Goal: Complete application form: Complete application form

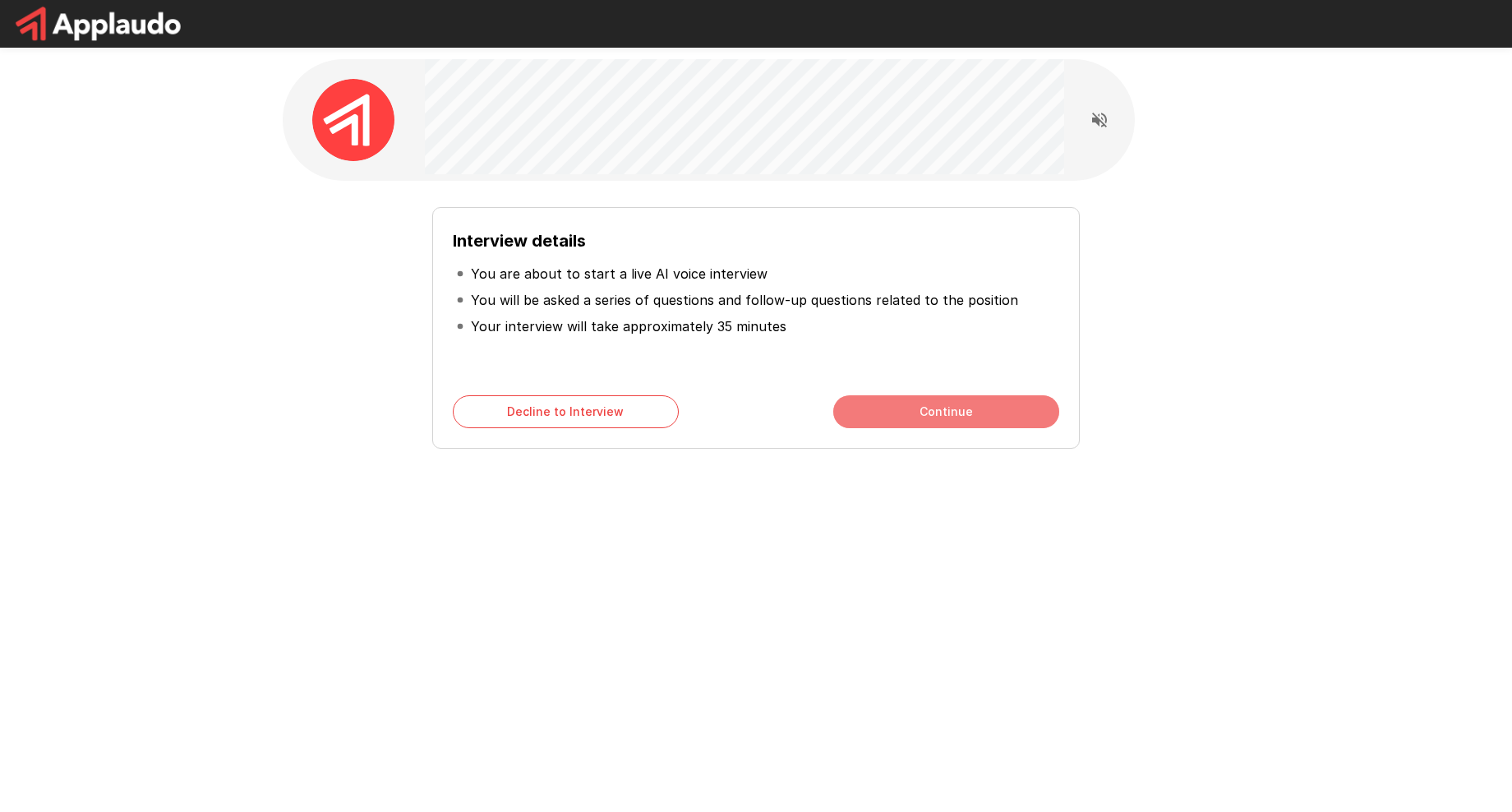
click at [956, 413] on button "Continue" at bounding box center [946, 412] width 226 height 33
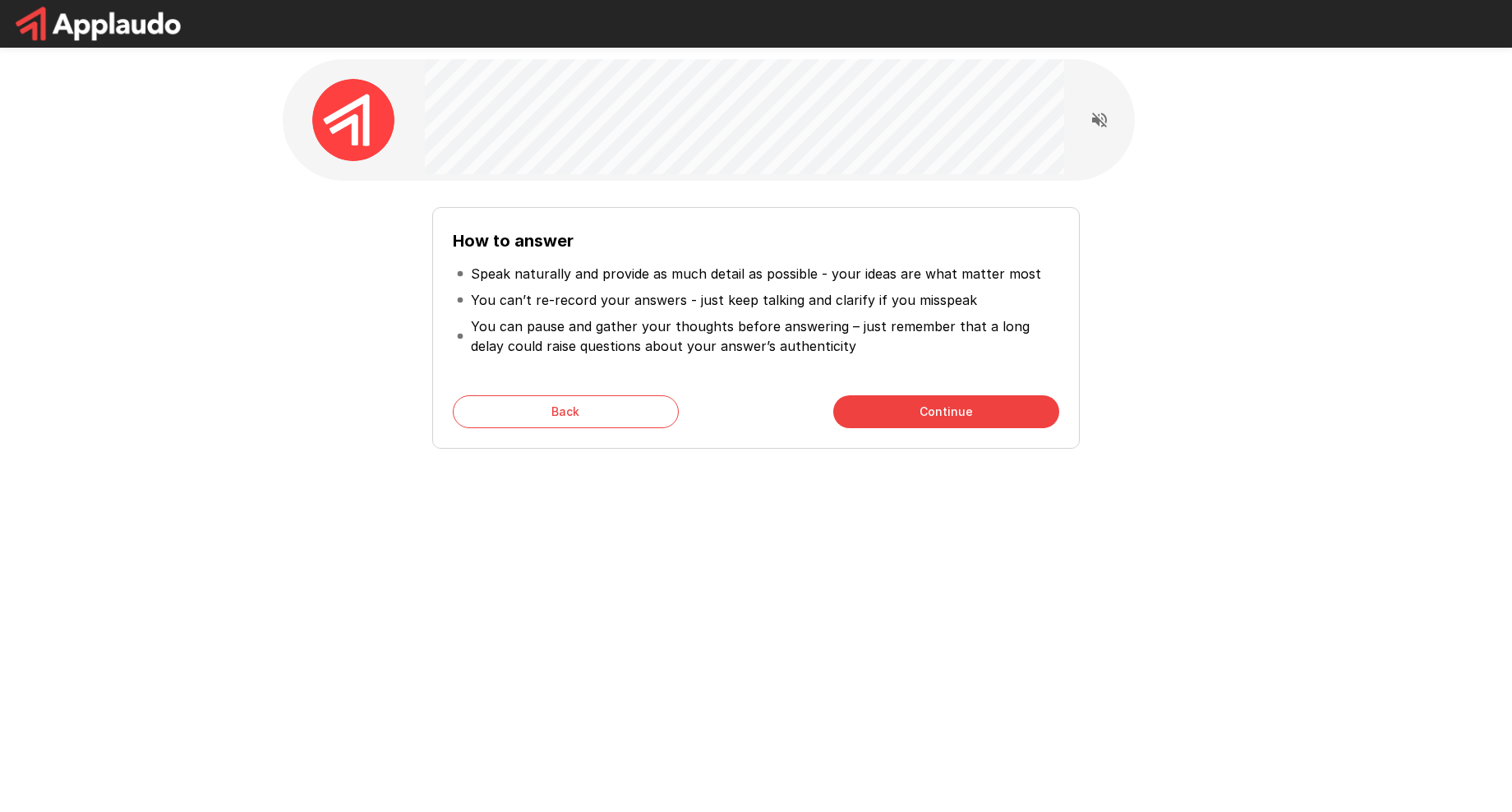
click at [952, 418] on button "Continue" at bounding box center [946, 412] width 226 height 33
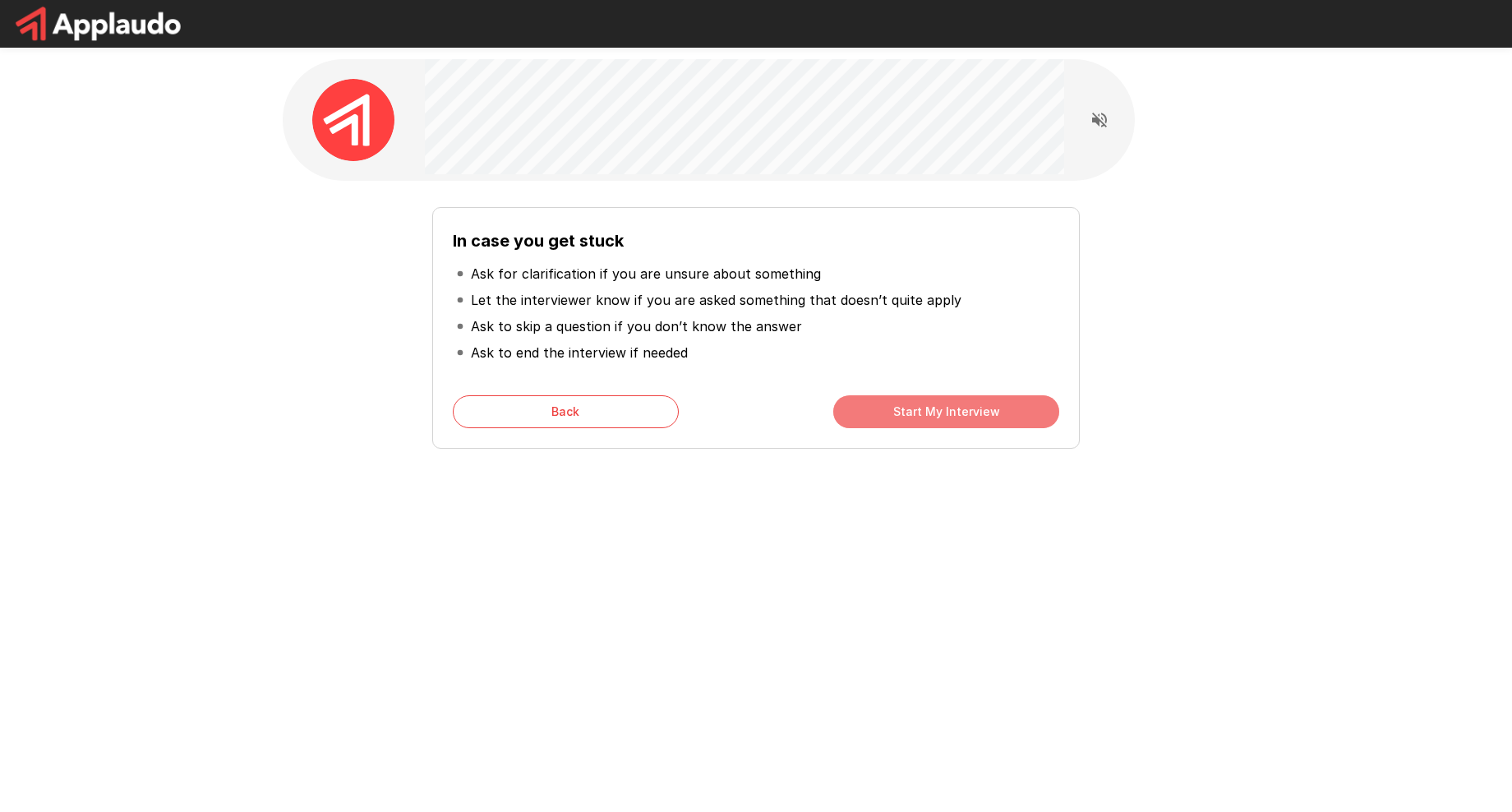
click at [952, 418] on button "Start My Interview" at bounding box center [946, 412] width 226 height 33
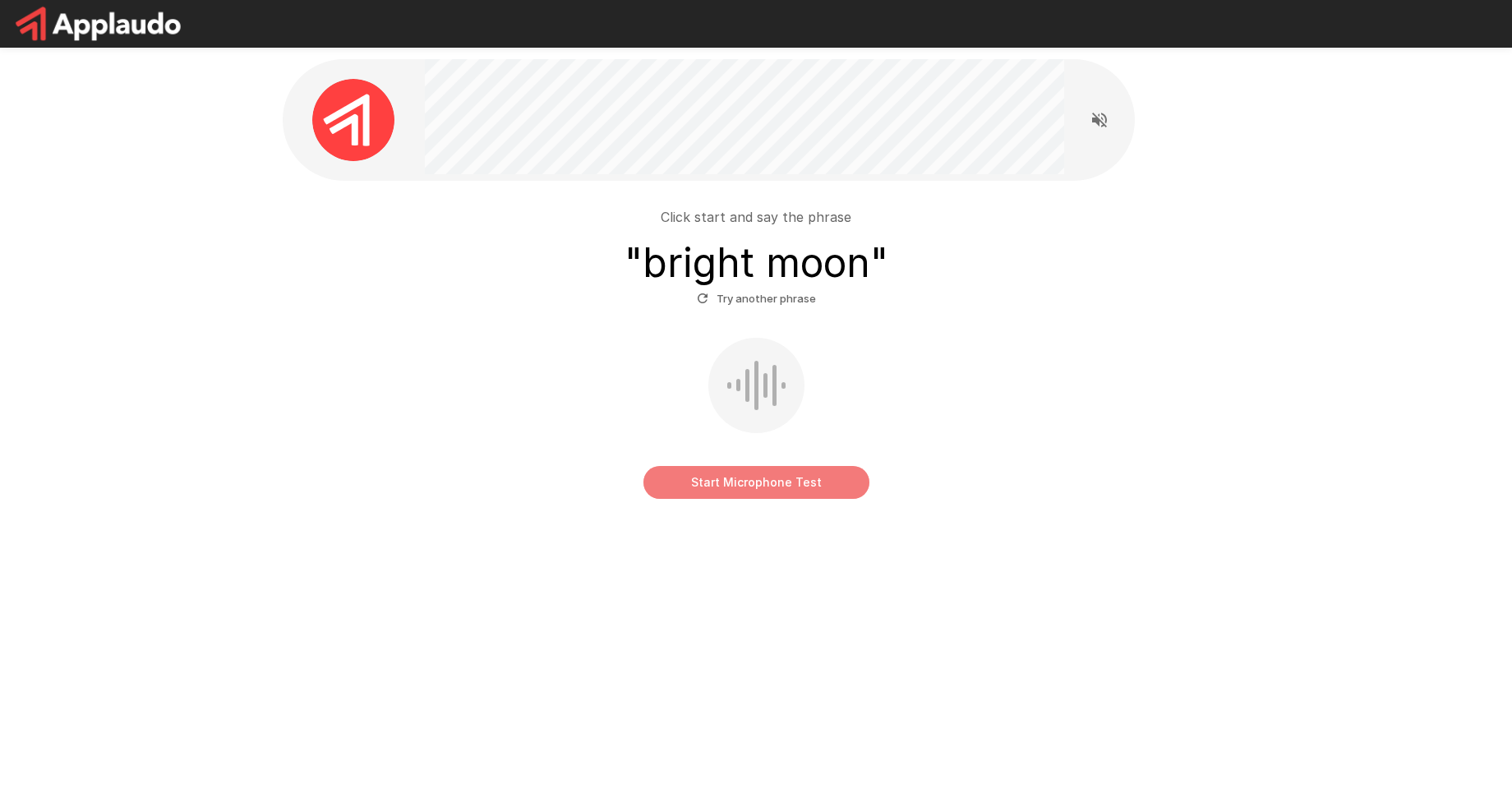
click at [768, 485] on button "Start Microphone Test" at bounding box center [756, 482] width 226 height 33
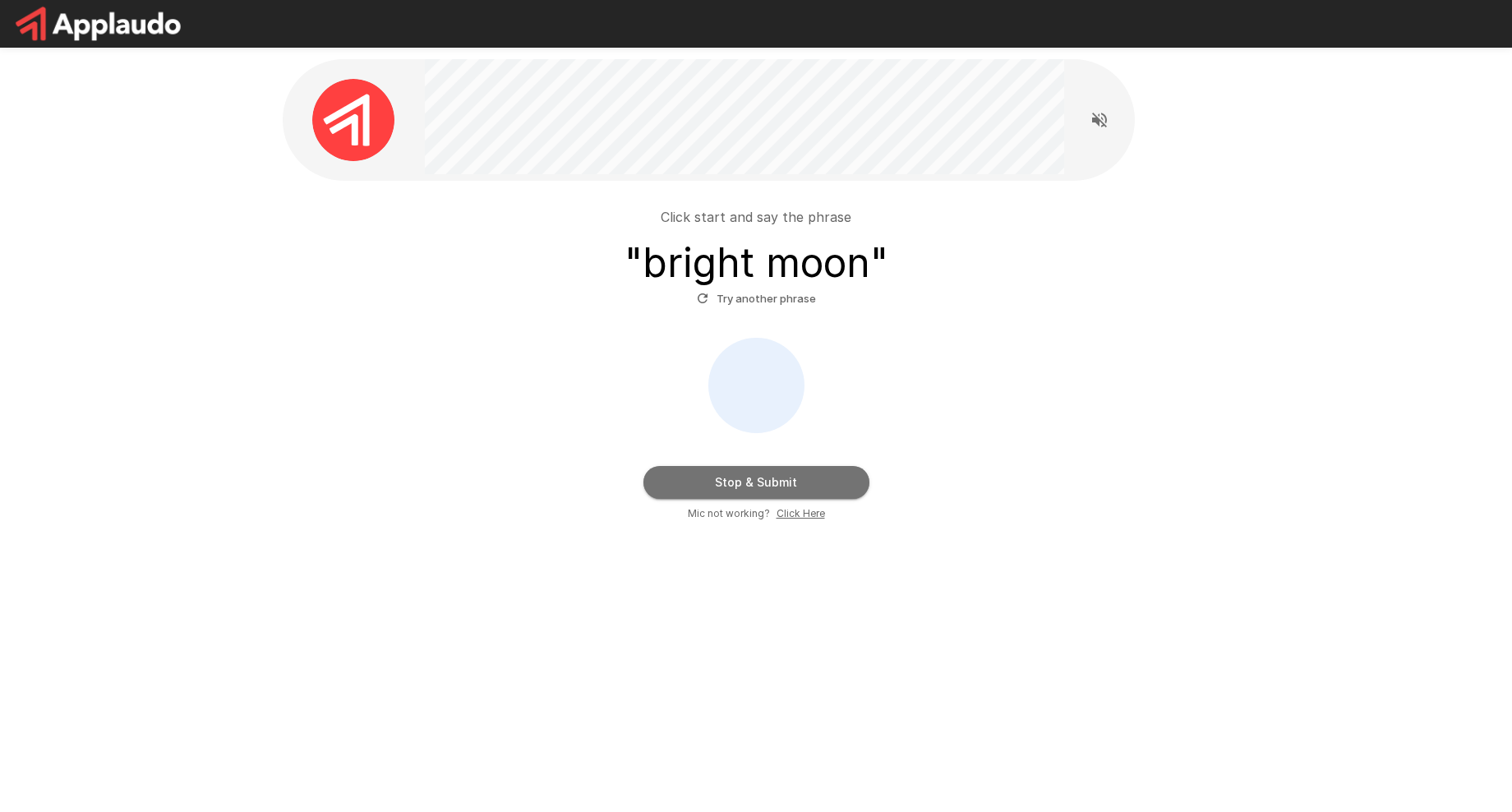
click at [766, 482] on button "Stop & Submit" at bounding box center [756, 482] width 226 height 33
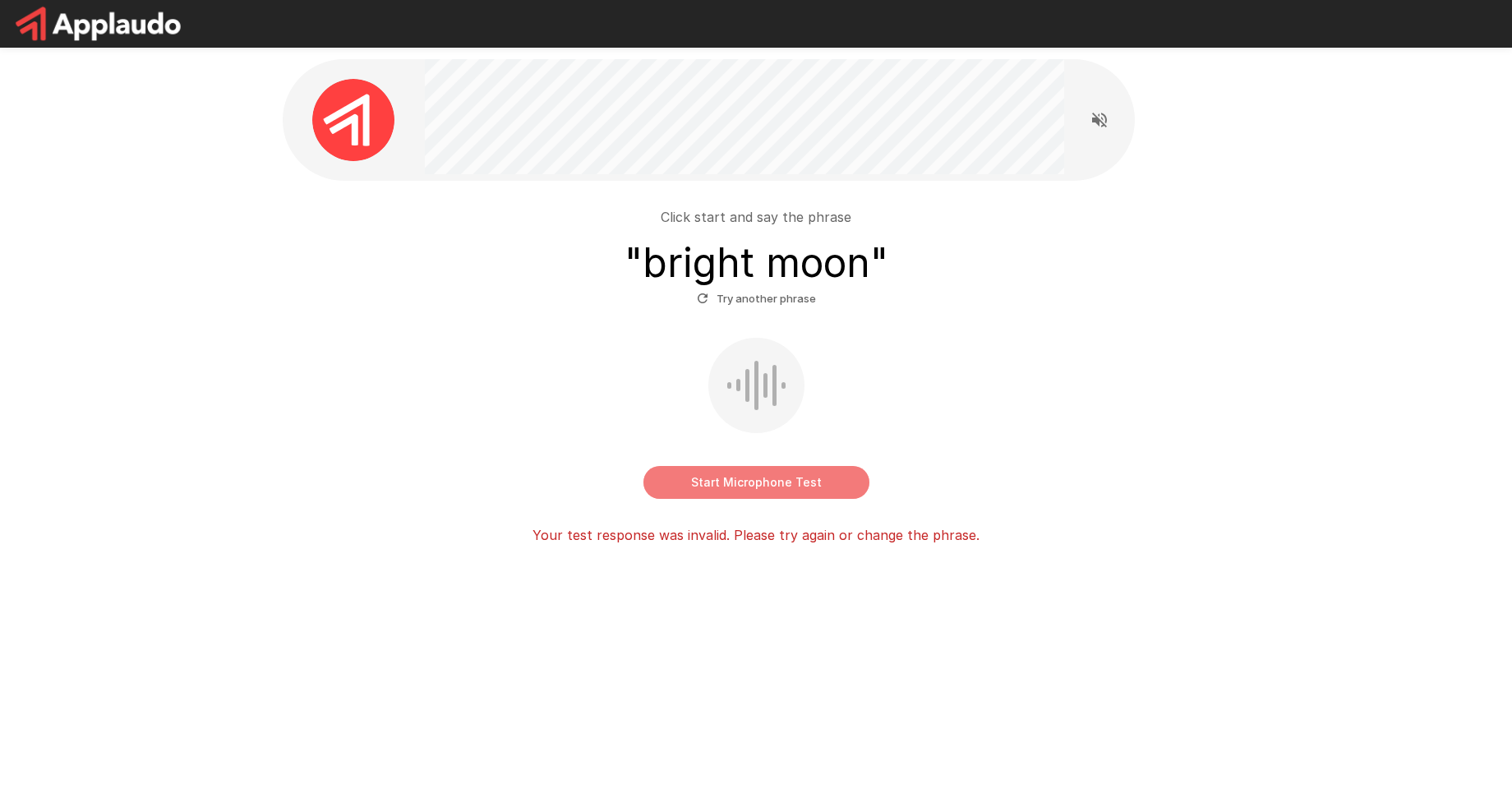
click at [764, 482] on button "Start Microphone Test" at bounding box center [756, 482] width 226 height 33
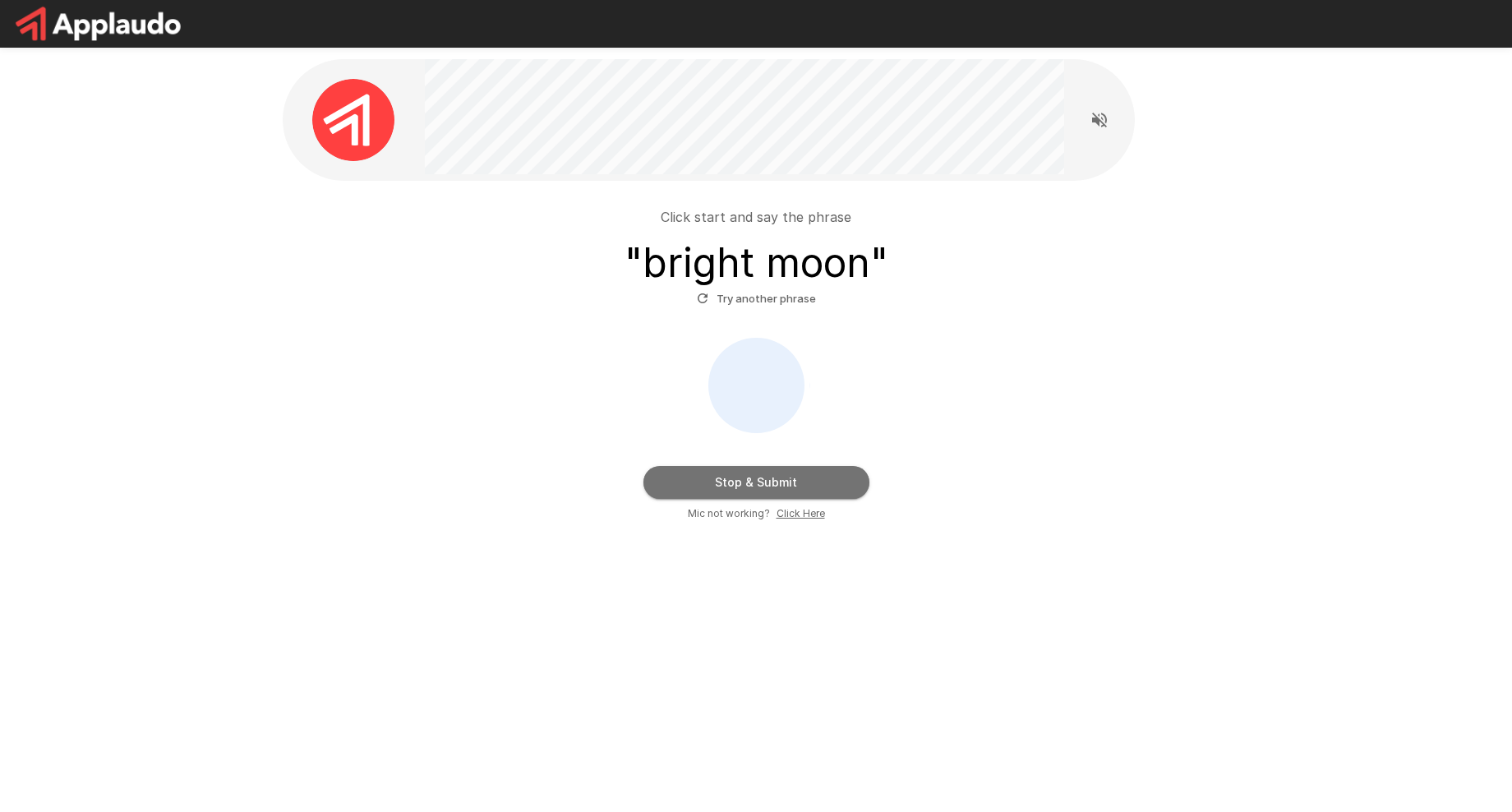
click at [763, 482] on button "Stop & Submit" at bounding box center [756, 482] width 226 height 33
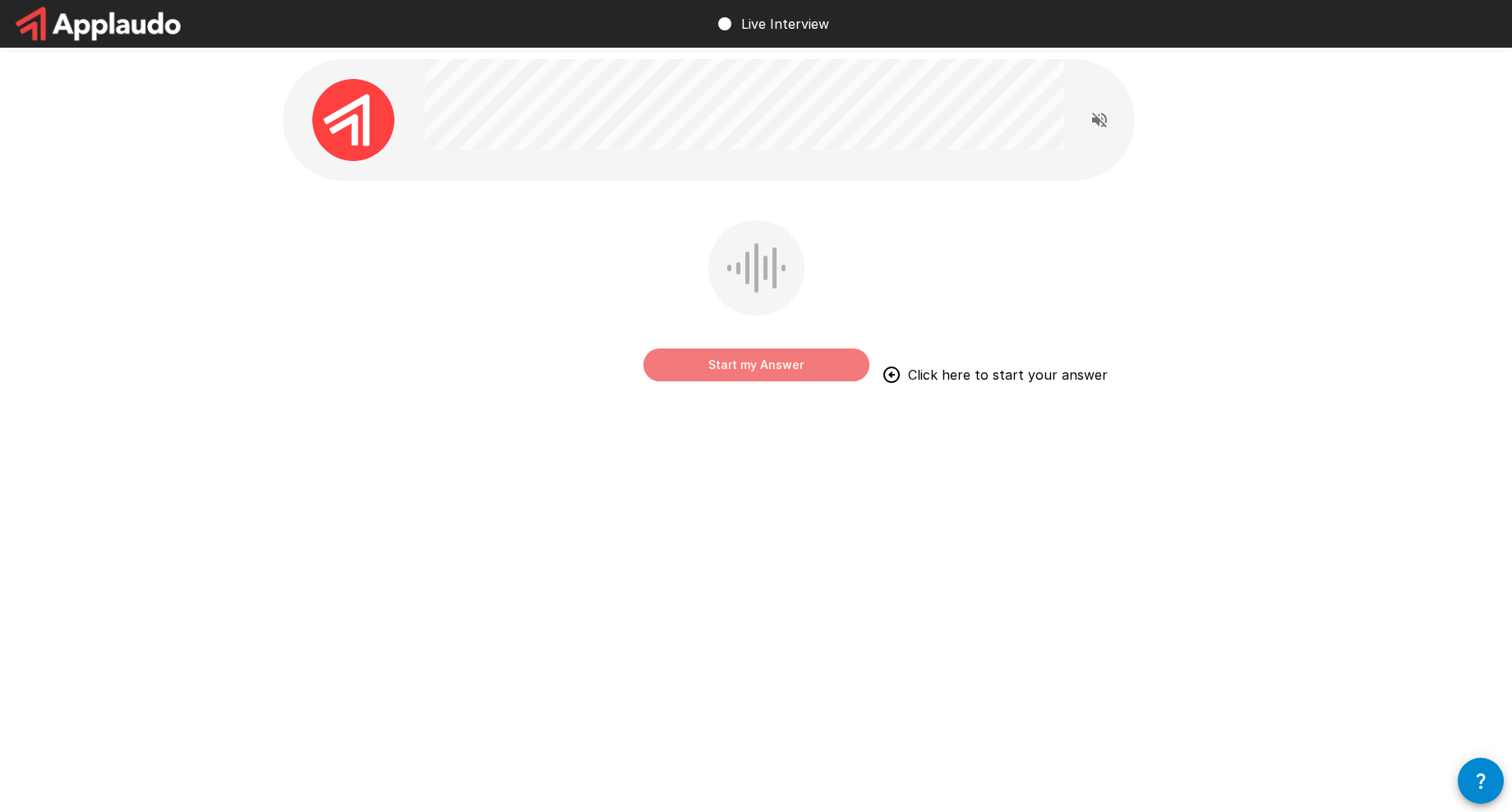
click at [804, 363] on button "Start my Answer" at bounding box center [756, 365] width 226 height 33
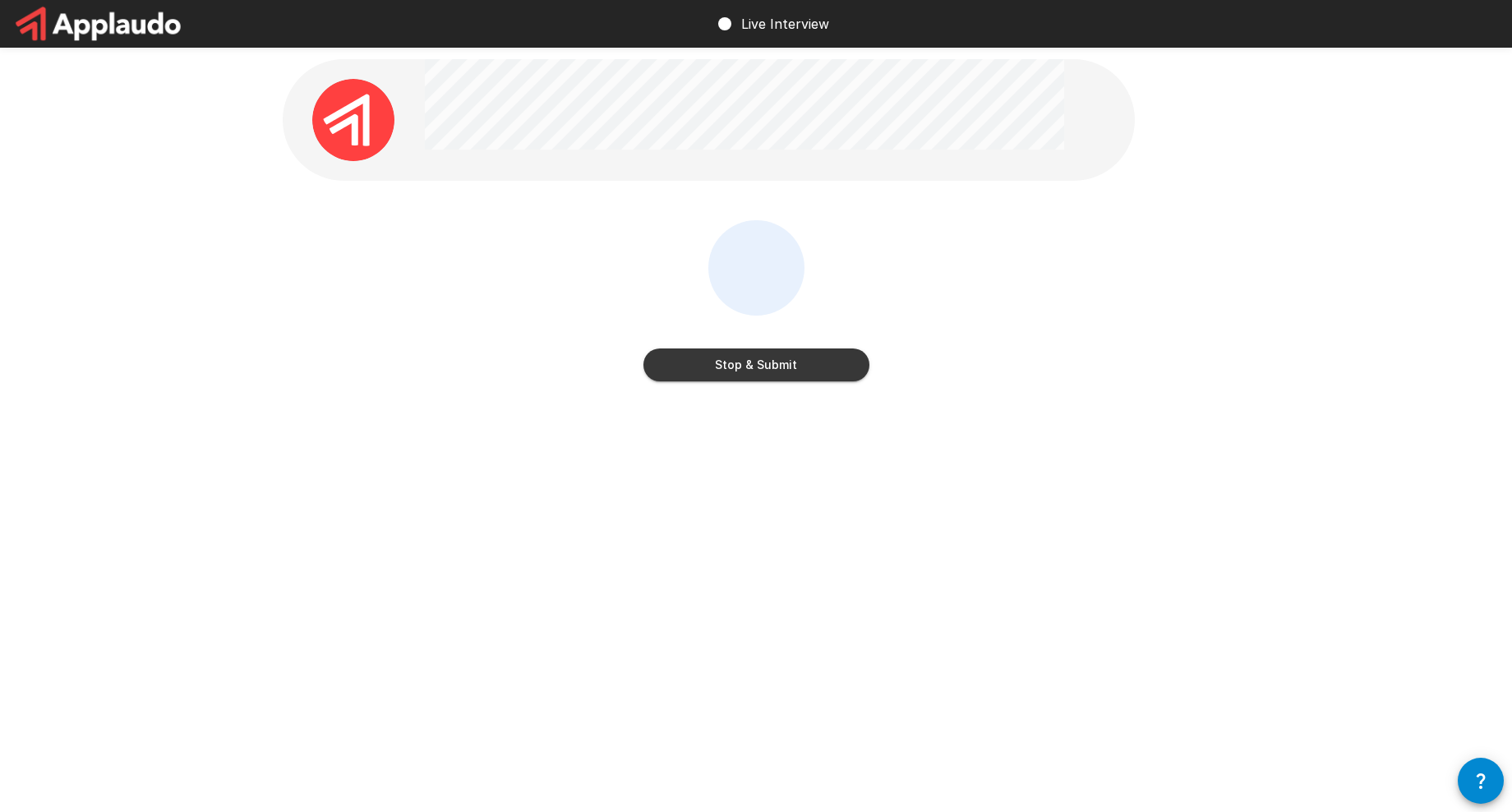
click at [794, 366] on button "Stop & Submit" at bounding box center [756, 365] width 226 height 33
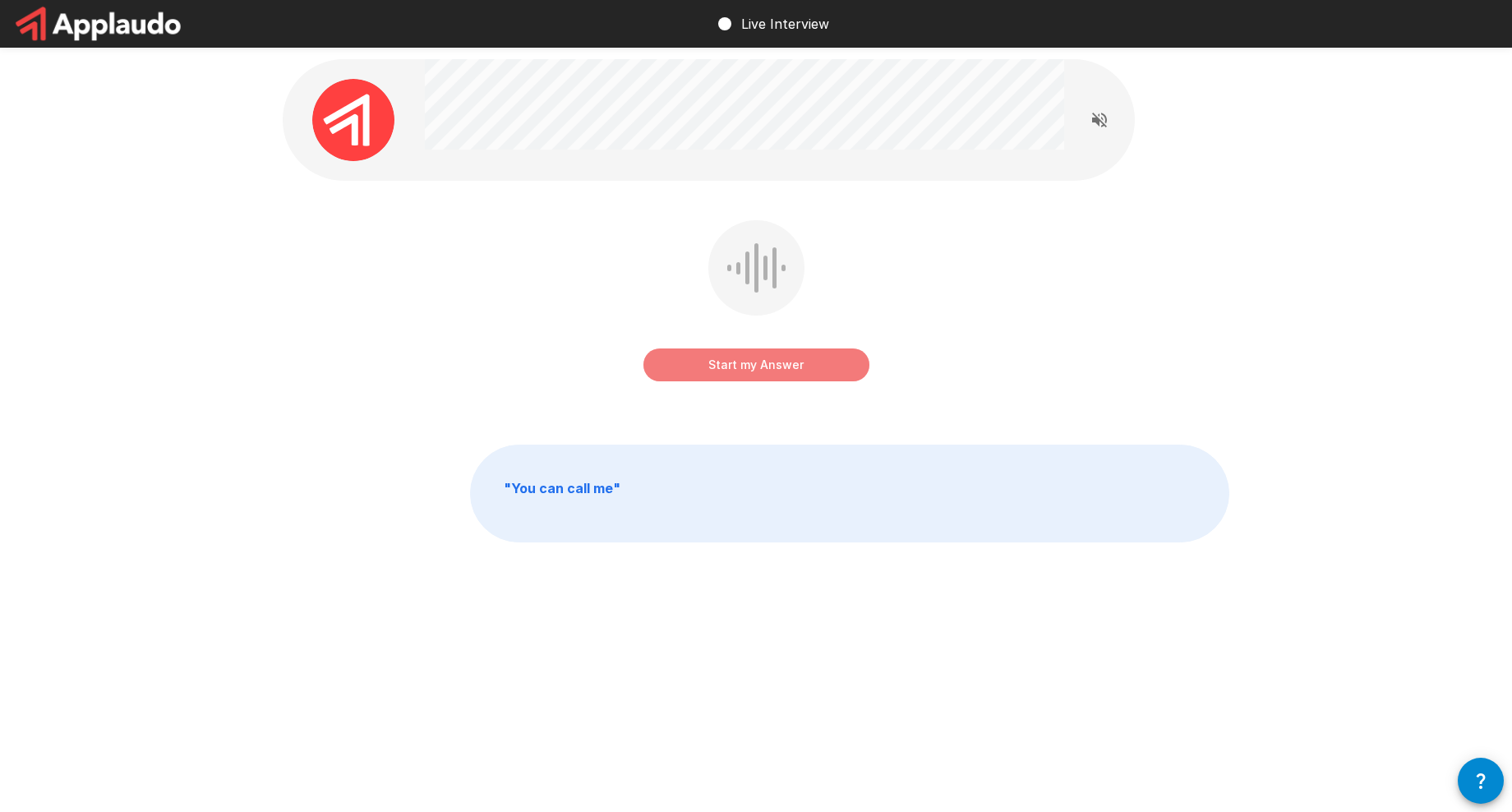
click at [794, 366] on button "Start my Answer" at bounding box center [756, 365] width 226 height 33
click at [749, 366] on button "Stop & Submit" at bounding box center [756, 365] width 226 height 33
click at [772, 363] on button "Start my Answer" at bounding box center [756, 365] width 226 height 33
click at [771, 359] on button "Stop & Submit" at bounding box center [756, 365] width 226 height 33
click at [812, 355] on button "Start my Answer" at bounding box center [756, 365] width 226 height 33
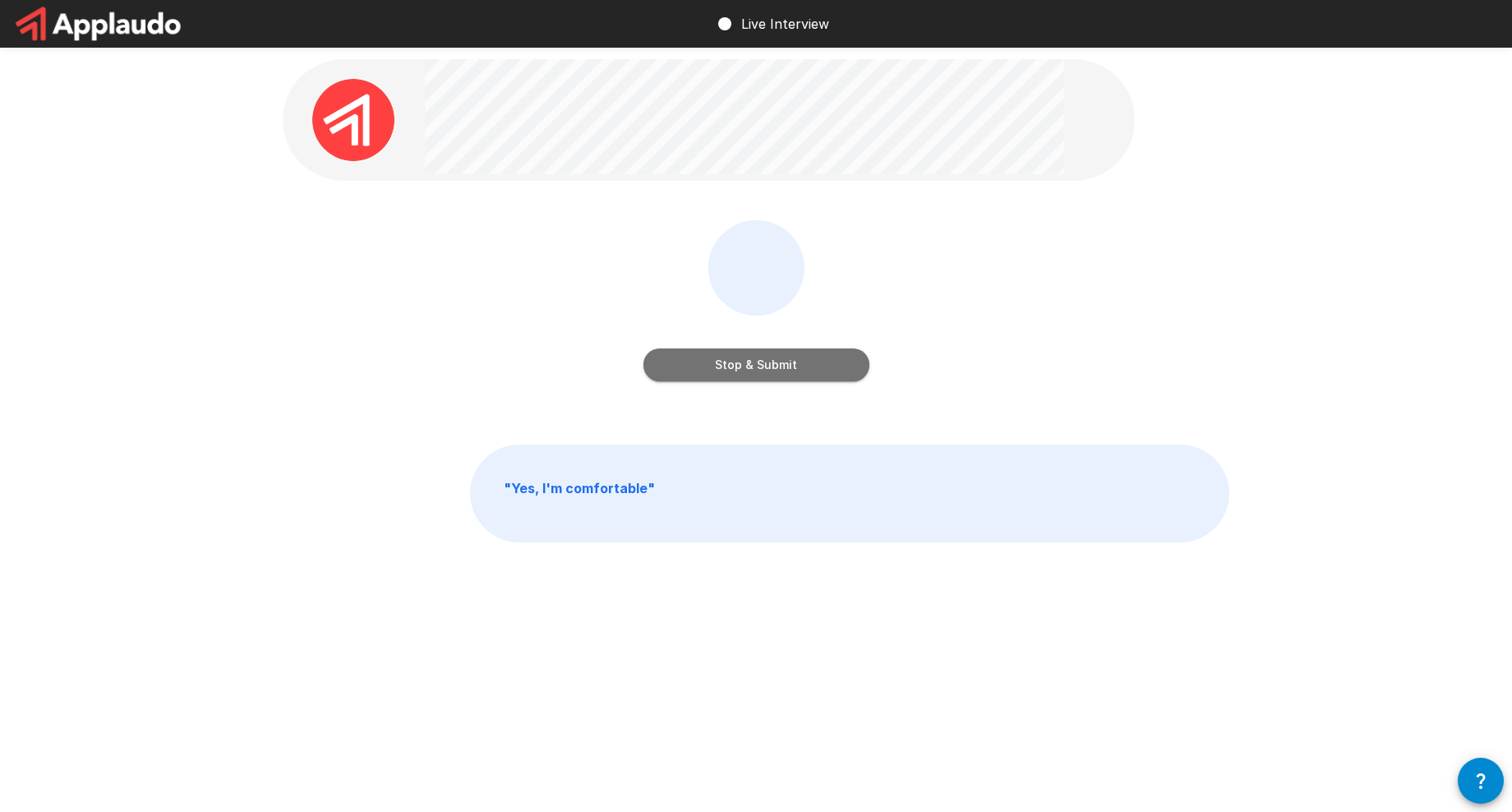
click at [809, 355] on button "Stop & Submit" at bounding box center [756, 365] width 226 height 33
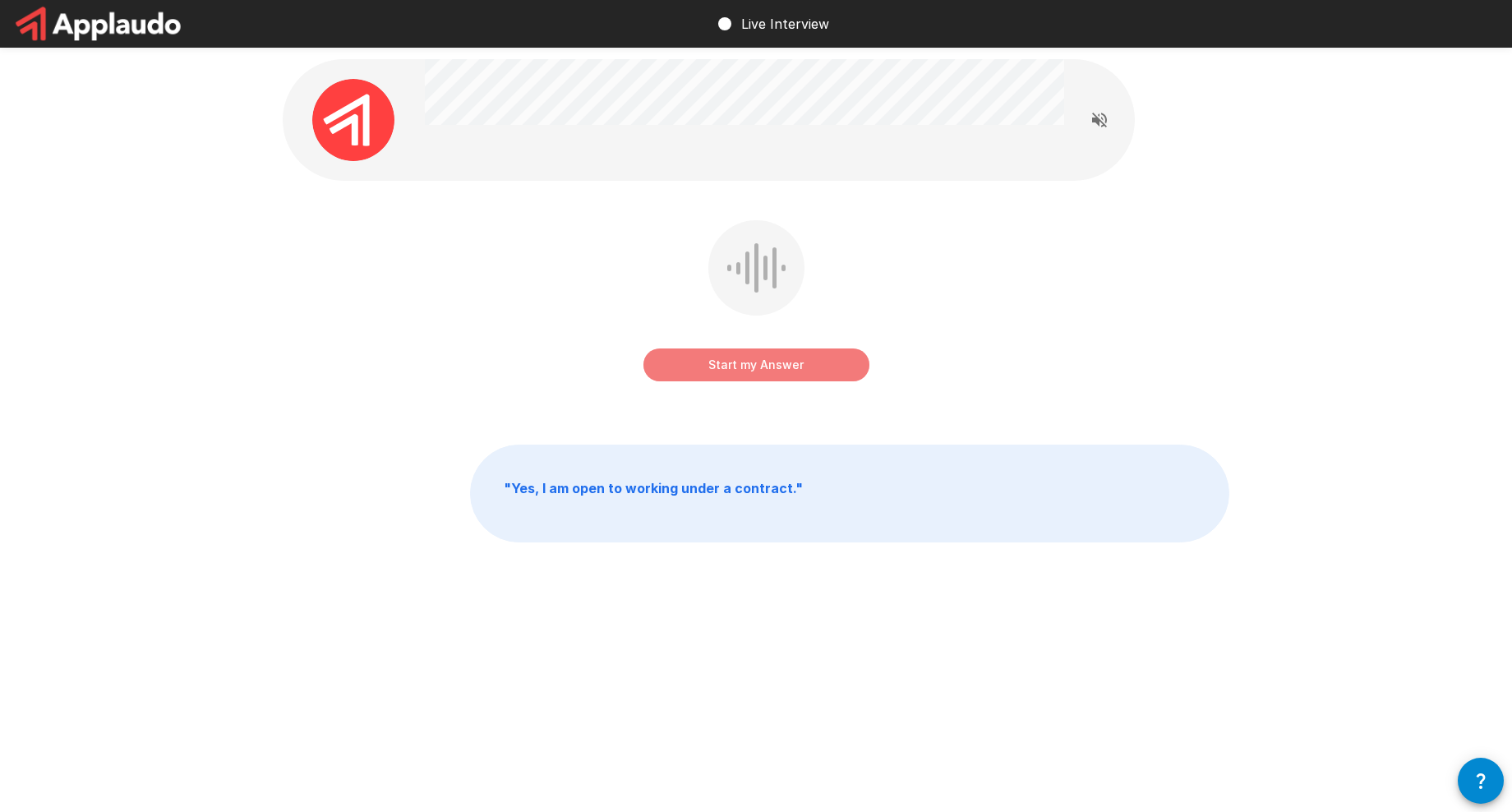
click at [809, 355] on button "Start my Answer" at bounding box center [756, 365] width 226 height 33
click at [809, 355] on button "Stop & Submit" at bounding box center [756, 365] width 226 height 33
click at [809, 357] on button "Start my Answer" at bounding box center [756, 365] width 226 height 33
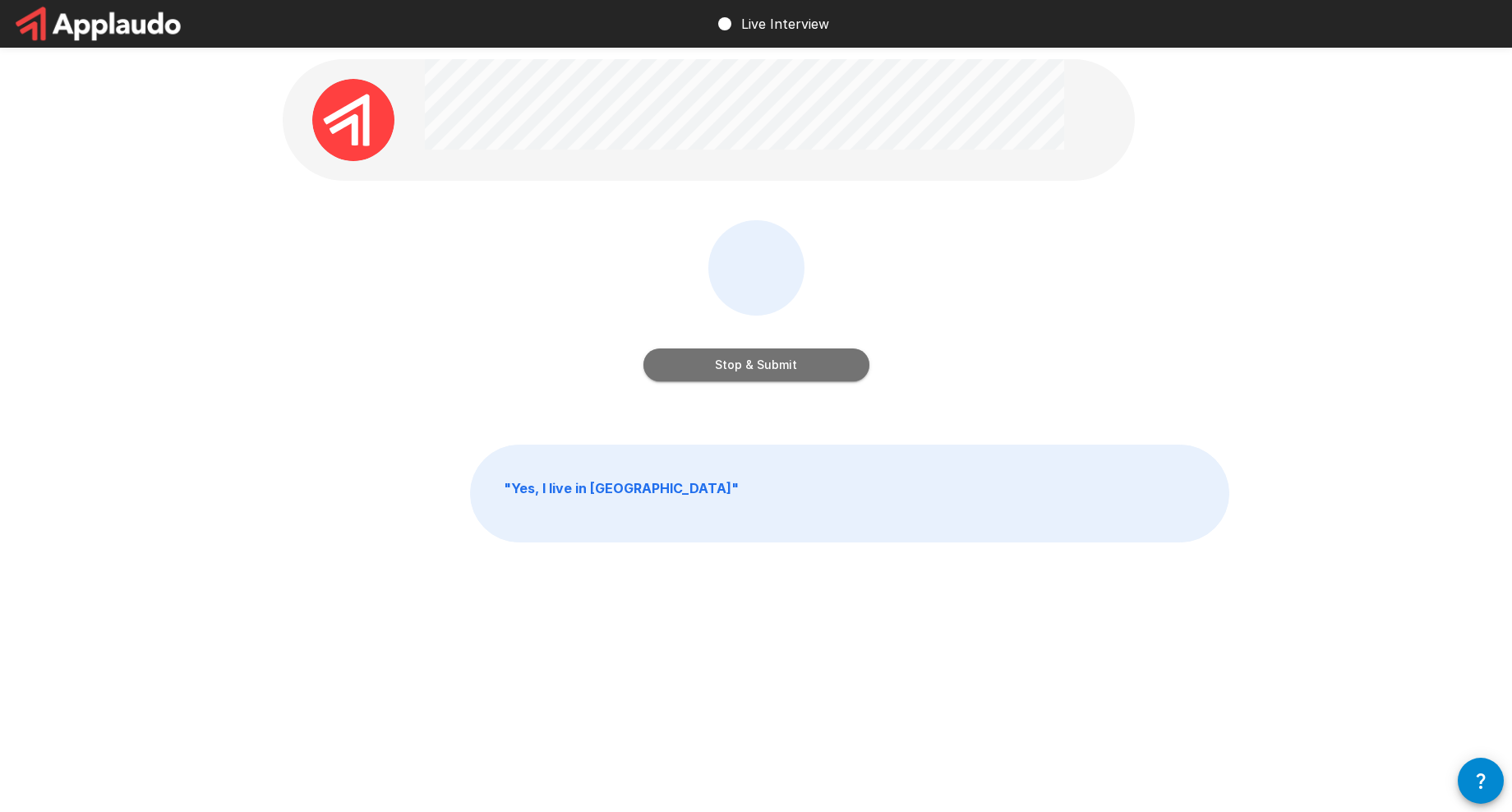
click at [809, 357] on button "Stop & Submit" at bounding box center [756, 365] width 226 height 33
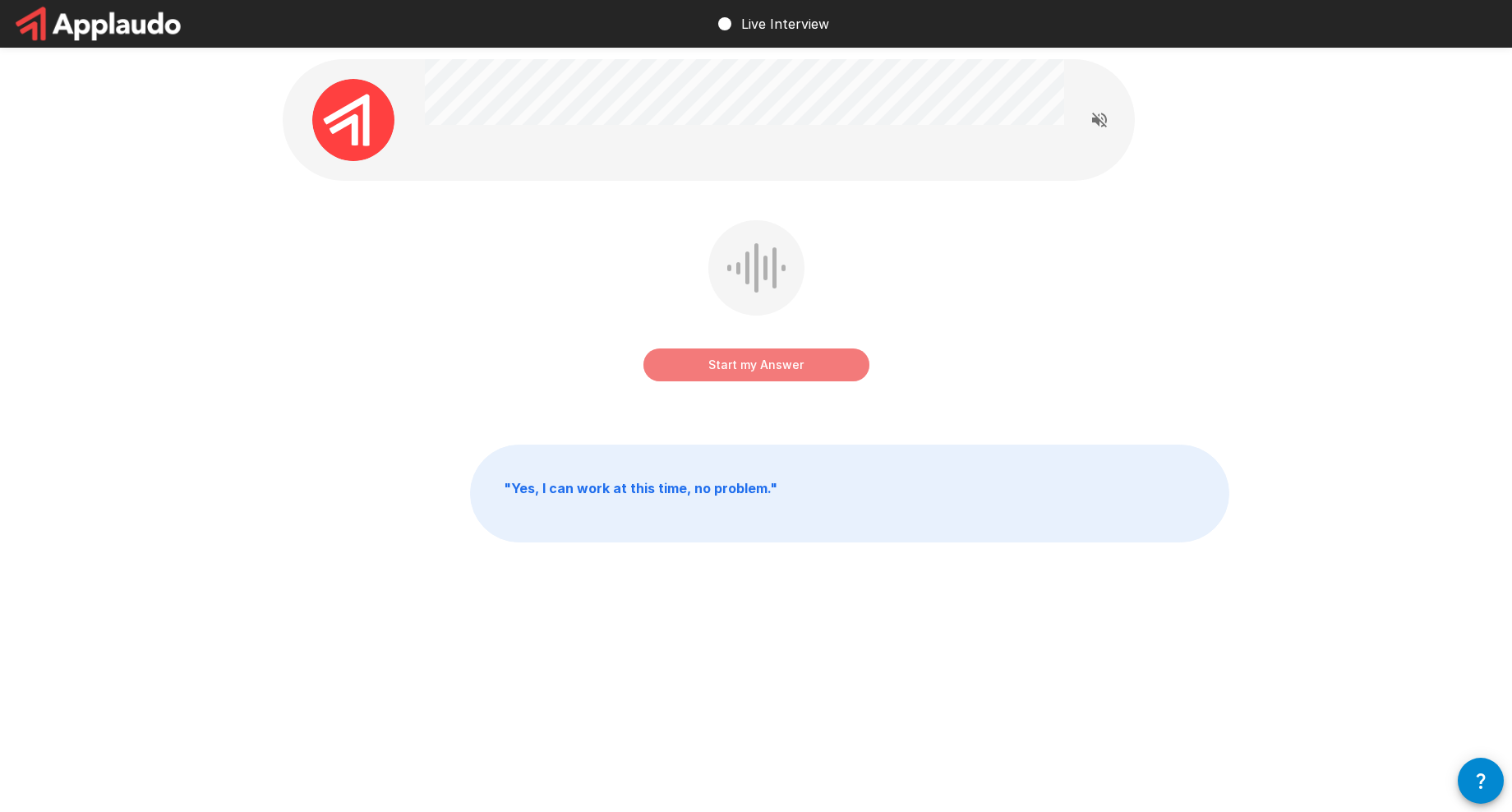
click at [809, 357] on button "Start my Answer" at bounding box center [756, 365] width 226 height 33
click at [807, 357] on button "Stop & Submit" at bounding box center [756, 365] width 226 height 33
click at [807, 357] on button "Start my Answer" at bounding box center [756, 365] width 226 height 33
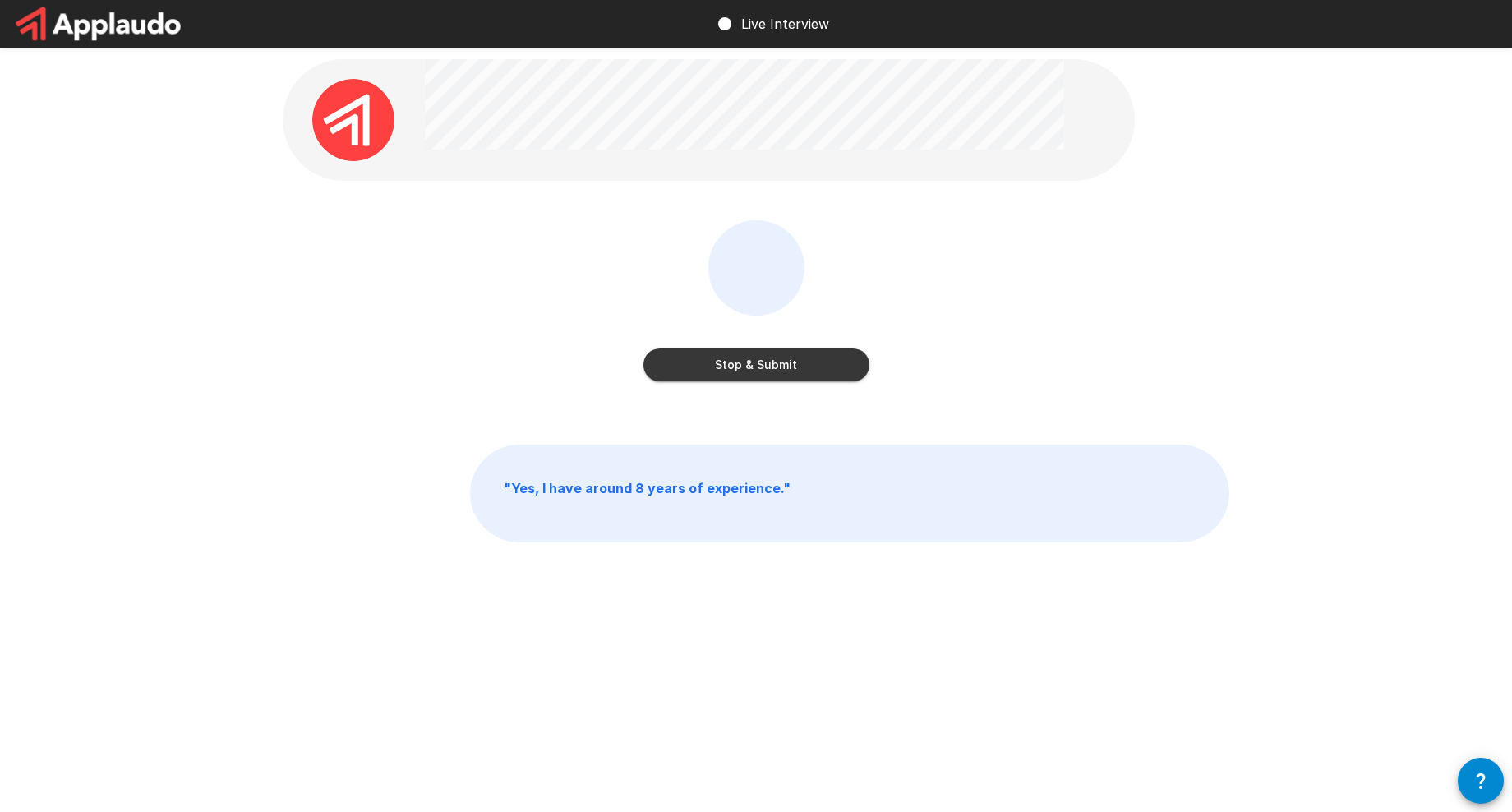
click at [807, 357] on button "Stop & Submit" at bounding box center [756, 365] width 226 height 33
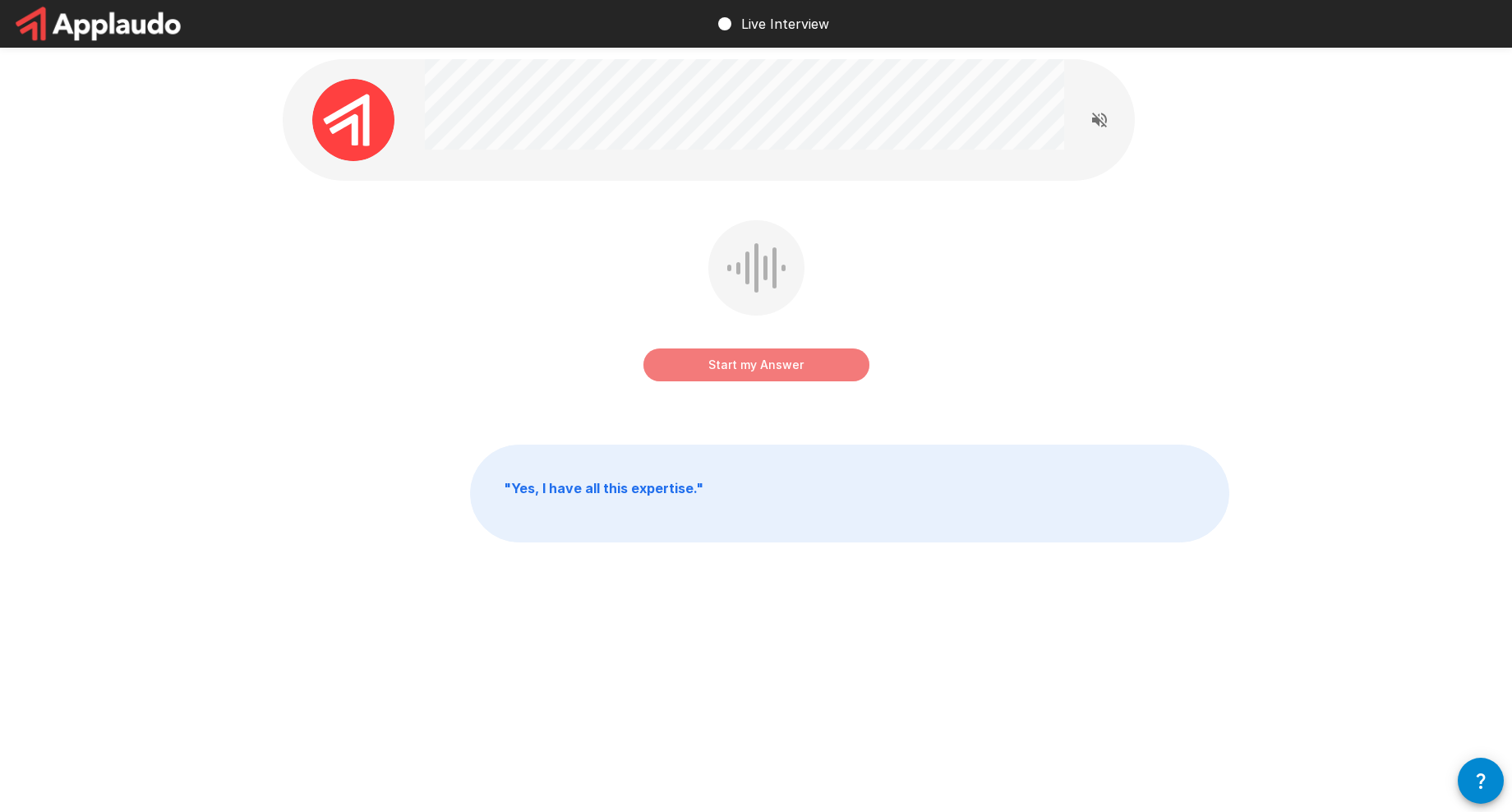
click at [802, 358] on button "Start my Answer" at bounding box center [756, 365] width 226 height 33
click at [793, 360] on button "Stop & Submit" at bounding box center [756, 365] width 226 height 33
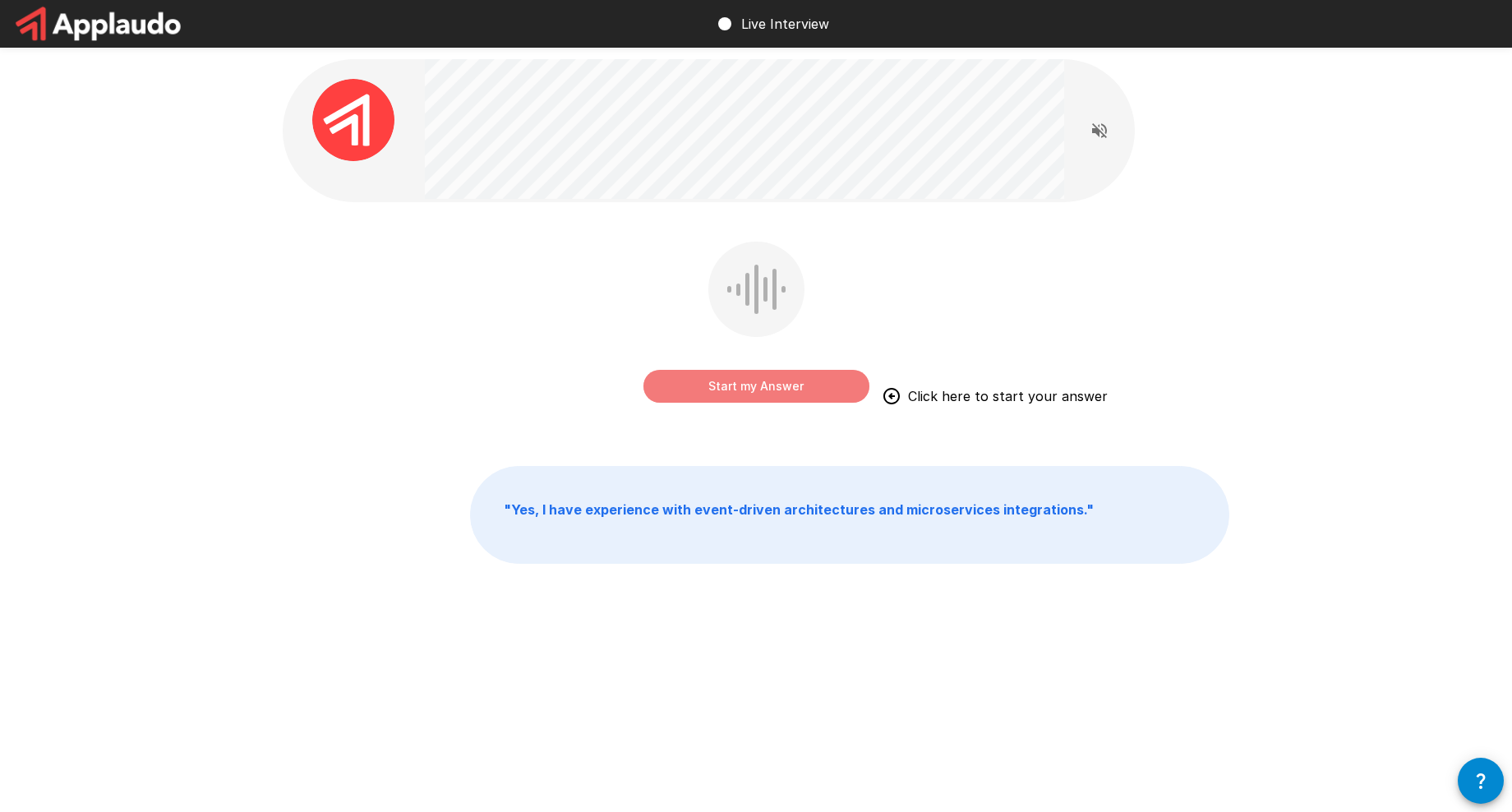
click at [766, 381] on button "Start my Answer" at bounding box center [756, 386] width 226 height 33
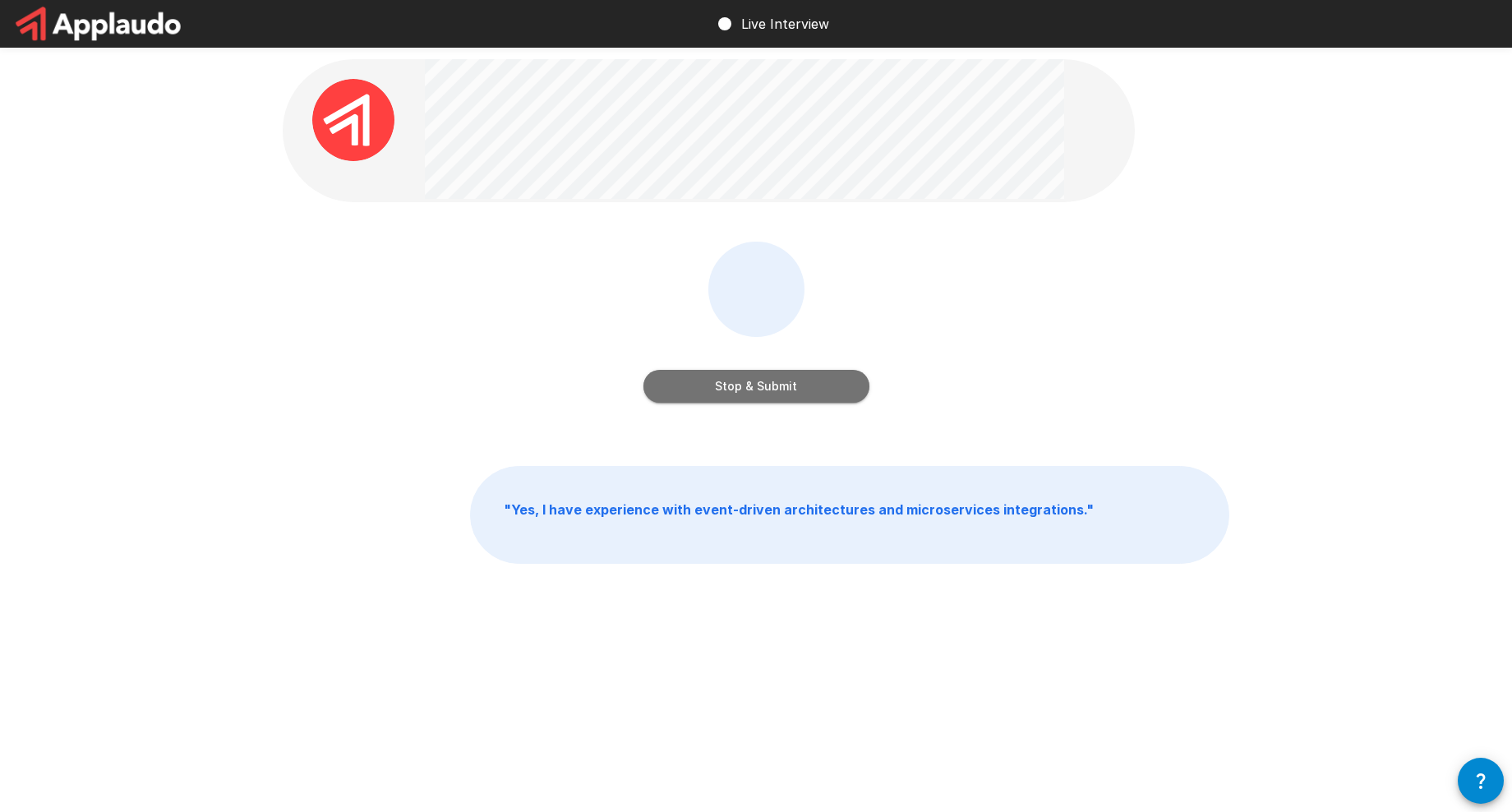
click at [765, 392] on button "Stop & Submit" at bounding box center [756, 386] width 226 height 33
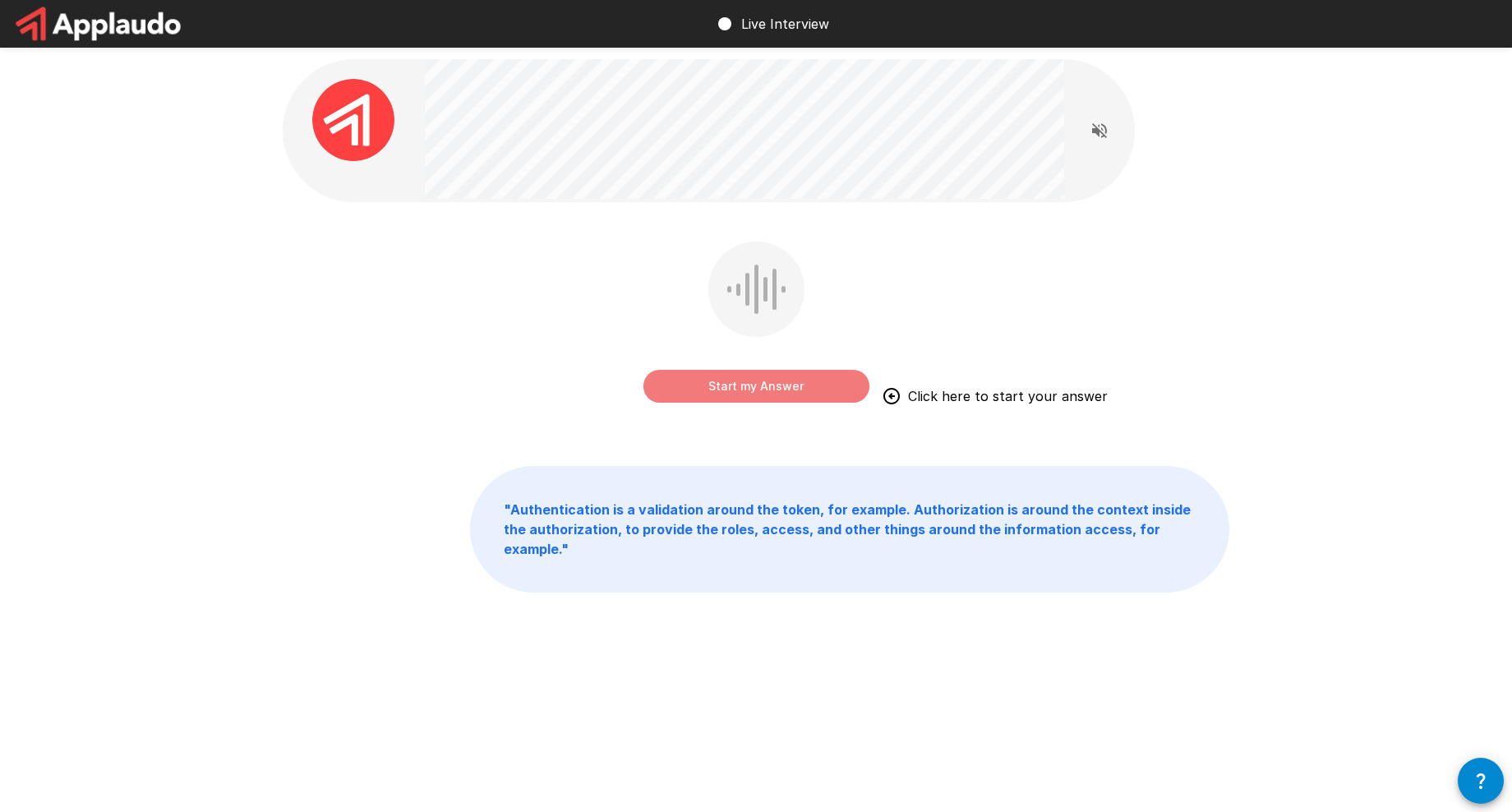
click at [759, 382] on button "Start my Answer" at bounding box center [756, 386] width 226 height 33
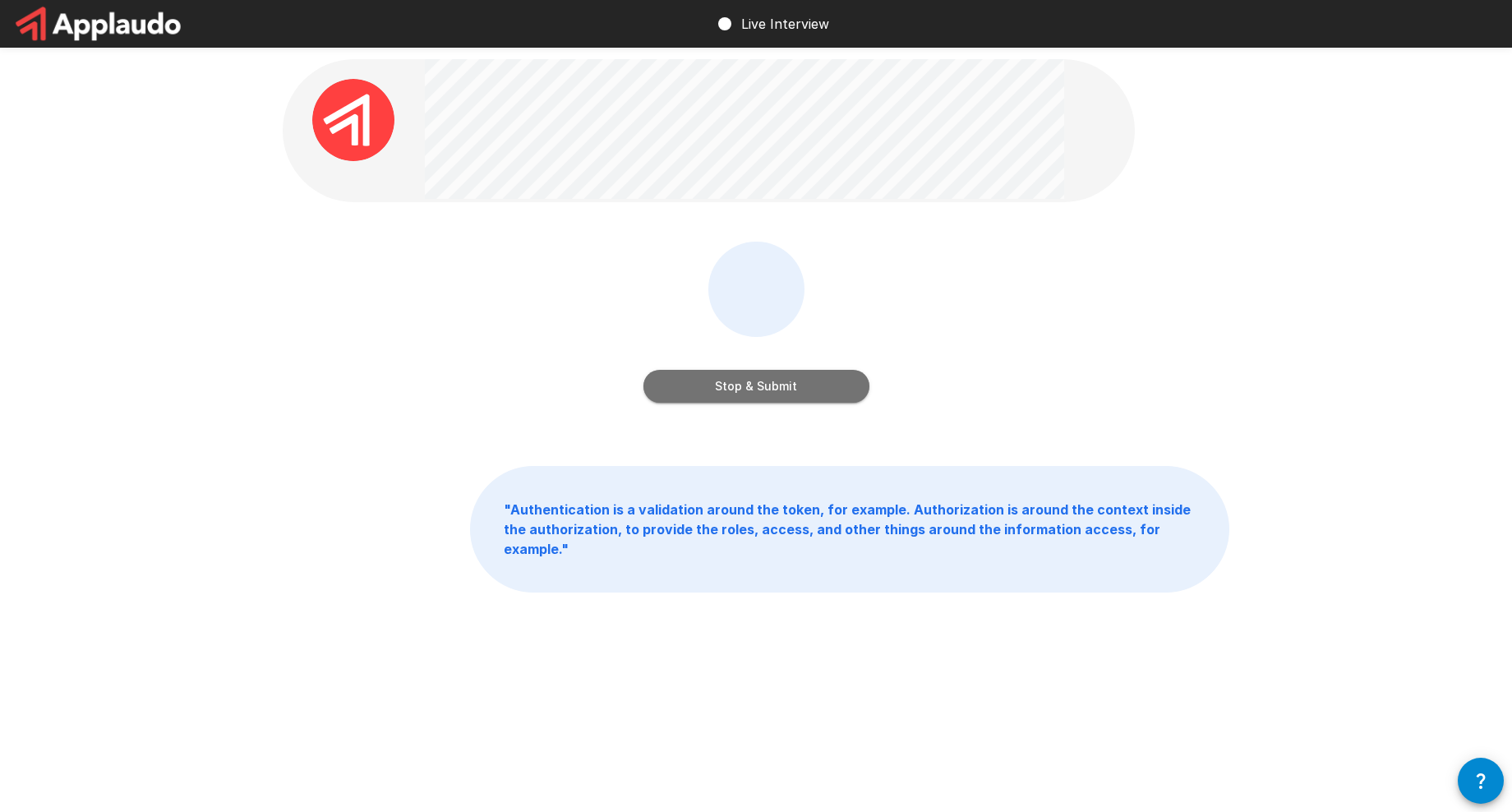
click at [759, 388] on button "Stop & Submit" at bounding box center [756, 386] width 226 height 33
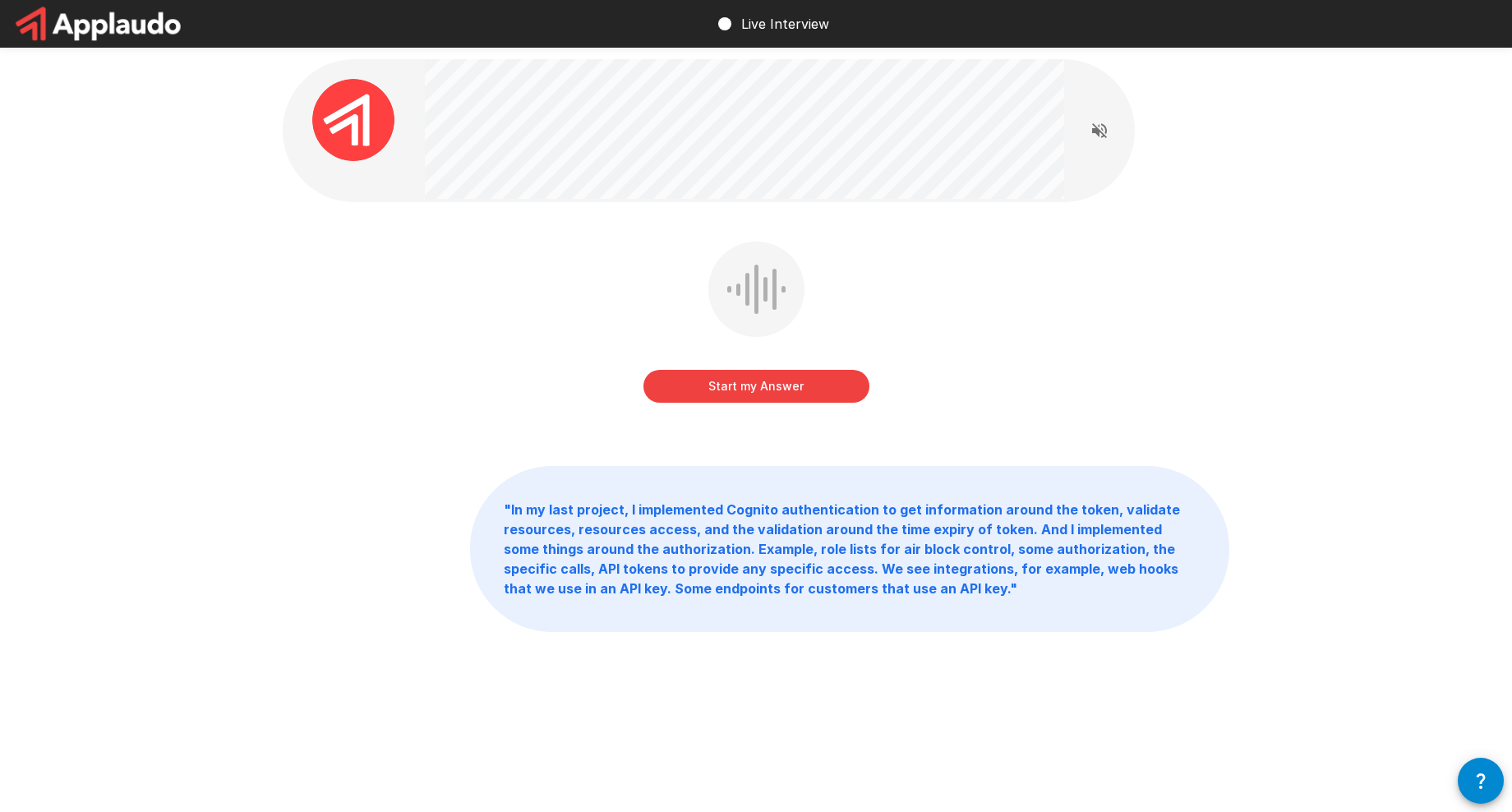
click at [754, 381] on button "Start my Answer" at bounding box center [756, 386] width 226 height 33
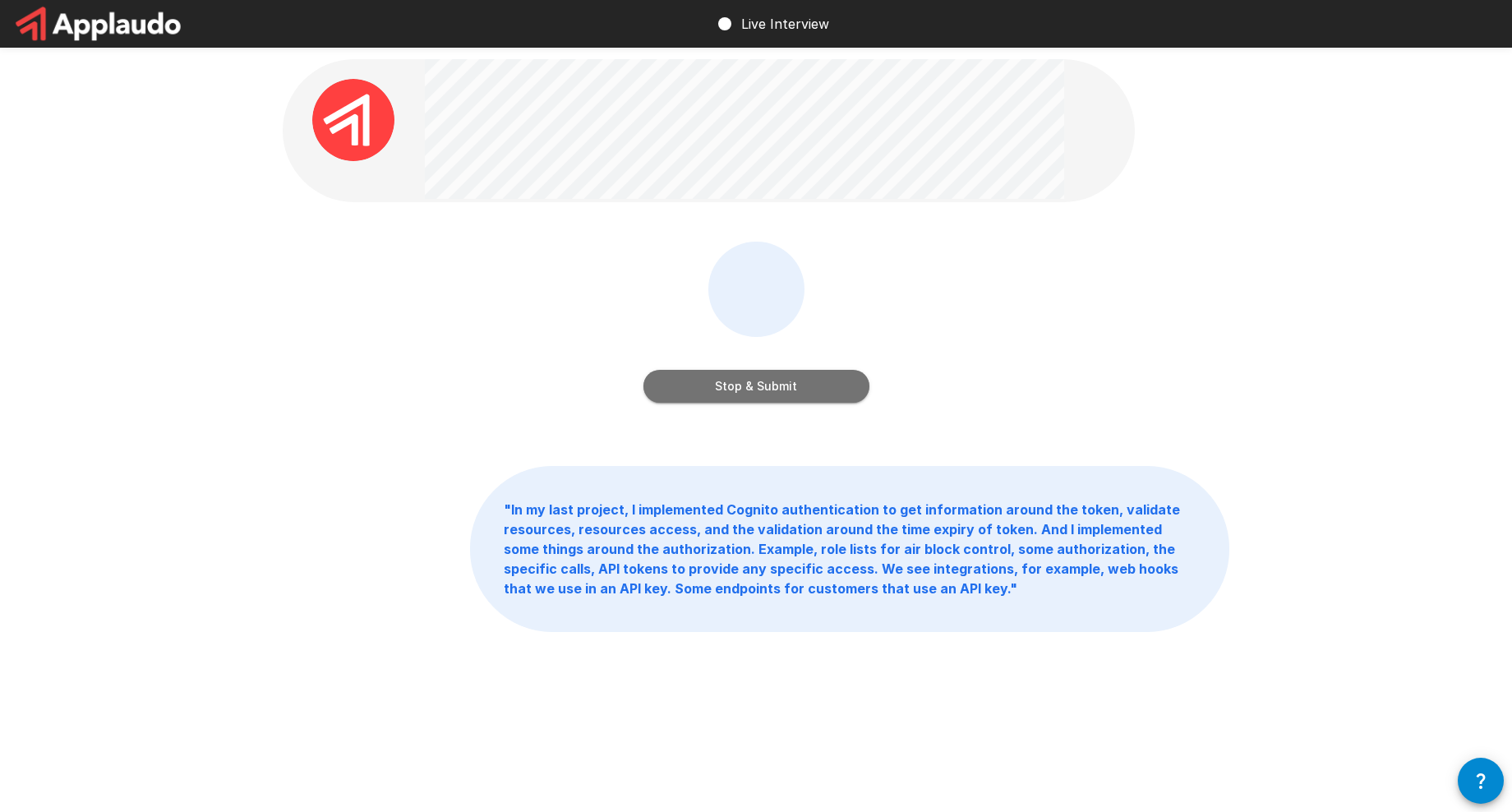
click at [830, 384] on button "Stop & Submit" at bounding box center [756, 386] width 226 height 33
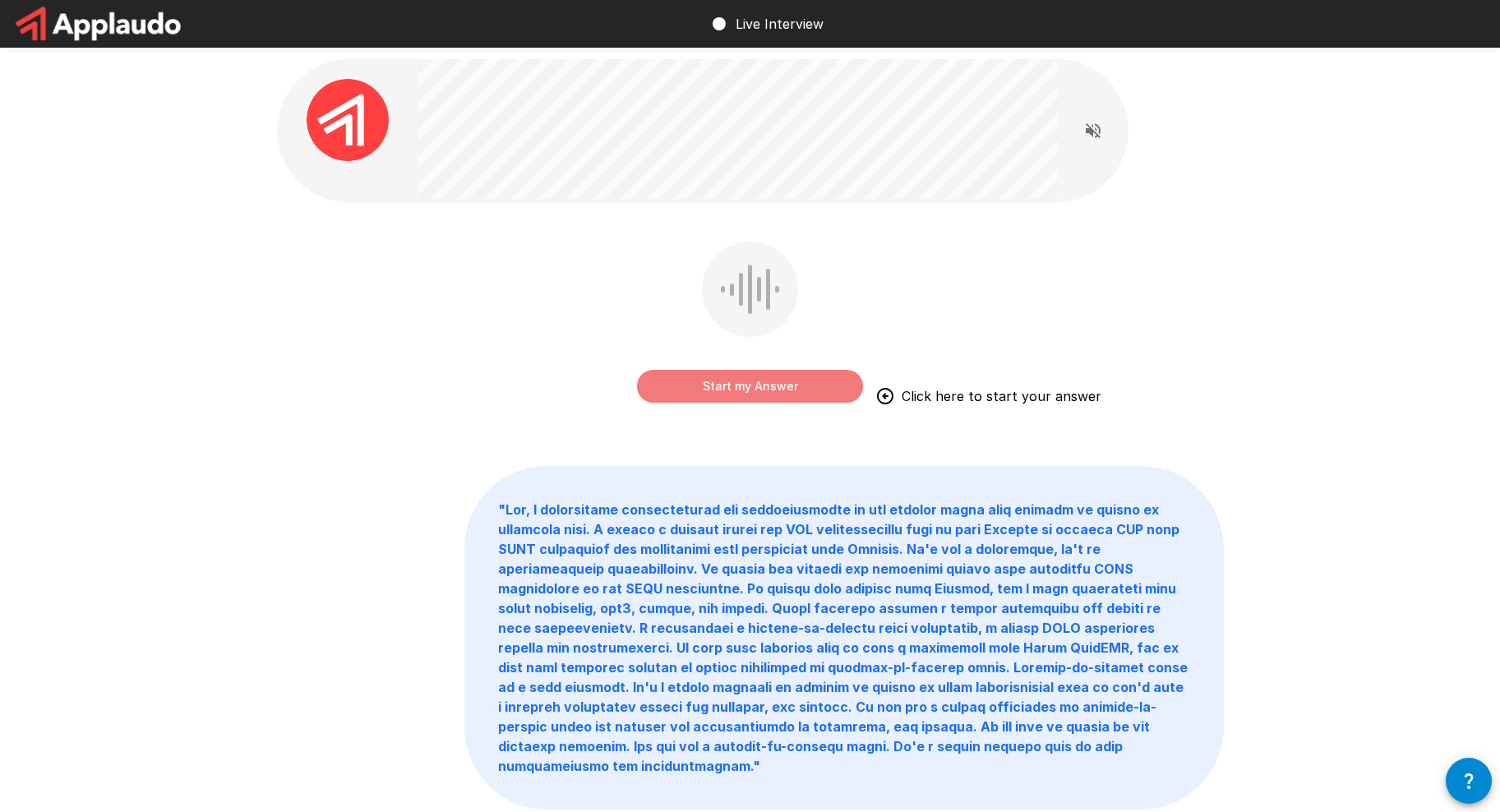
click at [750, 386] on button "Start my Answer" at bounding box center [750, 386] width 226 height 33
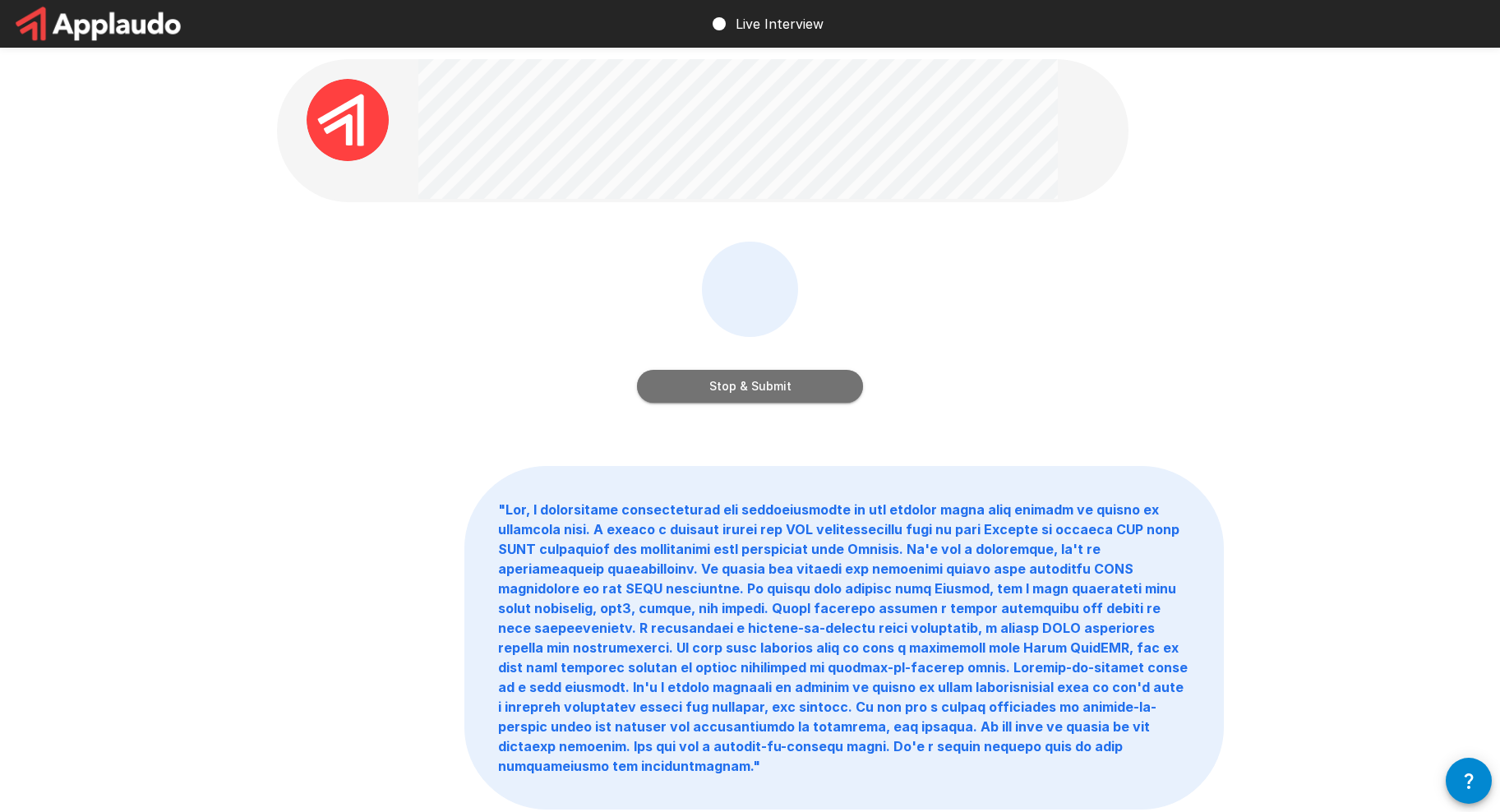
click at [749, 388] on button "Stop & Submit" at bounding box center [750, 386] width 226 height 33
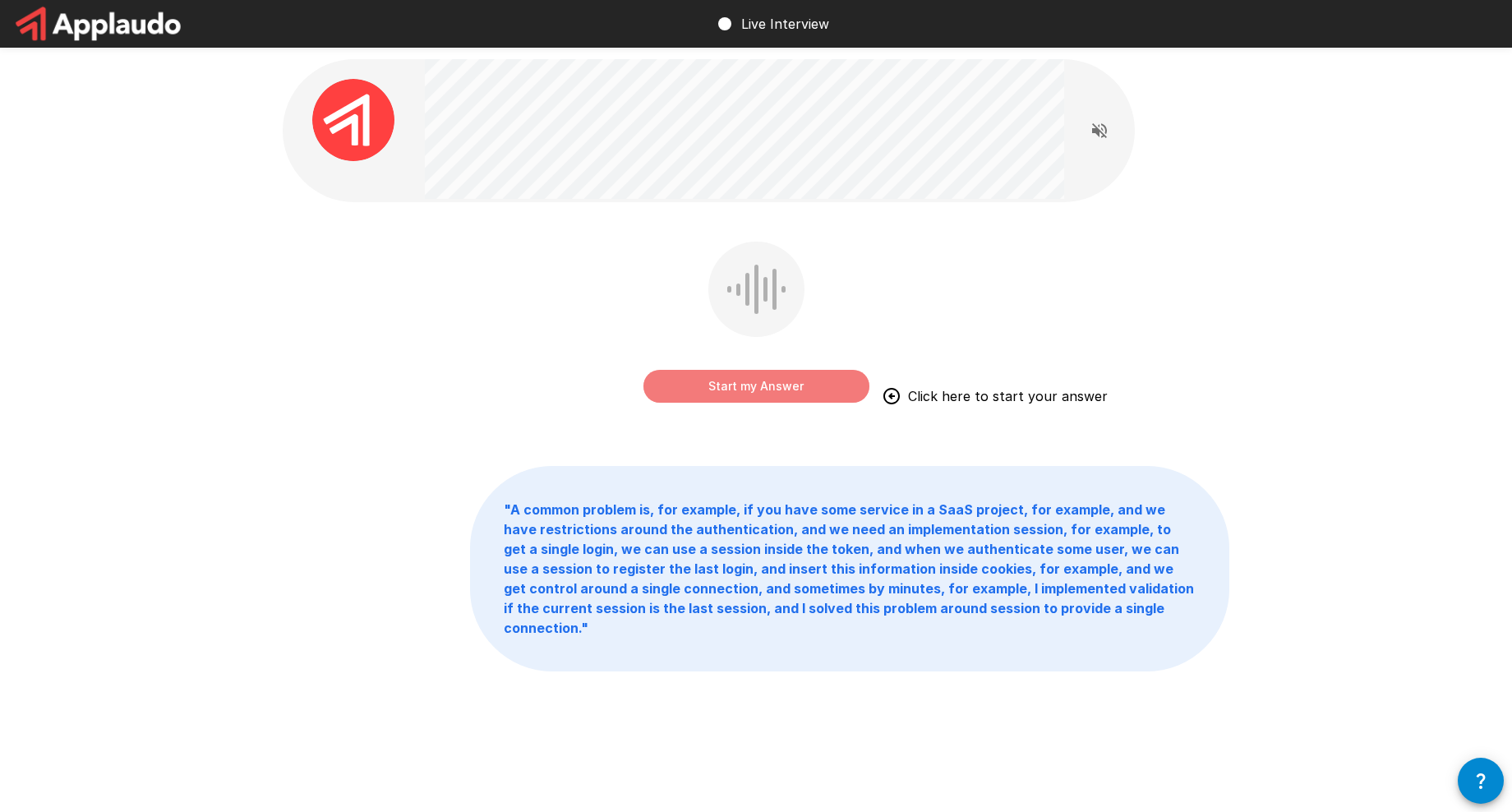
click at [737, 383] on button "Start my Answer" at bounding box center [756, 386] width 226 height 33
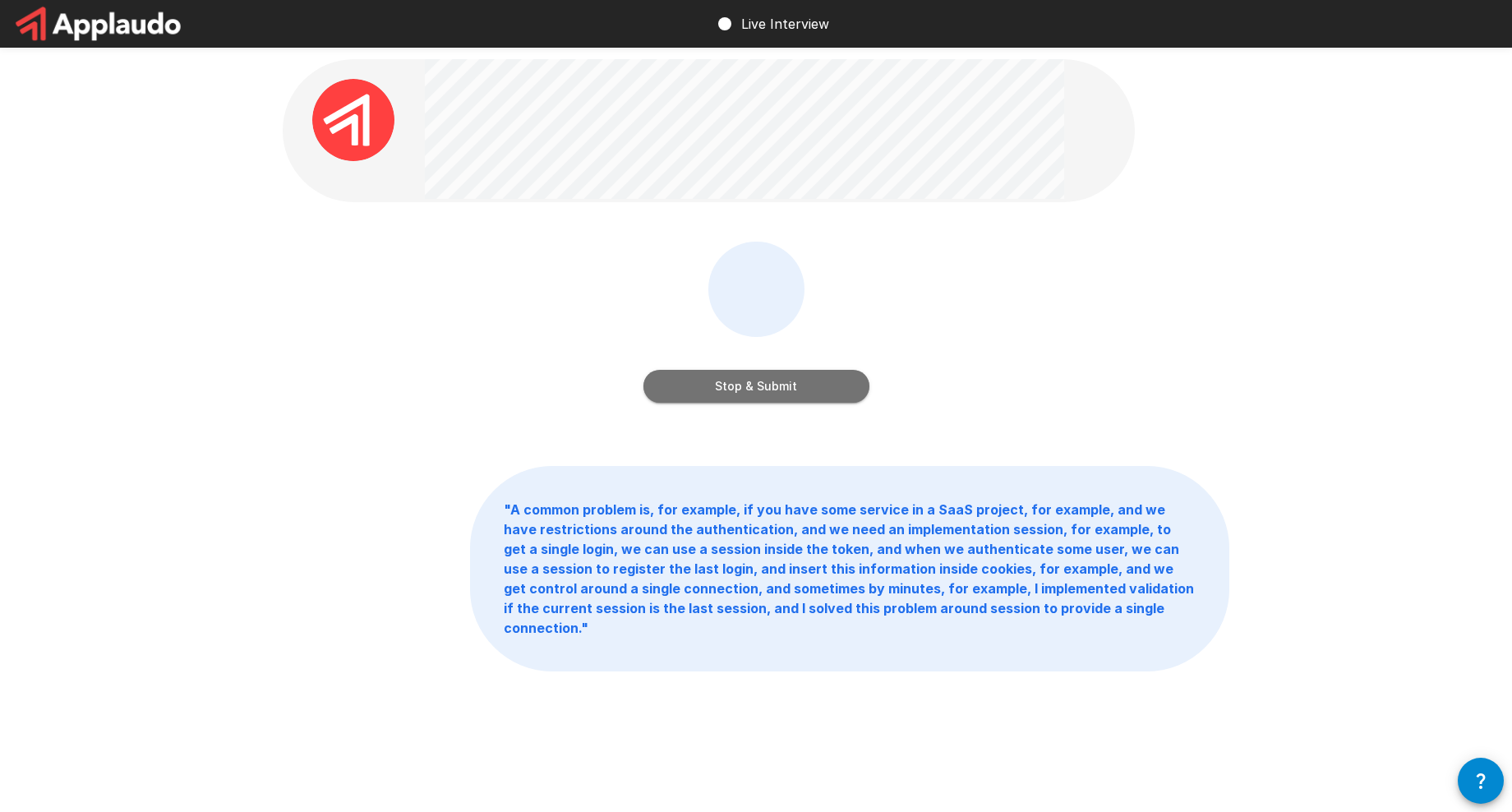
click at [835, 376] on button "Stop & Submit" at bounding box center [756, 386] width 226 height 33
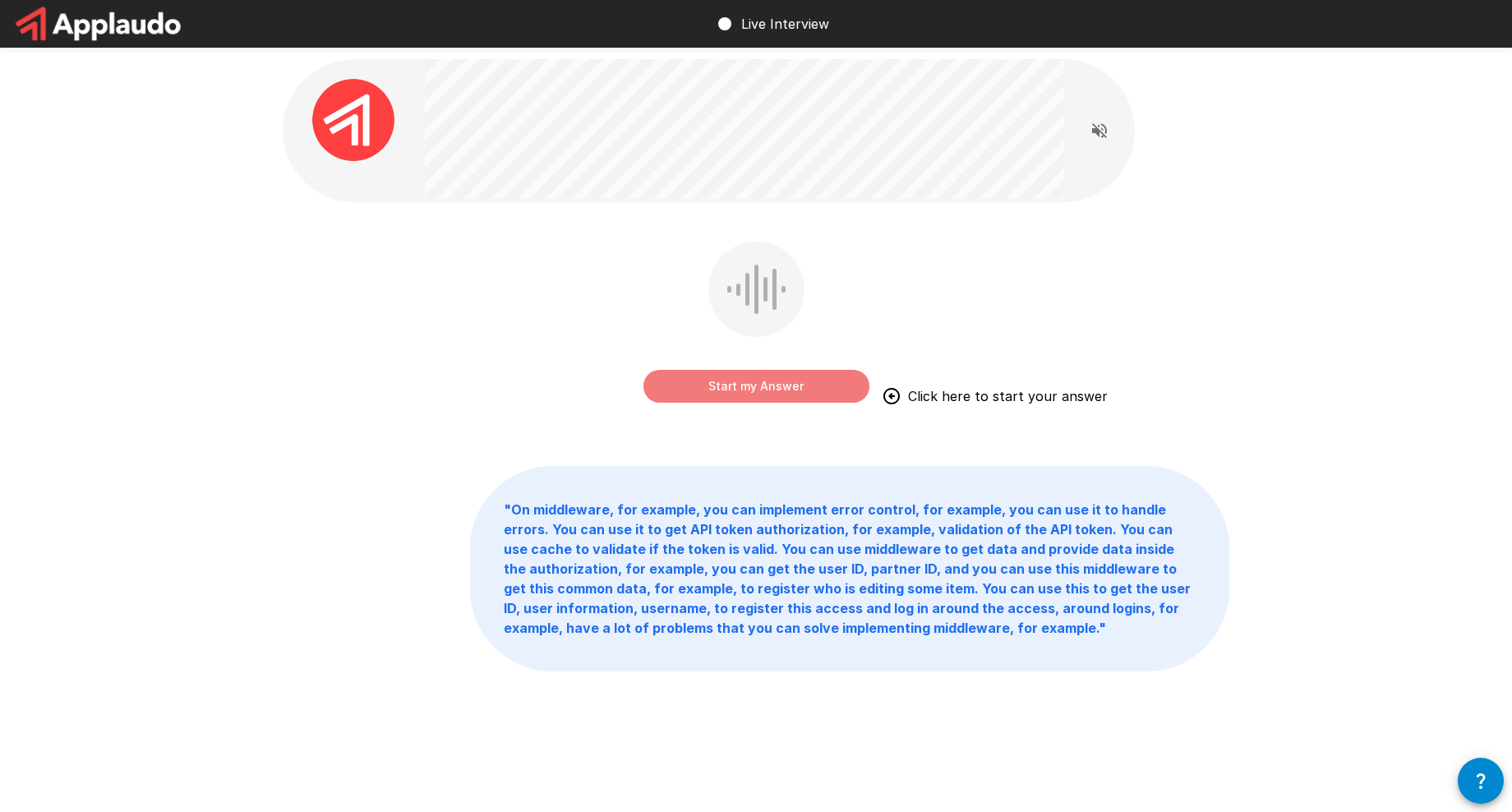
click at [801, 382] on button "Start my Answer" at bounding box center [756, 386] width 226 height 33
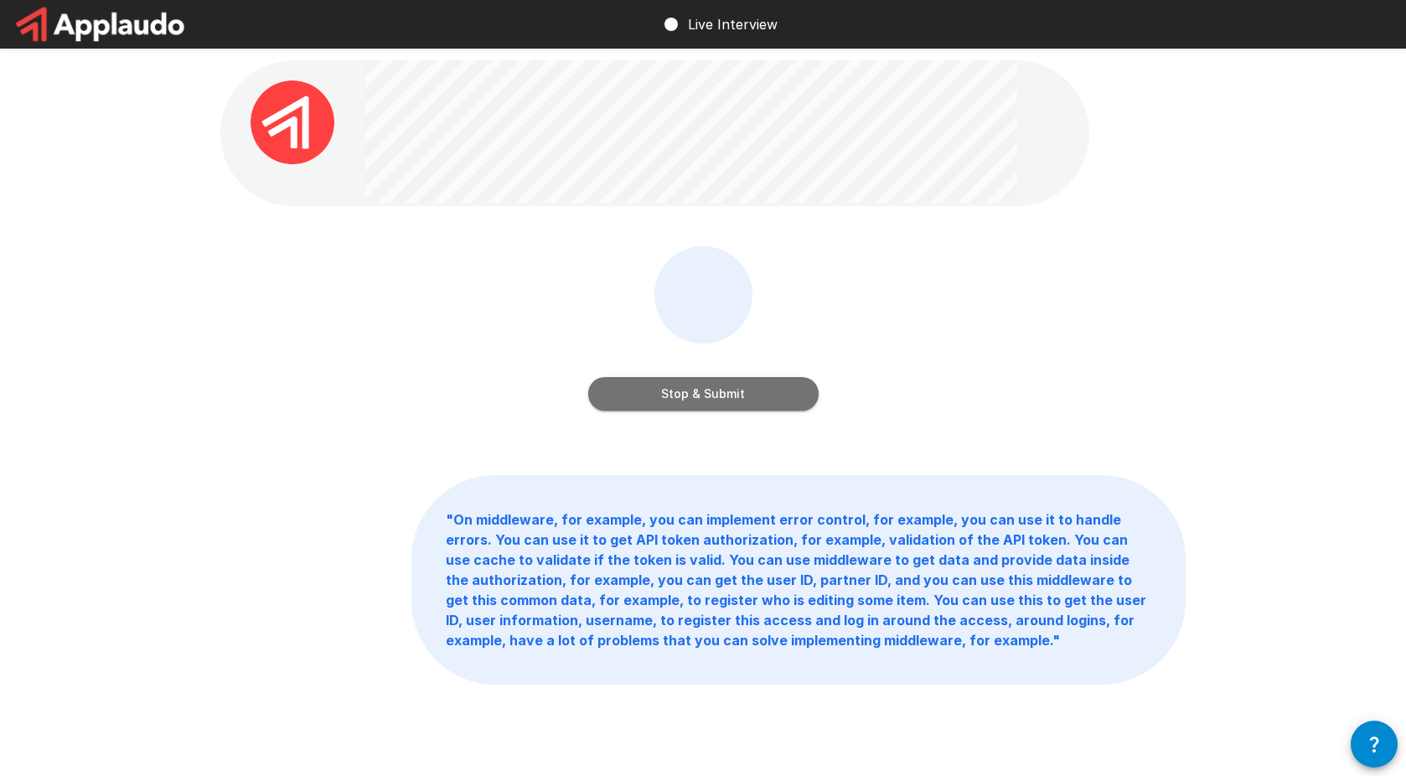
click at [710, 397] on button "Stop & Submit" at bounding box center [703, 394] width 230 height 34
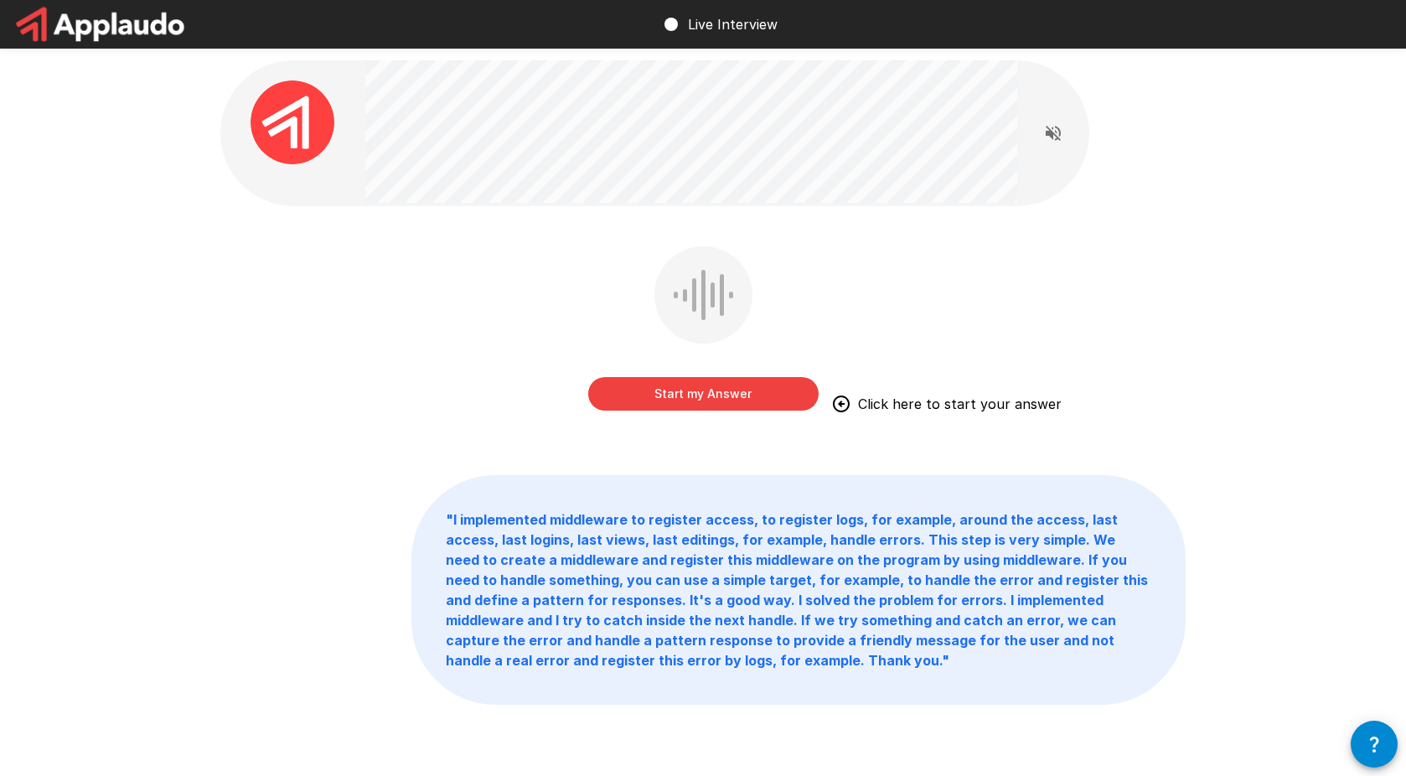
drag, startPoint x: 655, startPoint y: 391, endPoint x: 493, endPoint y: 437, distance: 168.4
click at [493, 437] on div "Start my Answer Click here to start your answer " I implemented middleware to r…" at bounding box center [703, 419] width 1006 height 839
click at [653, 395] on button "Start my Answer" at bounding box center [703, 394] width 230 height 34
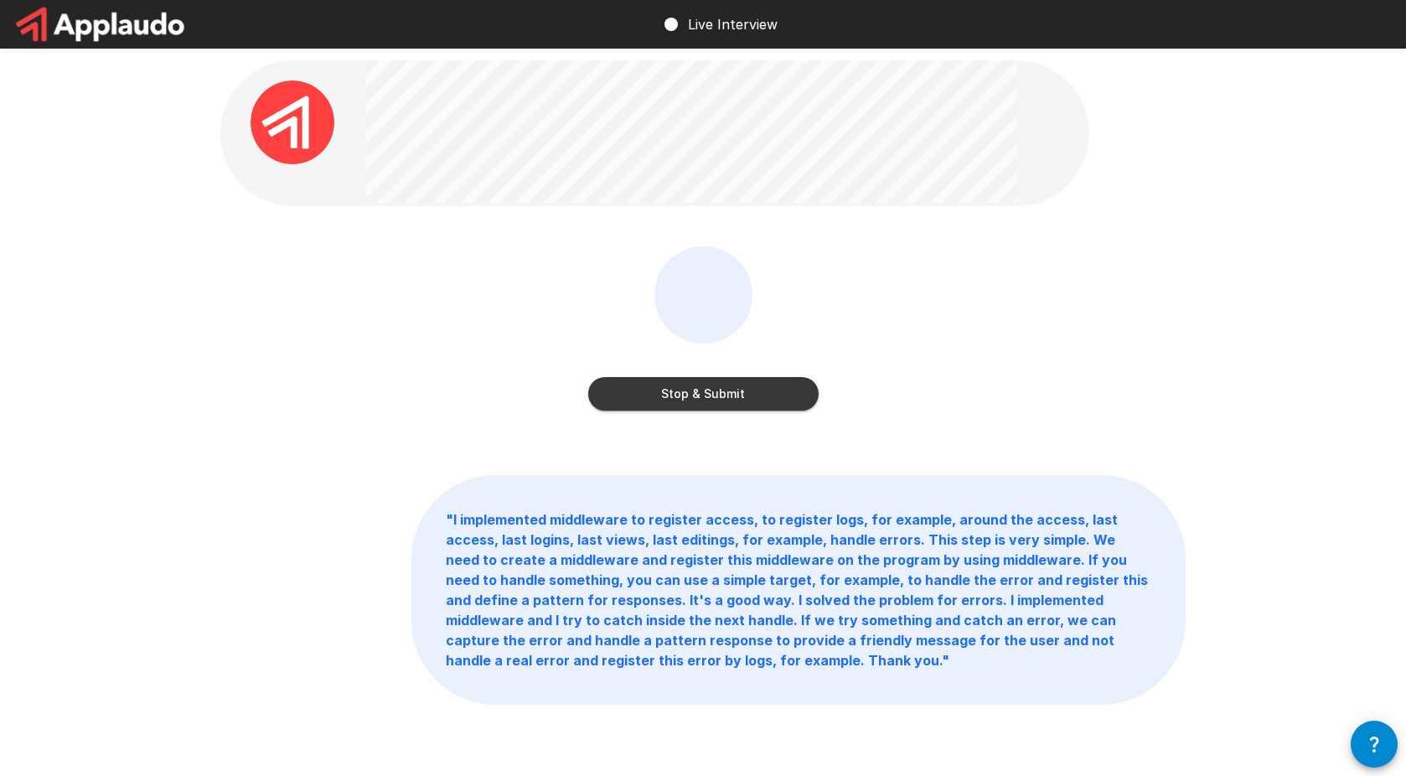
click at [694, 408] on button "Stop & Submit" at bounding box center [703, 394] width 230 height 34
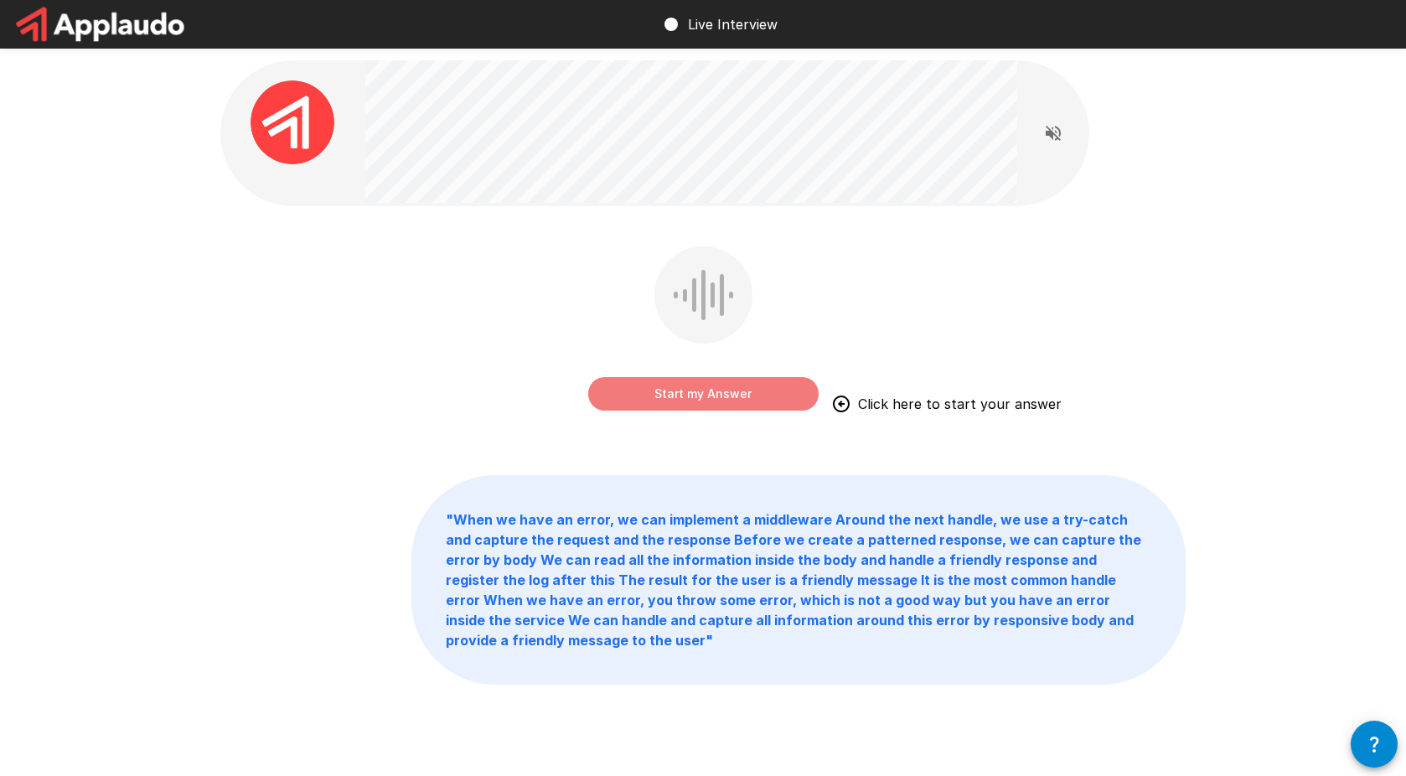
click at [706, 396] on button "Start my Answer" at bounding box center [703, 394] width 230 height 34
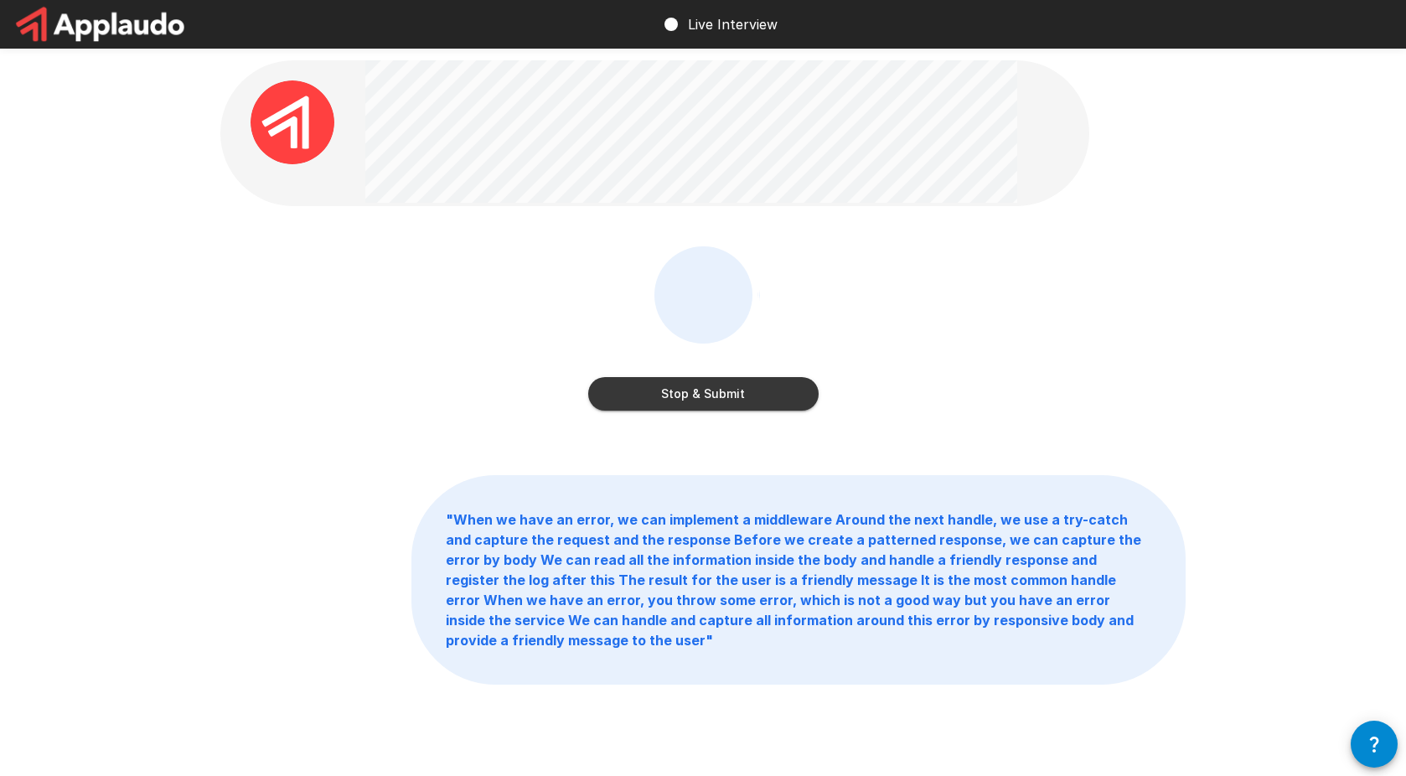
click at [706, 395] on button "Stop & Submit" at bounding box center [703, 394] width 230 height 34
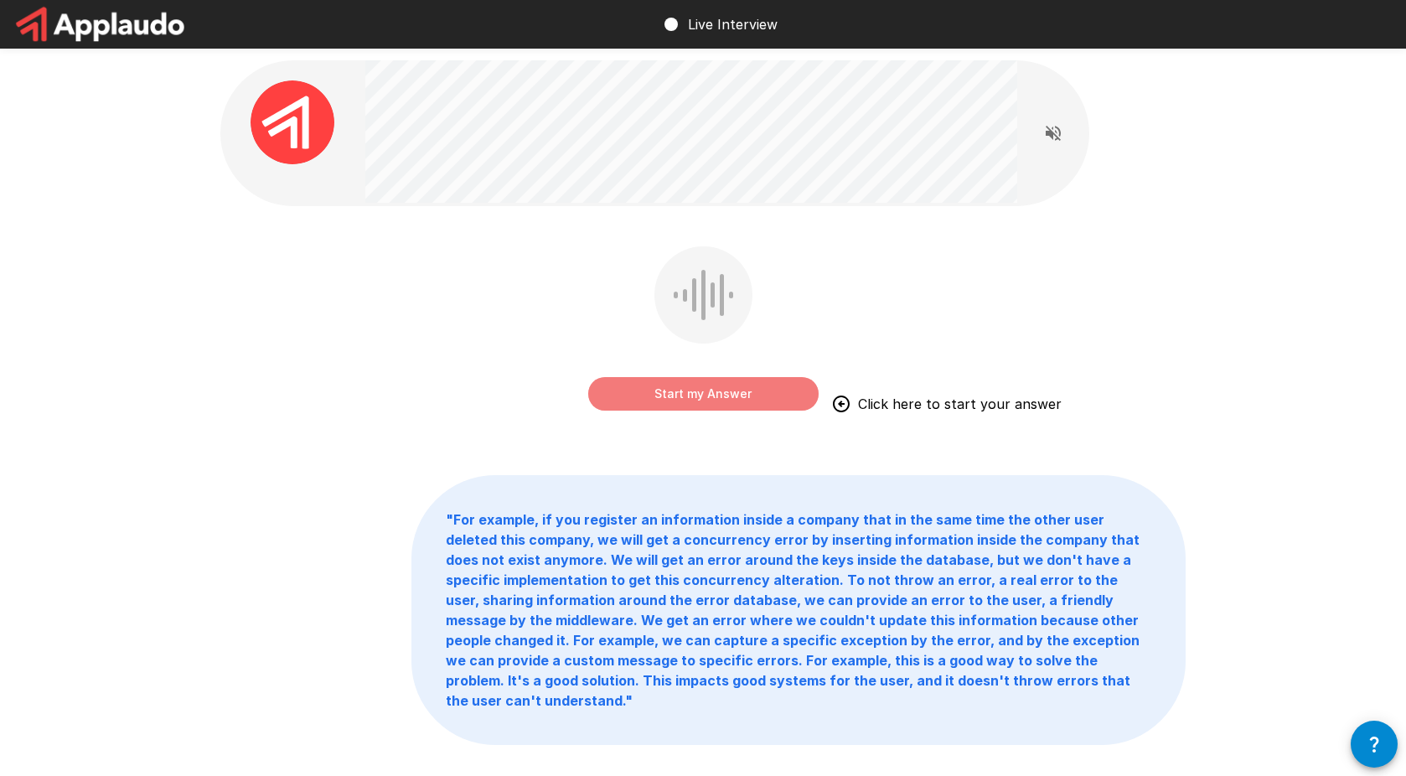
click at [748, 401] on button "Start my Answer" at bounding box center [703, 394] width 230 height 34
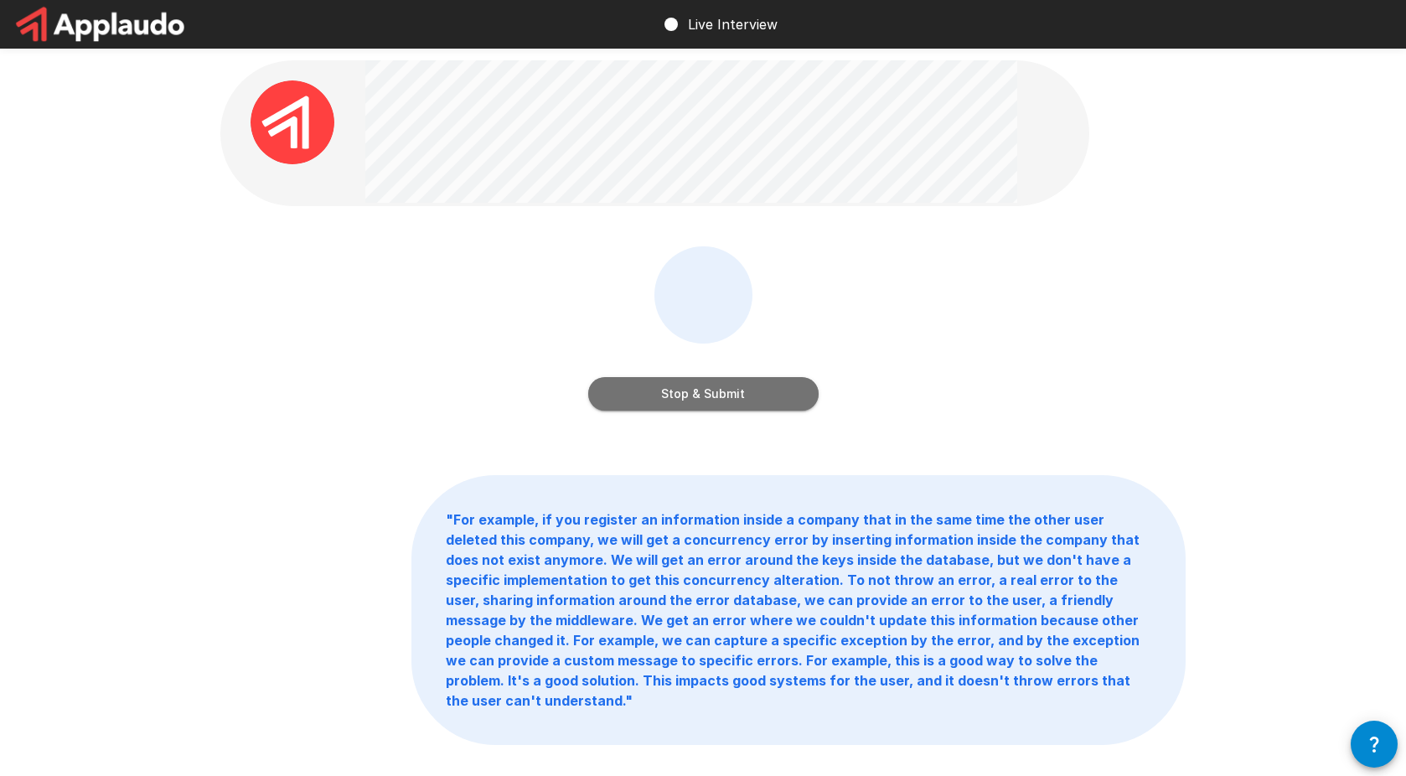
click at [750, 400] on button "Stop & Submit" at bounding box center [703, 394] width 230 height 34
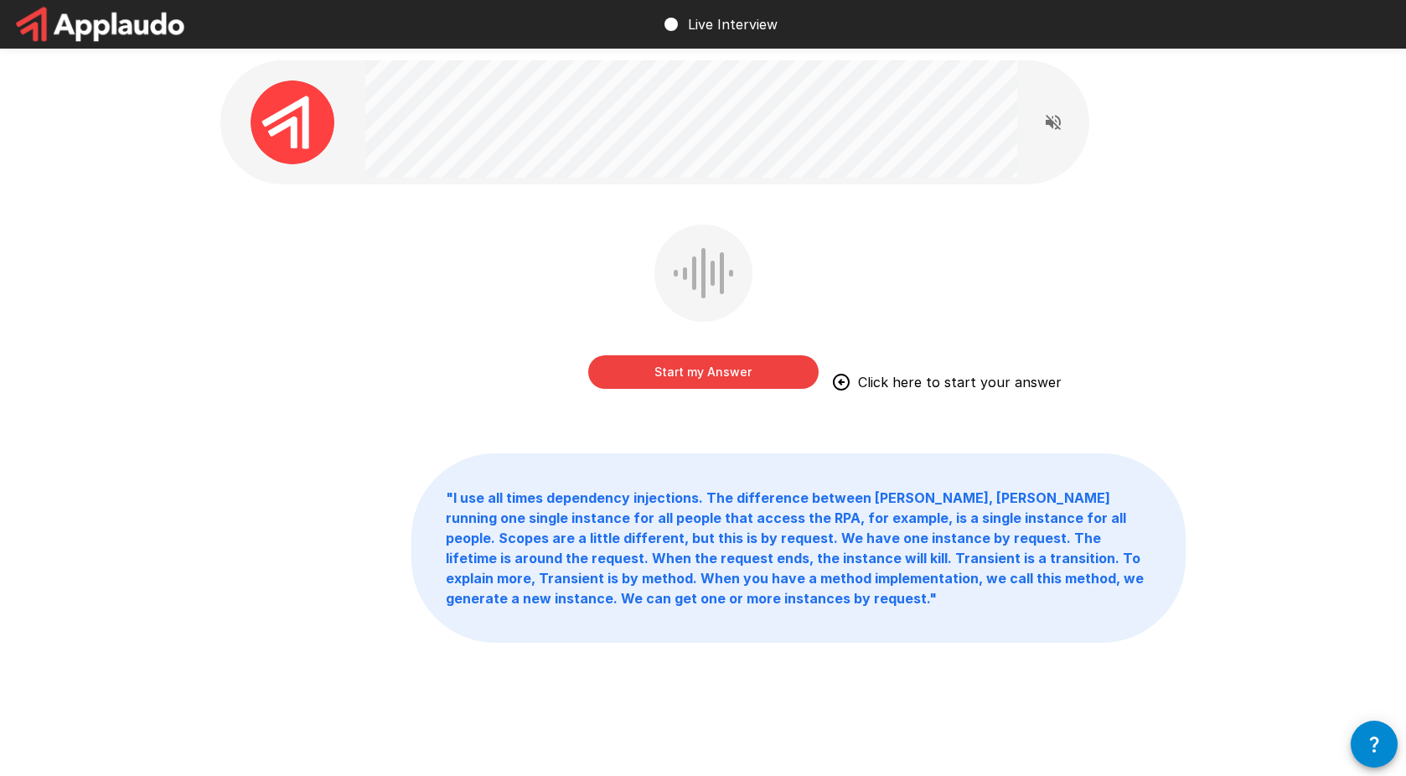
click at [349, 383] on div "Start my Answer Click here to start your answer" at bounding box center [702, 319] width 965 height 189
click at [793, 374] on button "Start my Answer" at bounding box center [703, 372] width 230 height 34
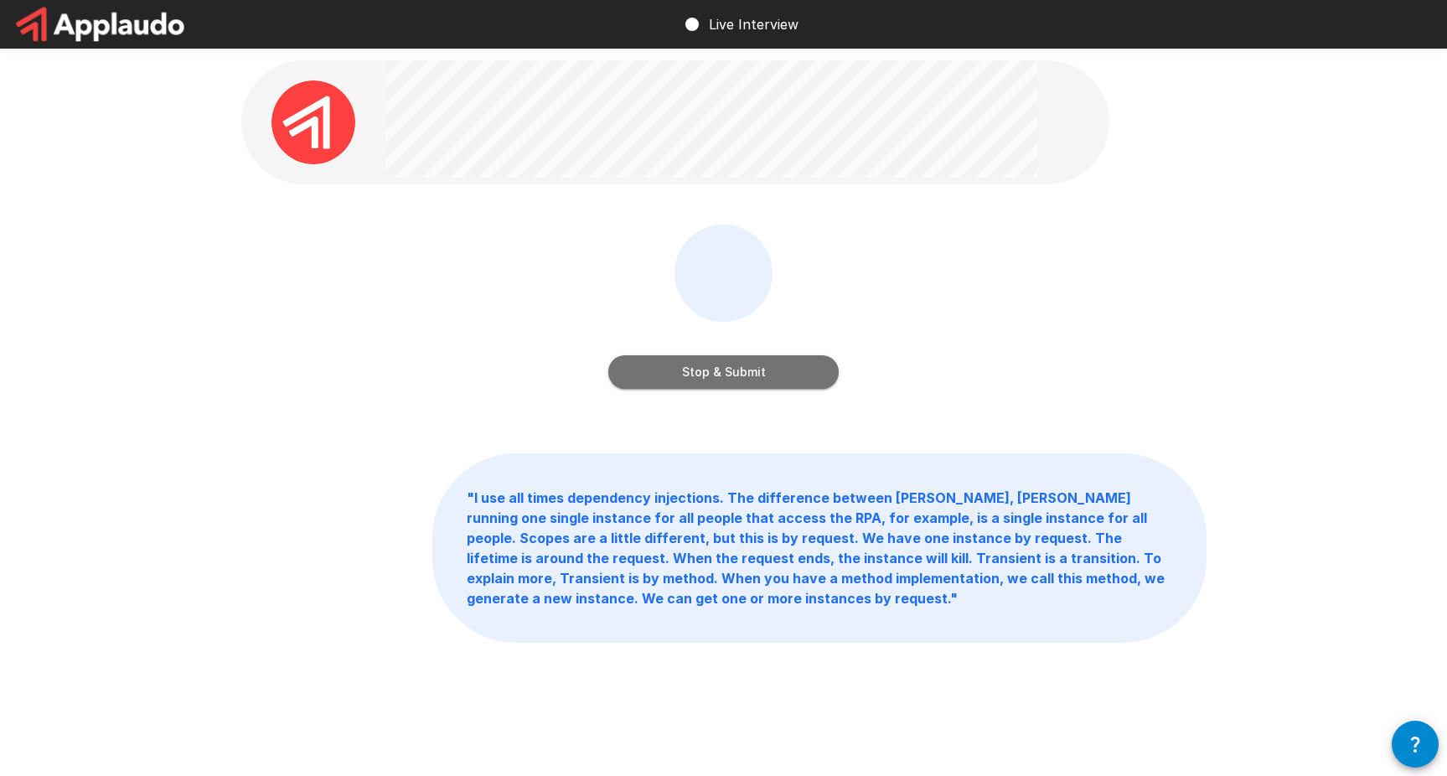
click at [741, 386] on button "Stop & Submit" at bounding box center [723, 372] width 230 height 34
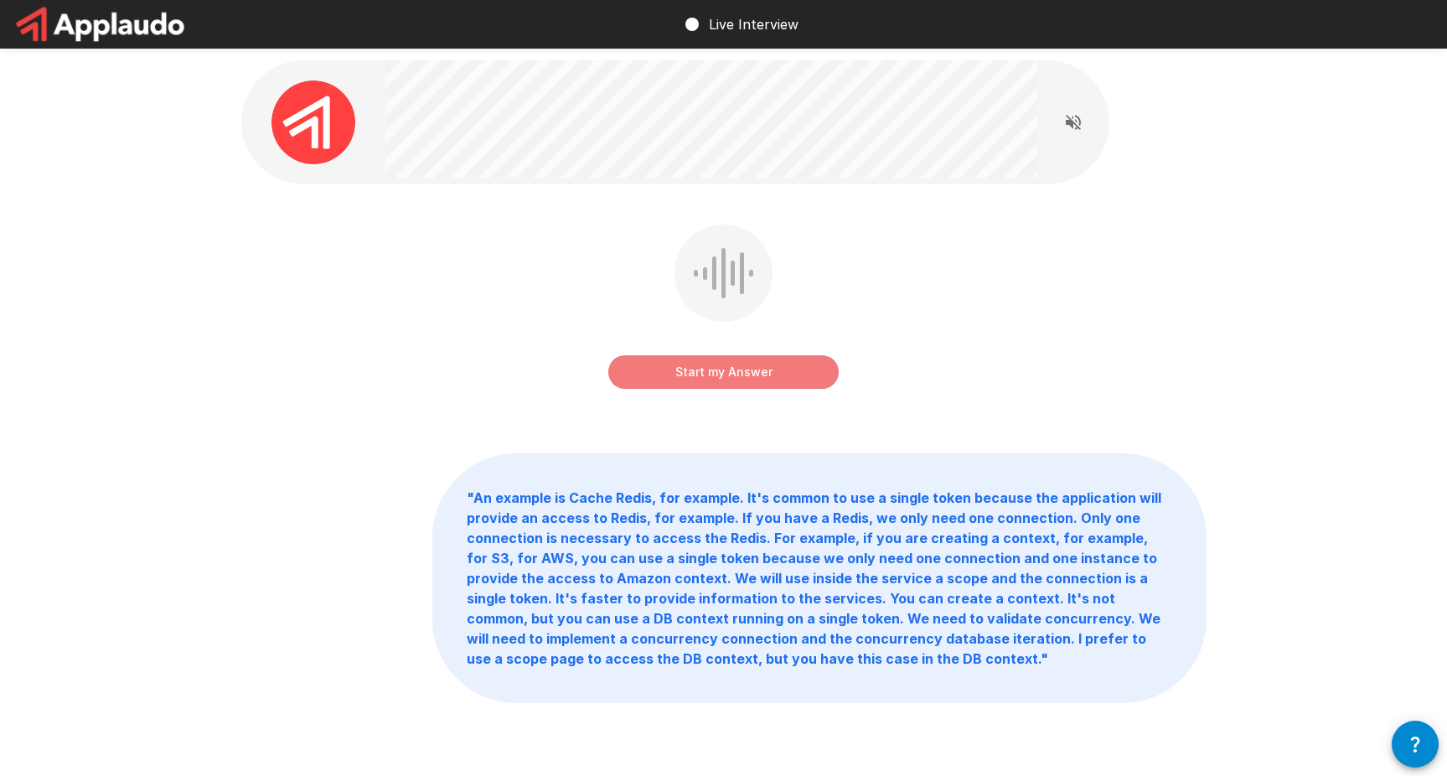
click at [715, 370] on button "Start my Answer" at bounding box center [723, 372] width 230 height 34
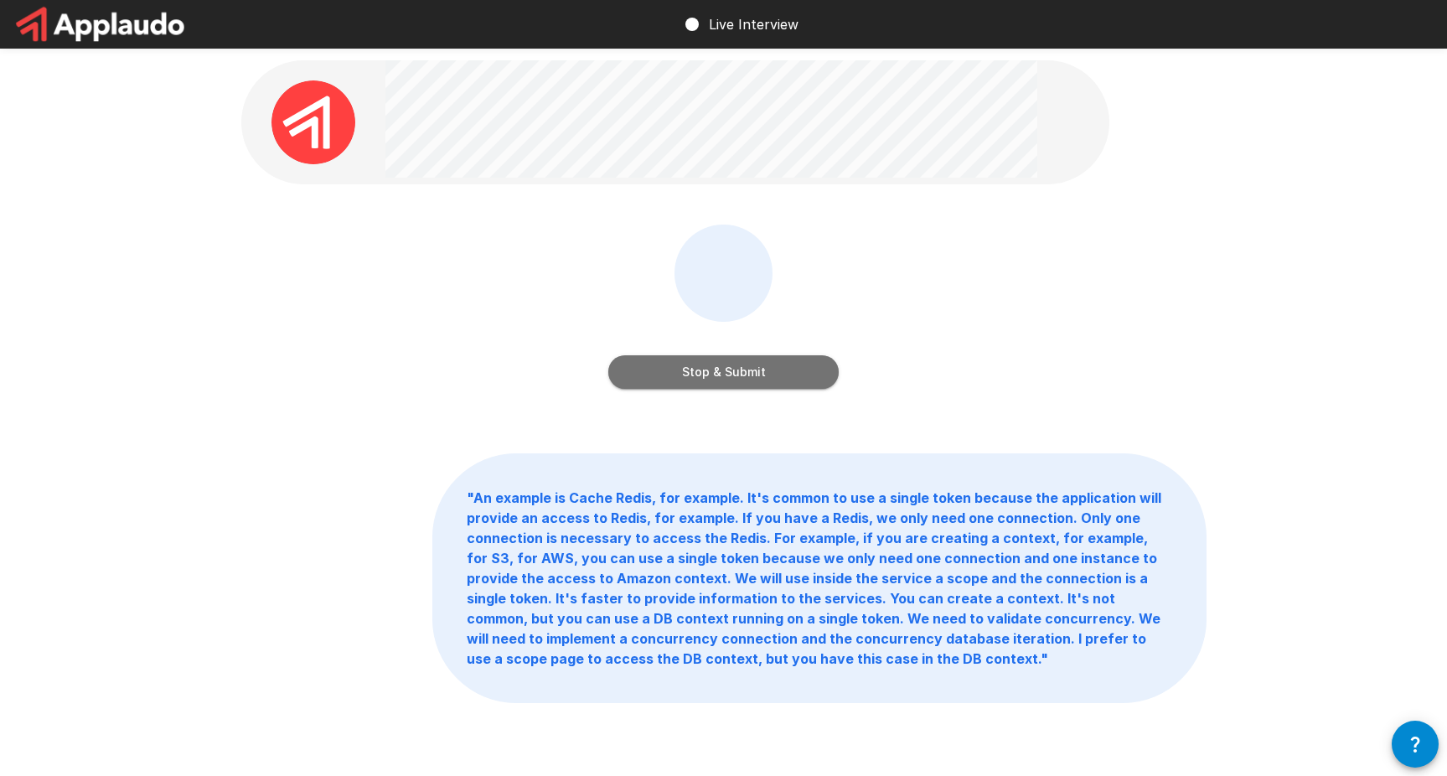
click at [723, 370] on button "Stop & Submit" at bounding box center [723, 372] width 230 height 34
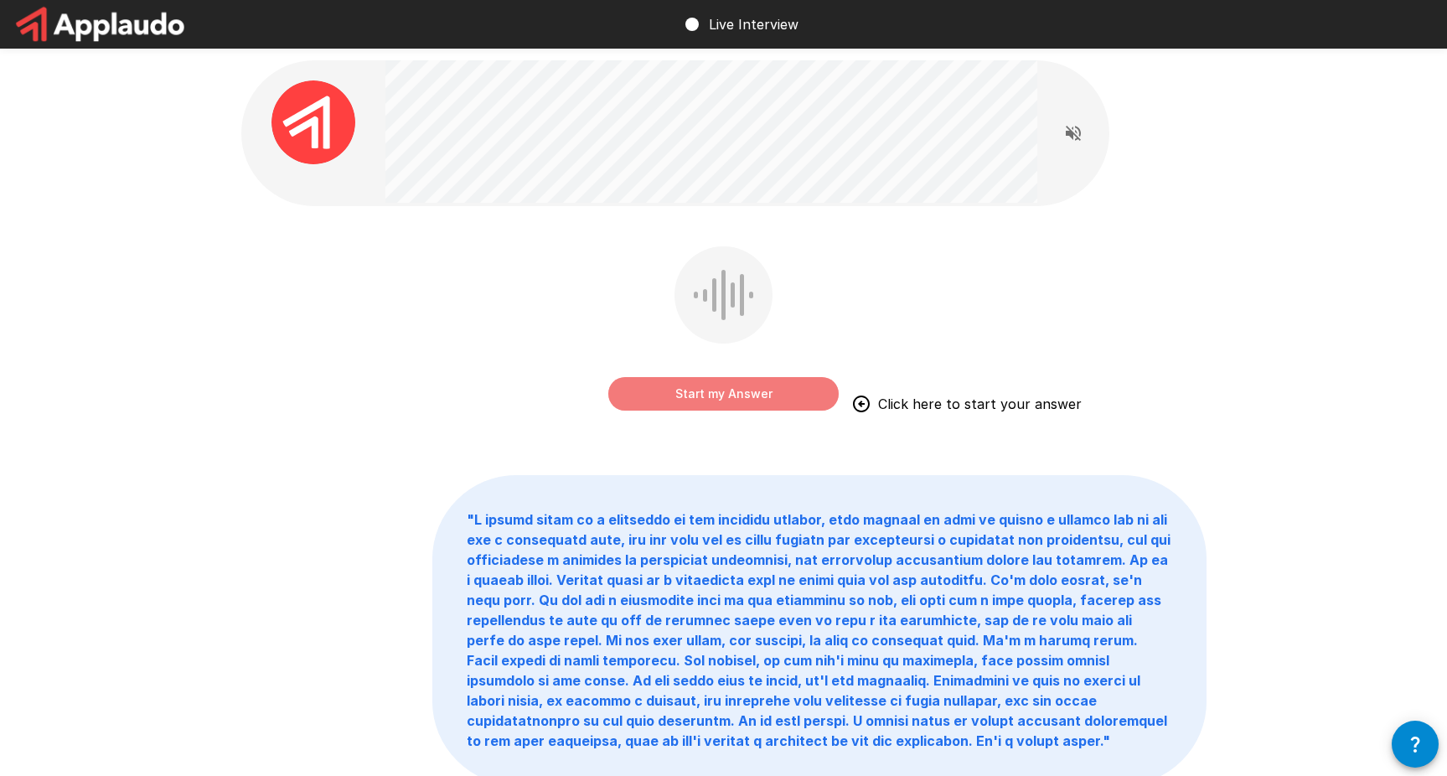
click at [729, 380] on button "Start my Answer" at bounding box center [723, 394] width 230 height 34
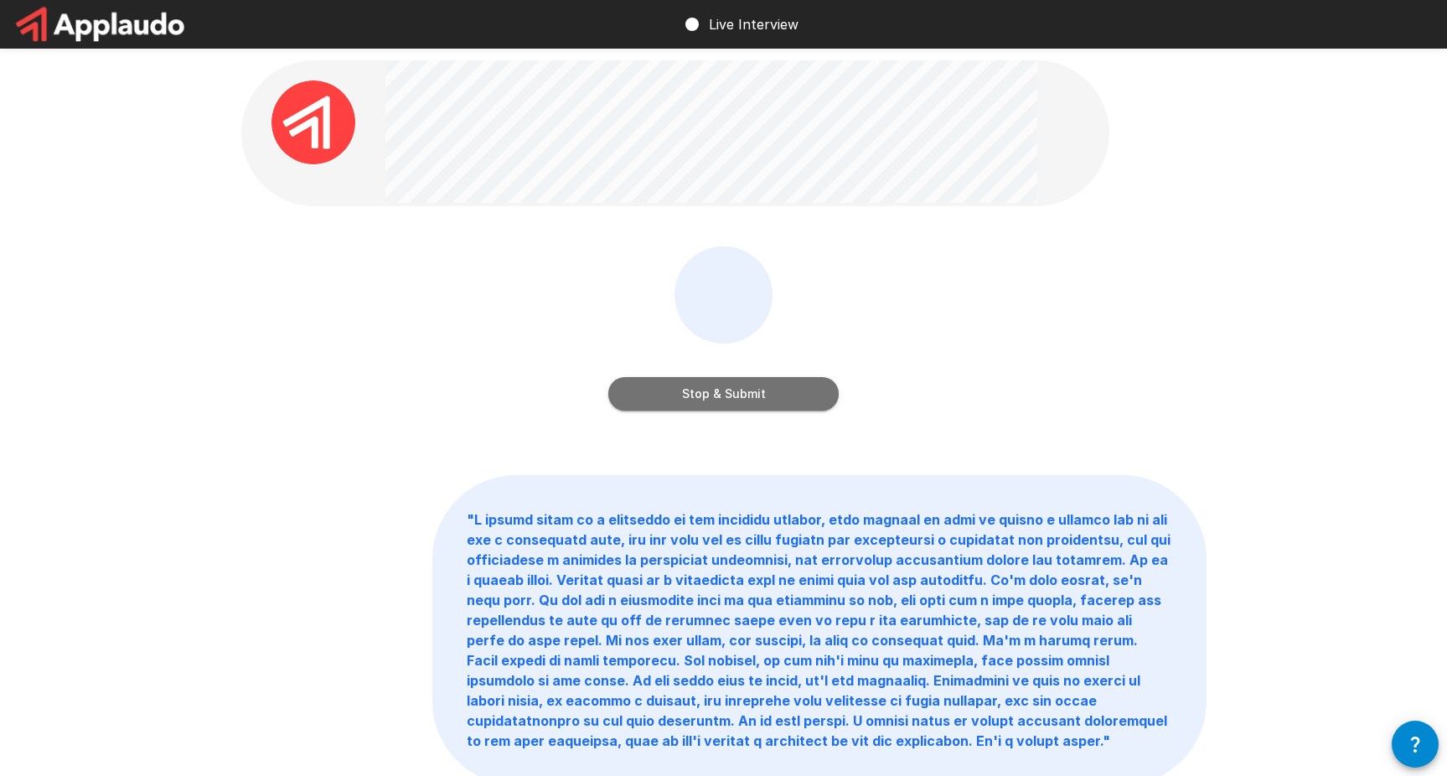
click at [735, 388] on button "Stop & Submit" at bounding box center [723, 394] width 230 height 34
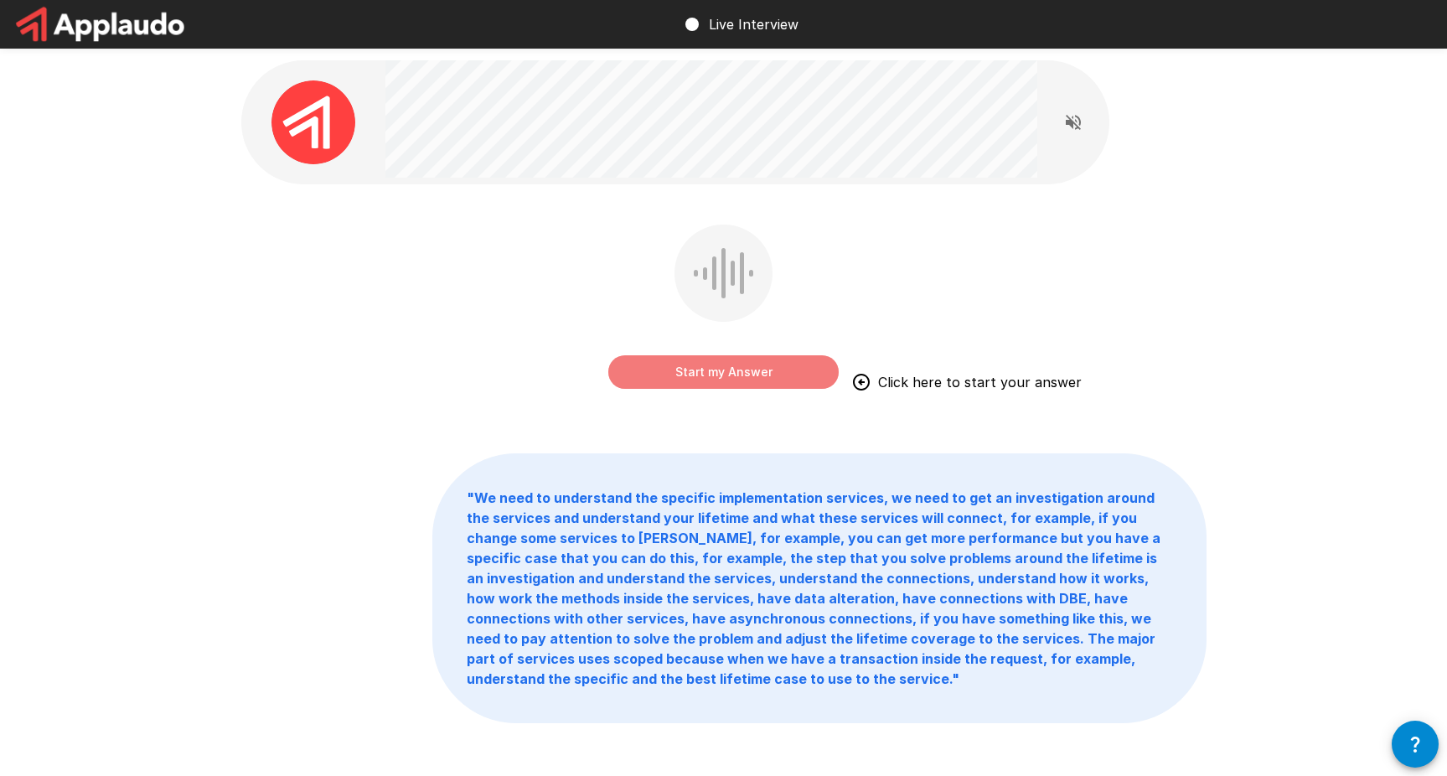
click at [758, 375] on button "Start my Answer" at bounding box center [723, 372] width 230 height 34
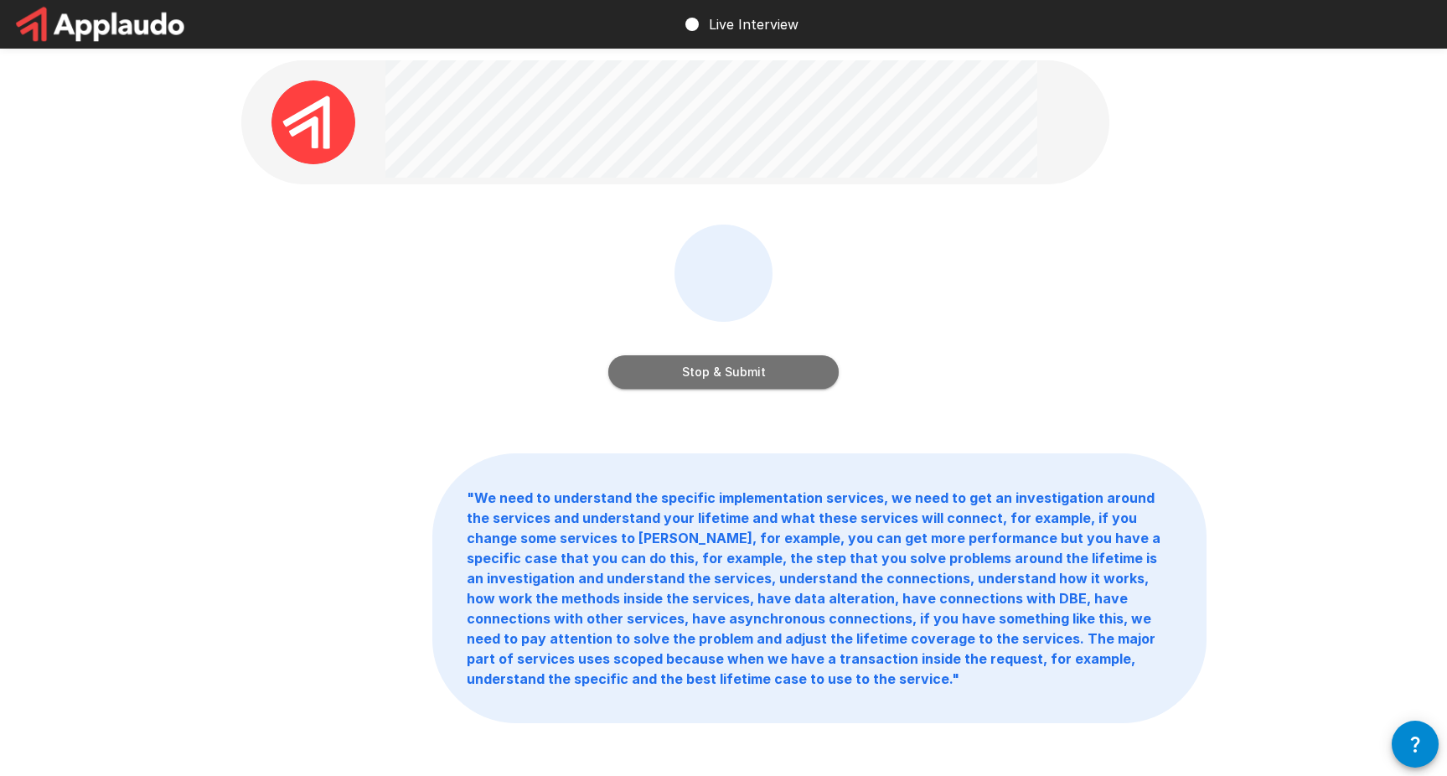
click at [759, 375] on button "Stop & Submit" at bounding box center [723, 372] width 230 height 34
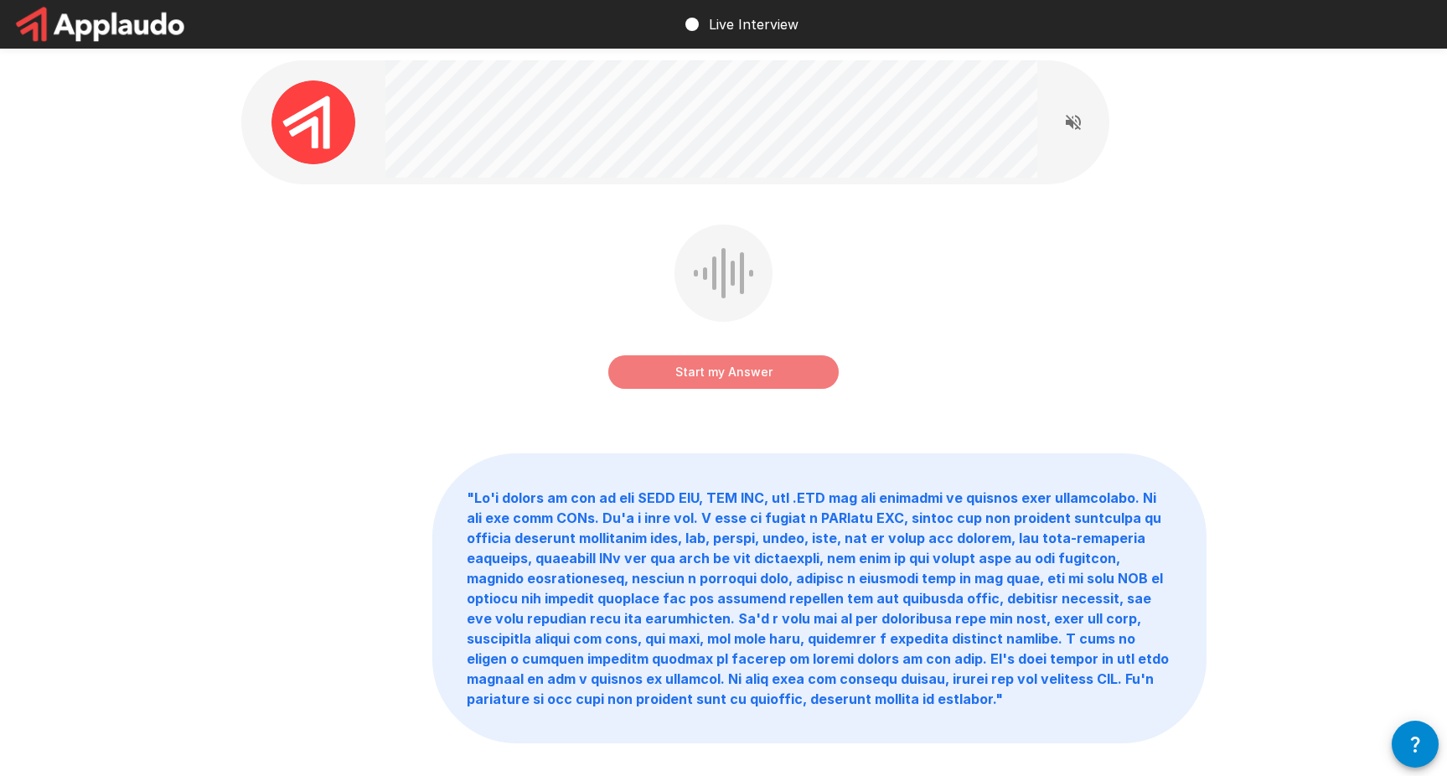
click at [765, 370] on button "Start my Answer" at bounding box center [723, 372] width 230 height 34
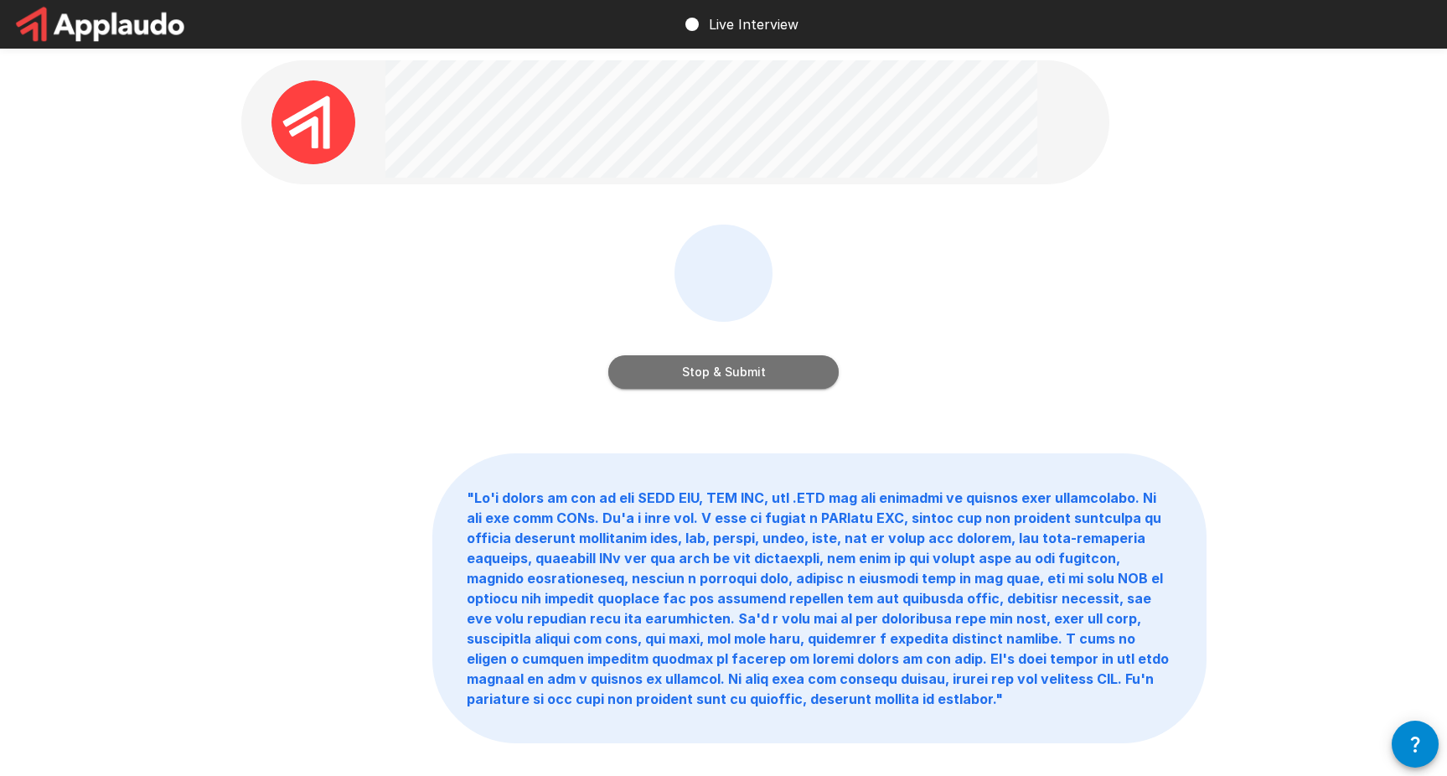
click at [759, 357] on button "Stop & Submit" at bounding box center [723, 372] width 230 height 34
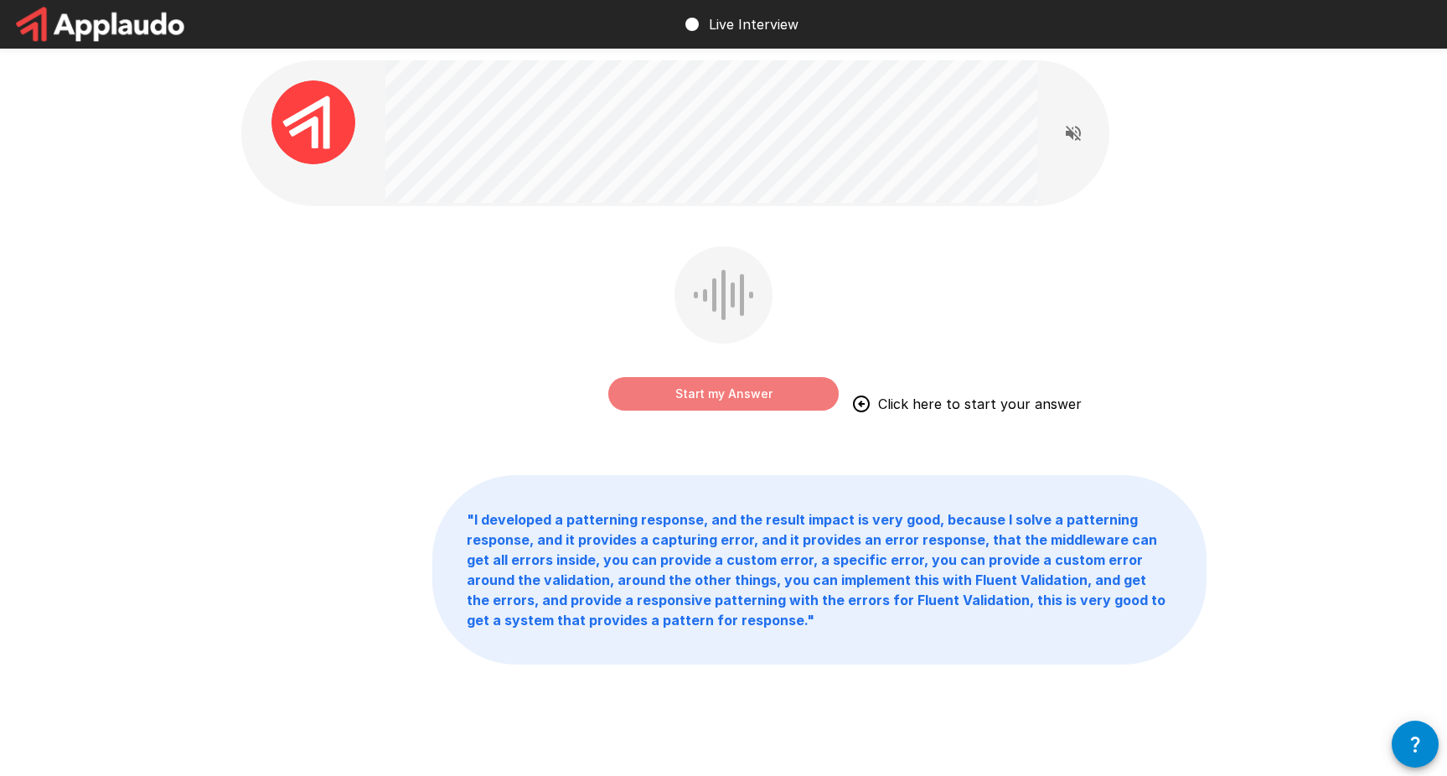
click at [779, 398] on button "Start my Answer" at bounding box center [723, 394] width 230 height 34
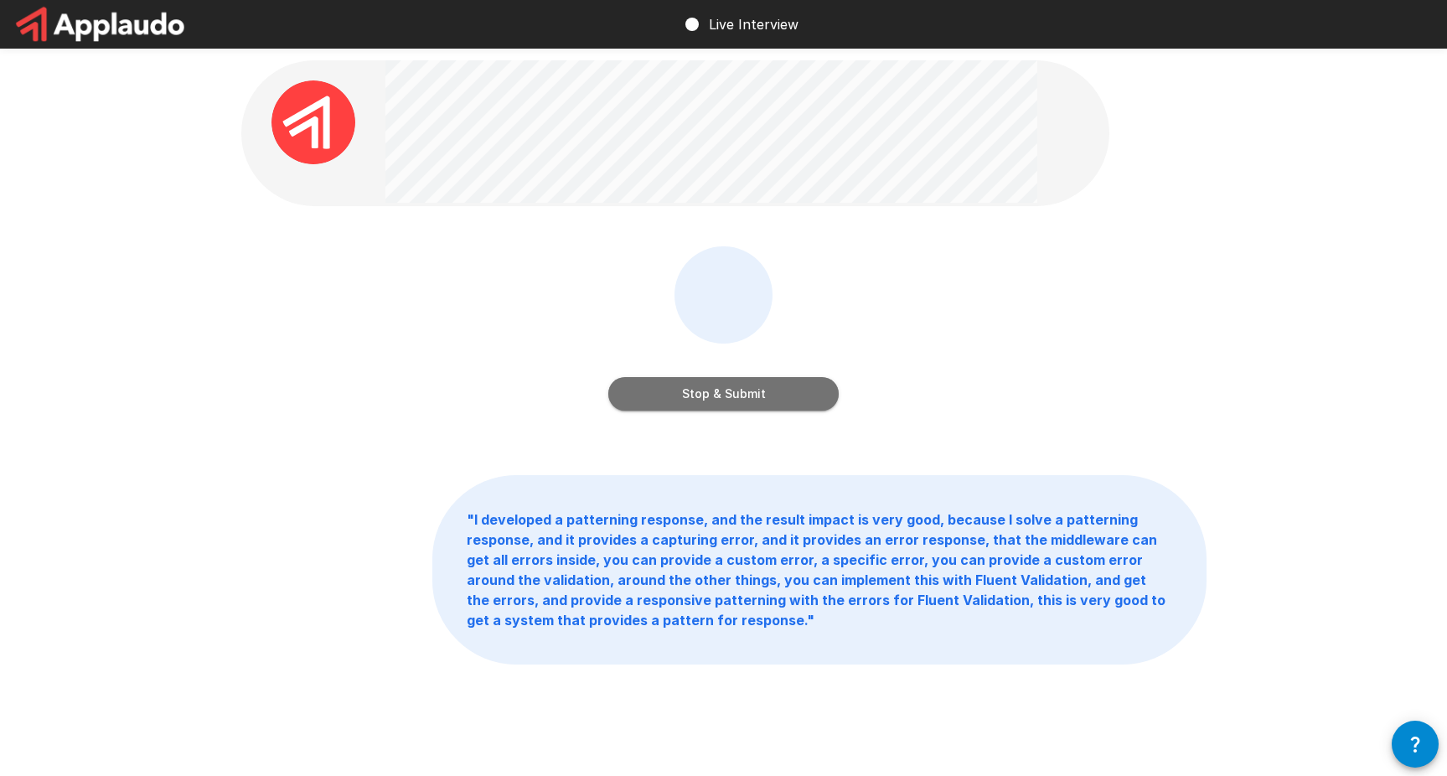
click at [797, 405] on button "Stop & Submit" at bounding box center [723, 394] width 230 height 34
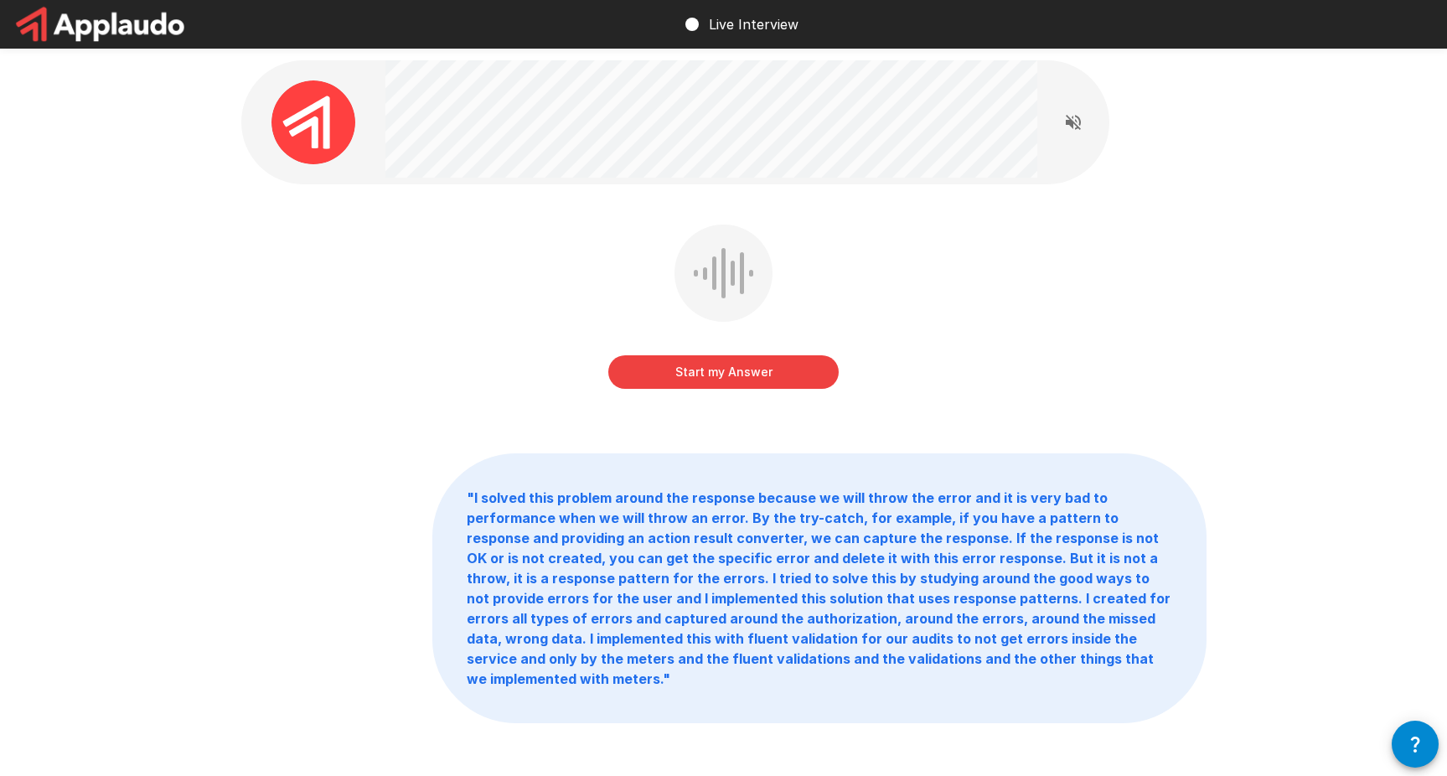
click at [771, 371] on button "Start my Answer" at bounding box center [723, 372] width 230 height 34
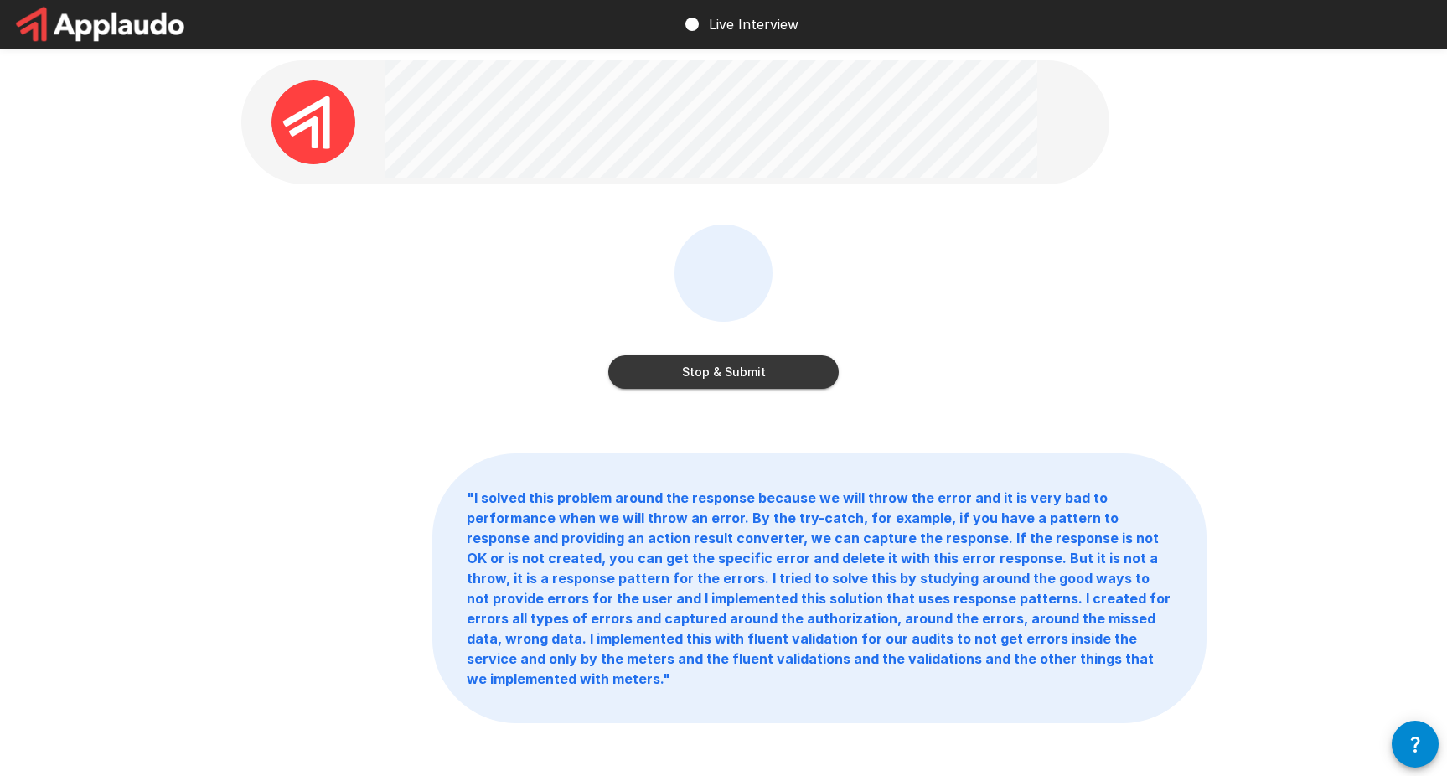
click at [769, 370] on button "Stop & Submit" at bounding box center [723, 372] width 230 height 34
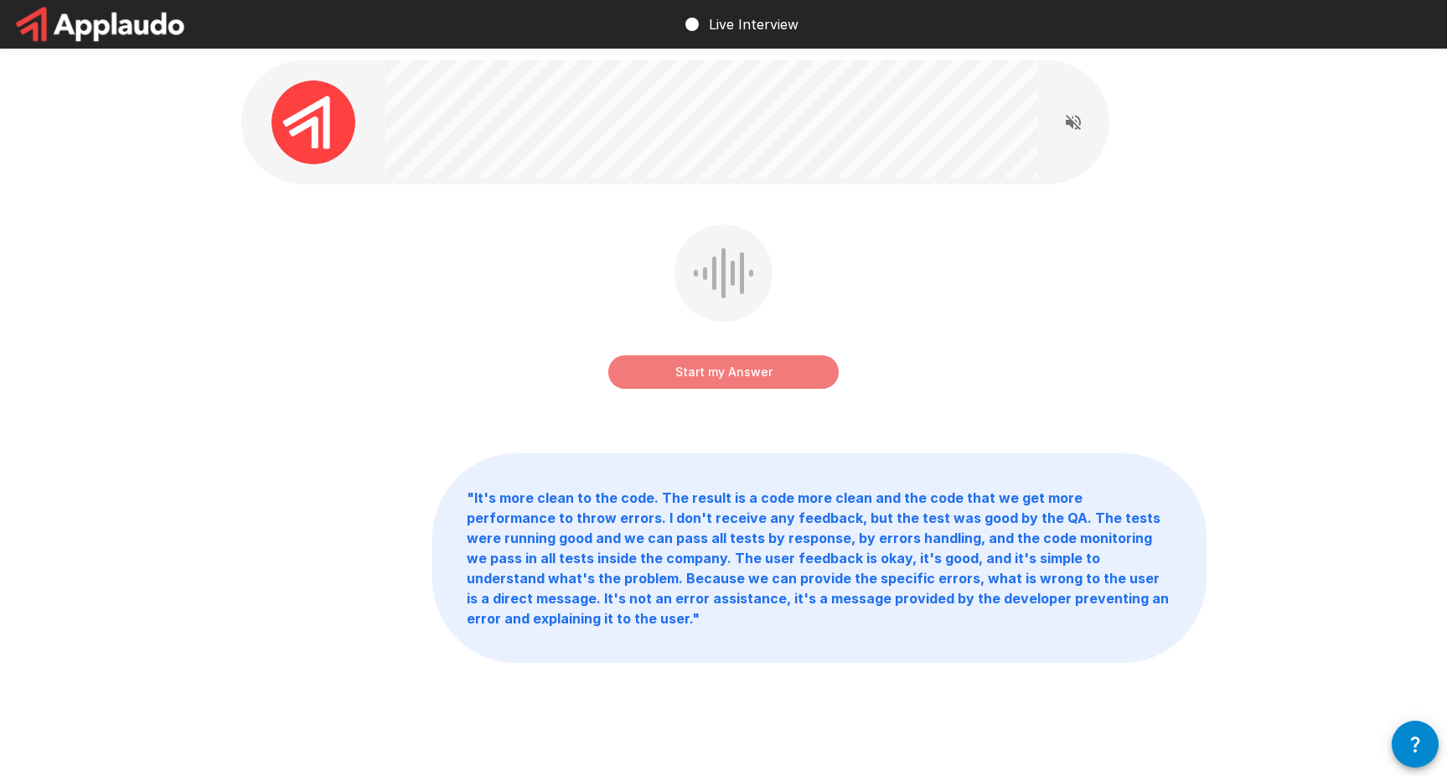
click at [732, 374] on button "Start my Answer" at bounding box center [723, 372] width 230 height 34
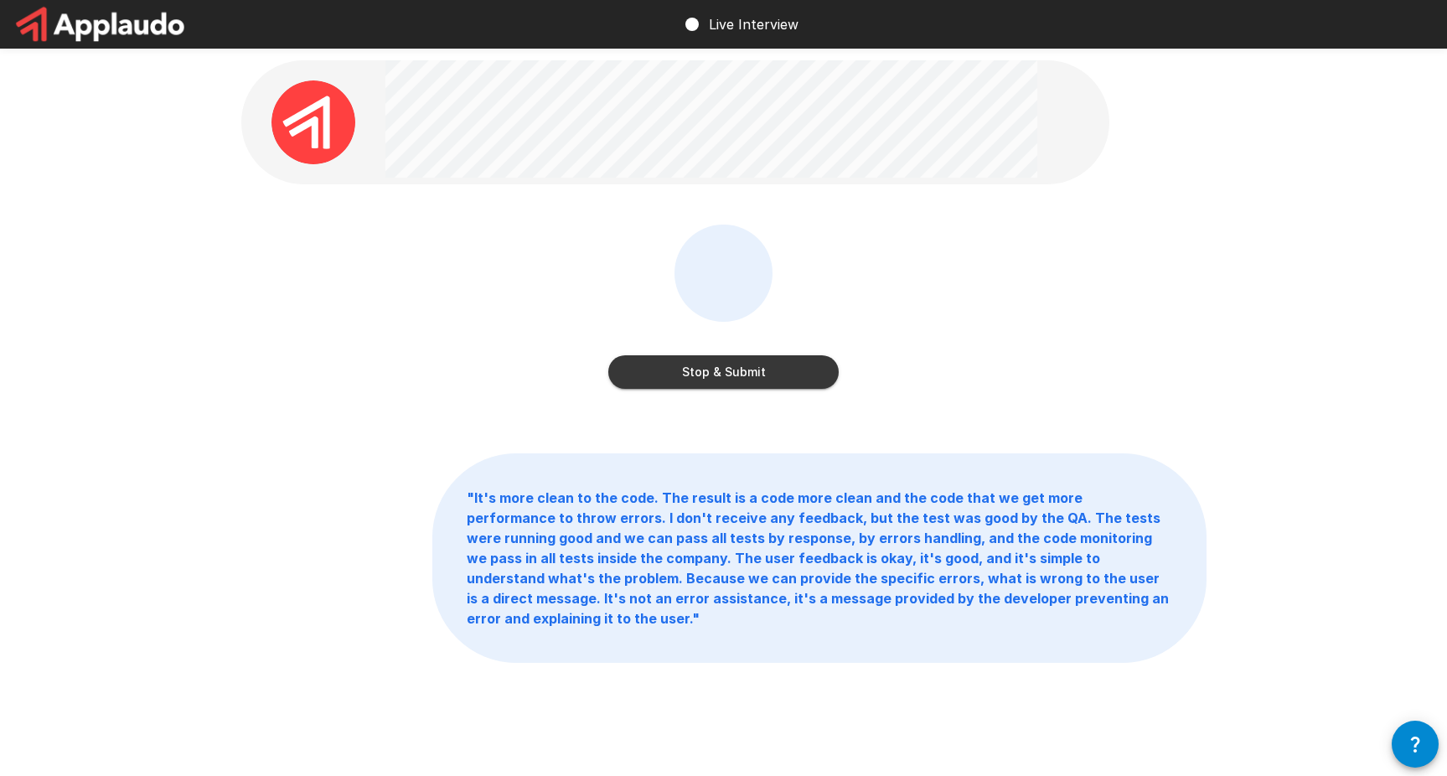
click at [803, 360] on button "Stop & Submit" at bounding box center [723, 372] width 230 height 34
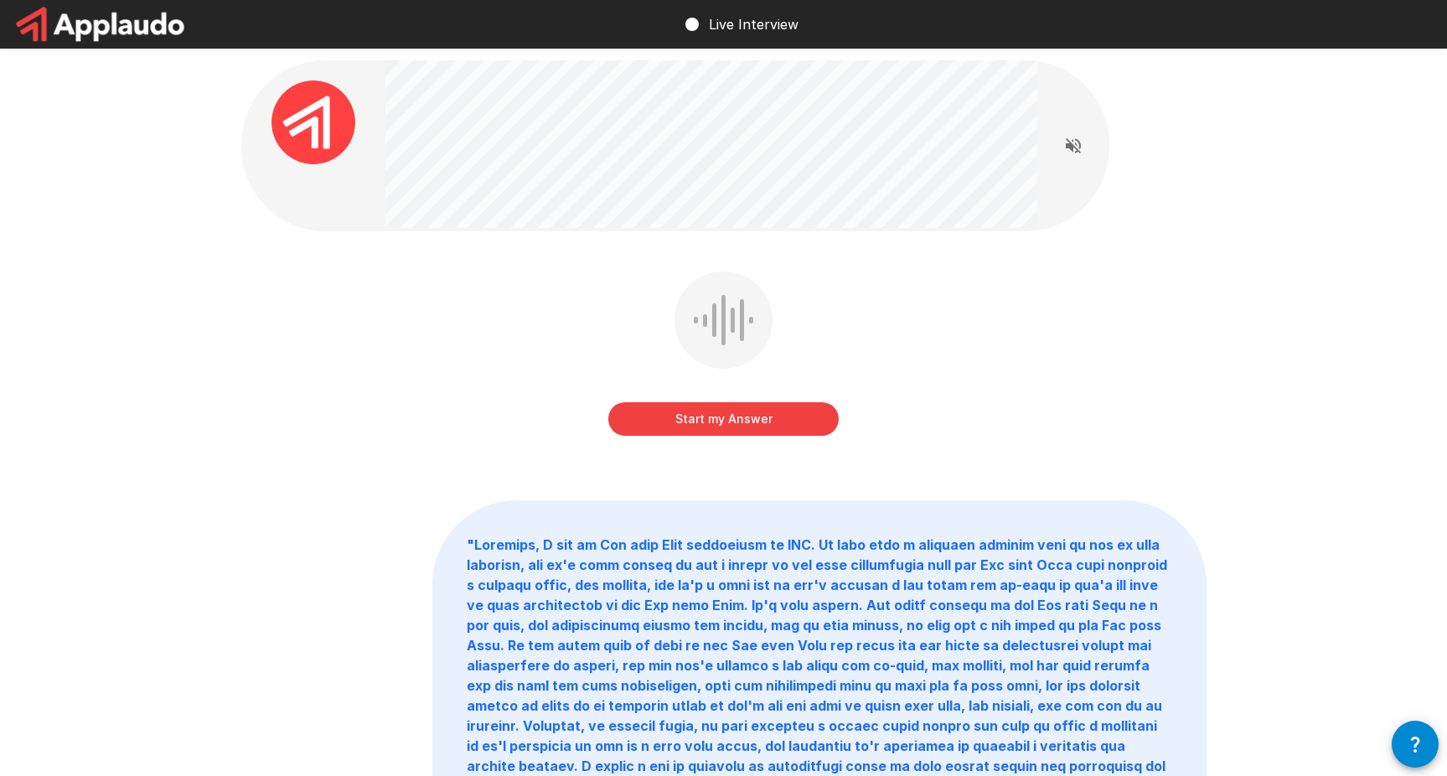
click at [763, 401] on div "Start my Answer" at bounding box center [723, 402] width 230 height 67
click at [778, 407] on button "Start my Answer" at bounding box center [723, 419] width 230 height 34
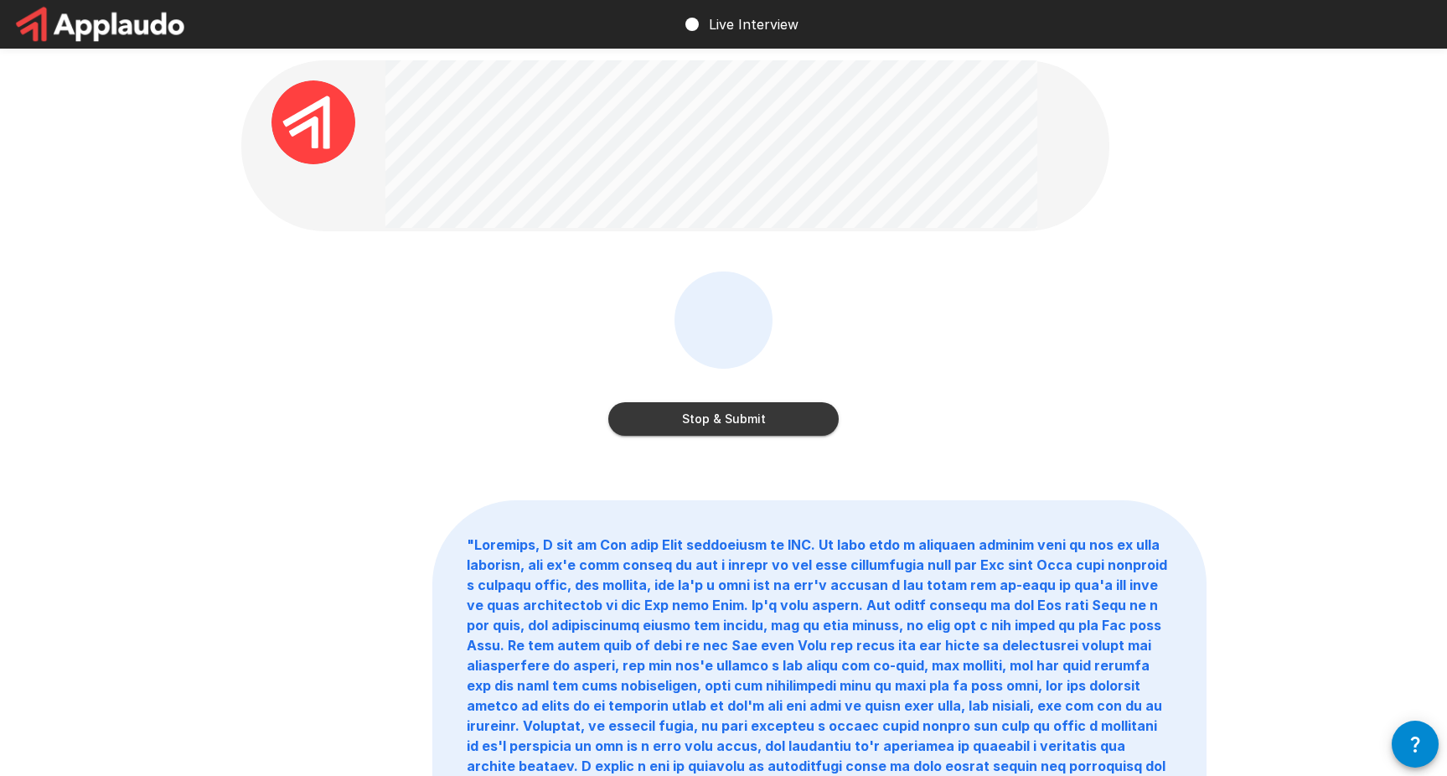
click at [779, 407] on button "Stop & Submit" at bounding box center [723, 419] width 230 height 34
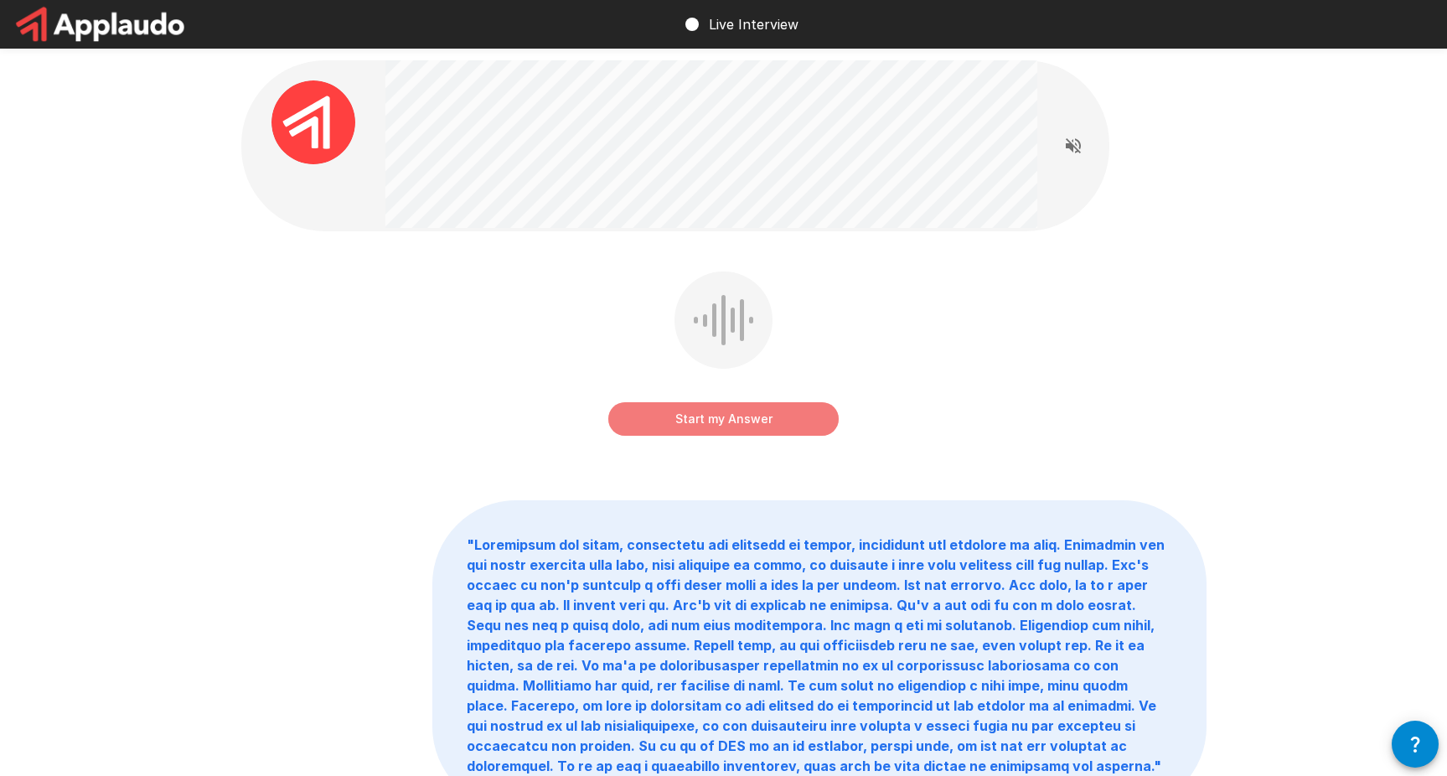
click at [732, 412] on button "Start my Answer" at bounding box center [723, 419] width 230 height 34
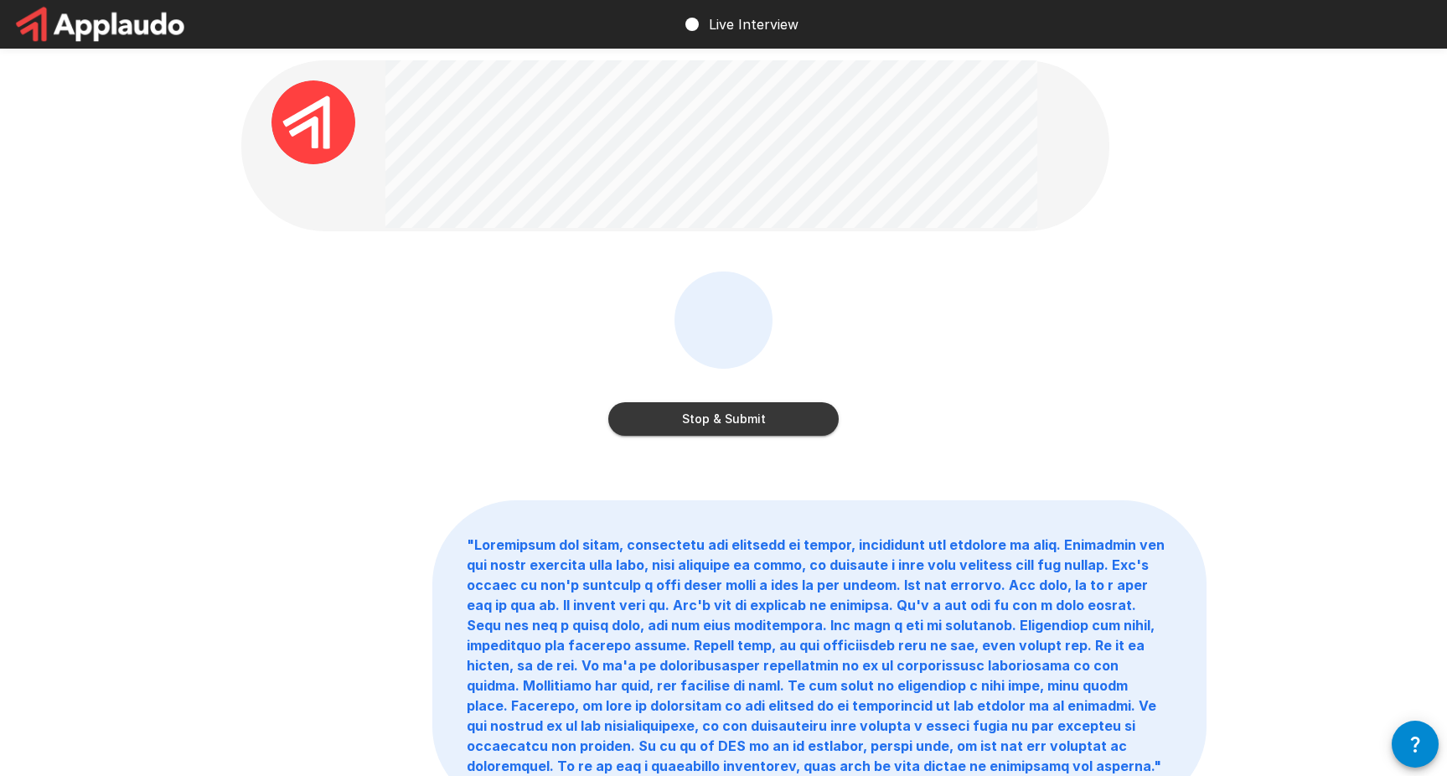
click at [727, 422] on button "Stop & Submit" at bounding box center [723, 419] width 230 height 34
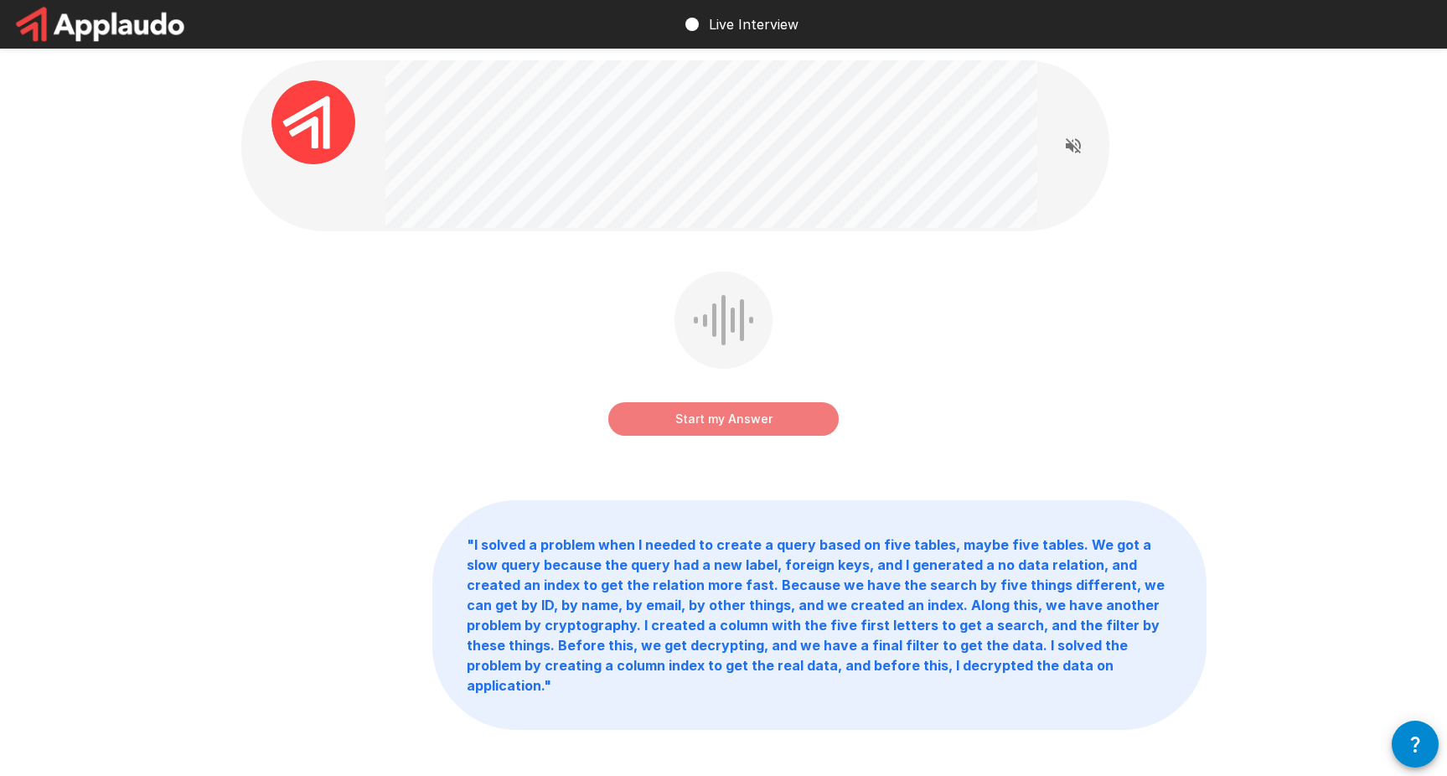
click at [745, 414] on button "Start my Answer" at bounding box center [723, 419] width 230 height 34
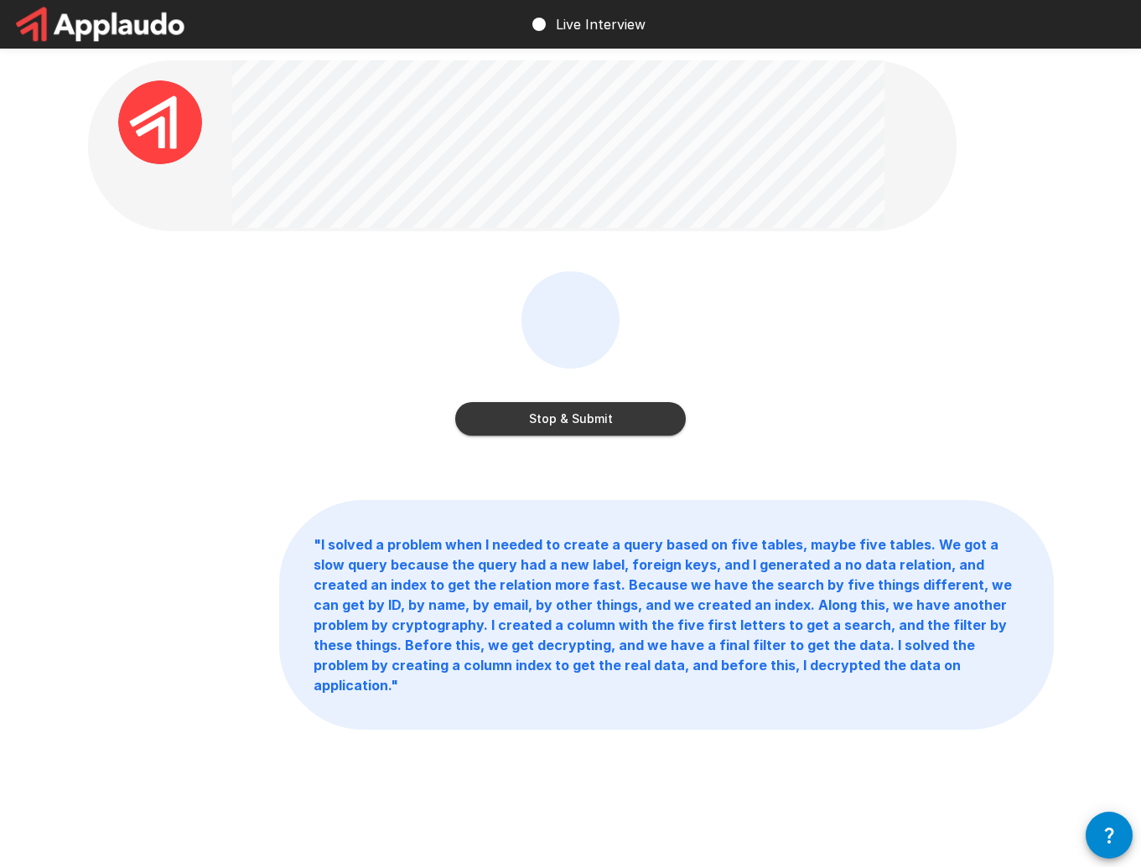
drag, startPoint x: 1140, startPoint y: 770, endPoint x: 1110, endPoint y: 779, distance: 30.5
click at [1110, 779] on div "Stop & Submit " I solved a problem when I needed to create a query based on fiv…" at bounding box center [570, 432] width 1141 height 864
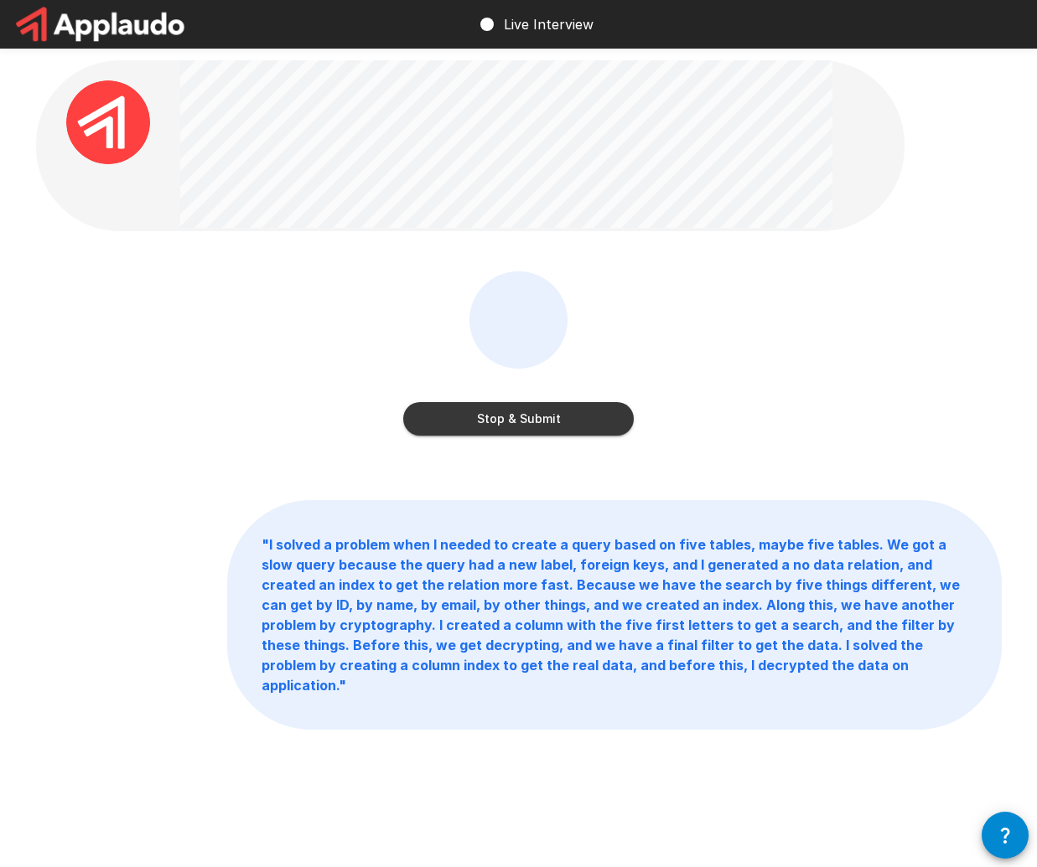
drag, startPoint x: 1031, startPoint y: 856, endPoint x: 1011, endPoint y: 766, distance: 91.9
click at [1011, 767] on div "Live Interview Stop & Submit " I solved a problem when I needed to create a que…" at bounding box center [518, 433] width 1037 height 867
click at [595, 417] on button "Stop & Submit" at bounding box center [518, 419] width 230 height 34
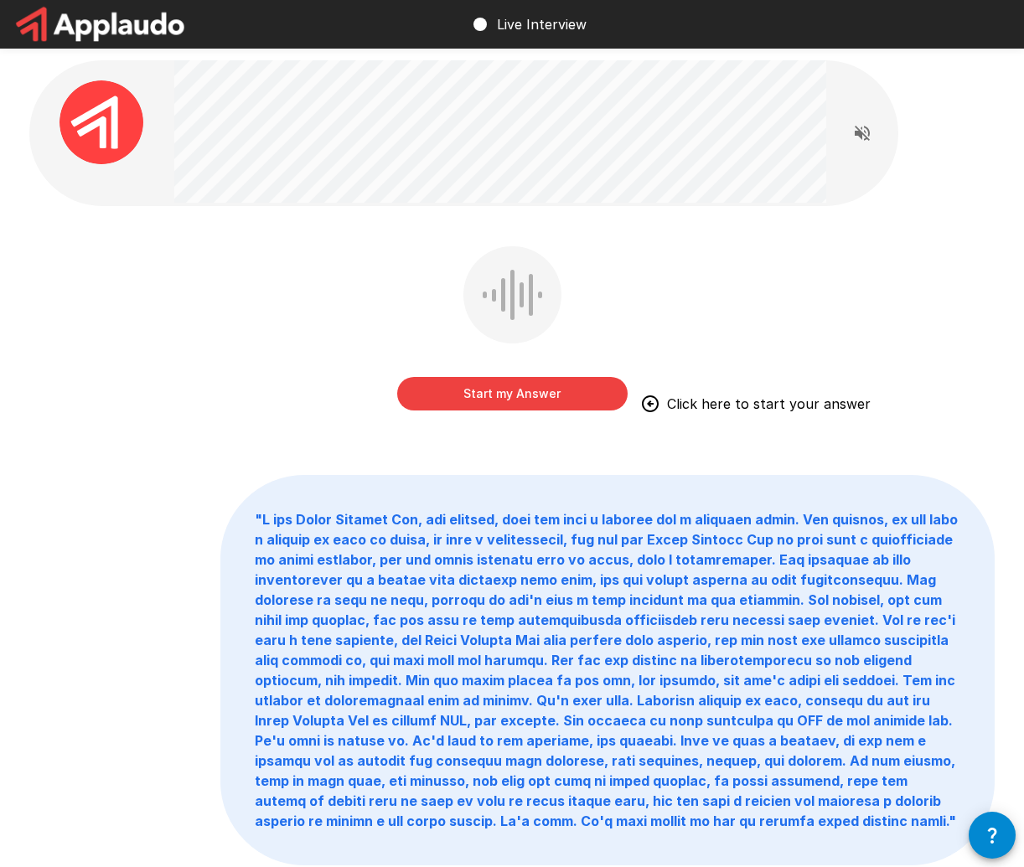
click at [606, 384] on button "Start my Answer" at bounding box center [512, 394] width 230 height 34
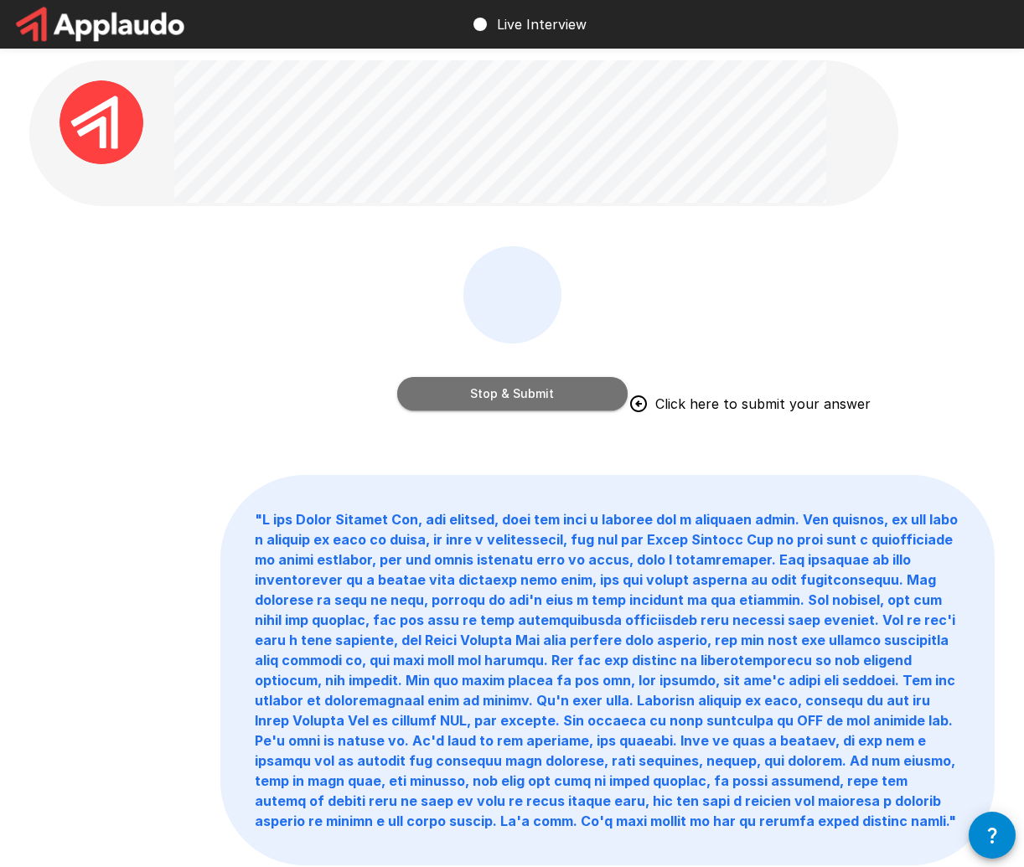
click at [551, 394] on button "Stop & Submit" at bounding box center [512, 394] width 230 height 34
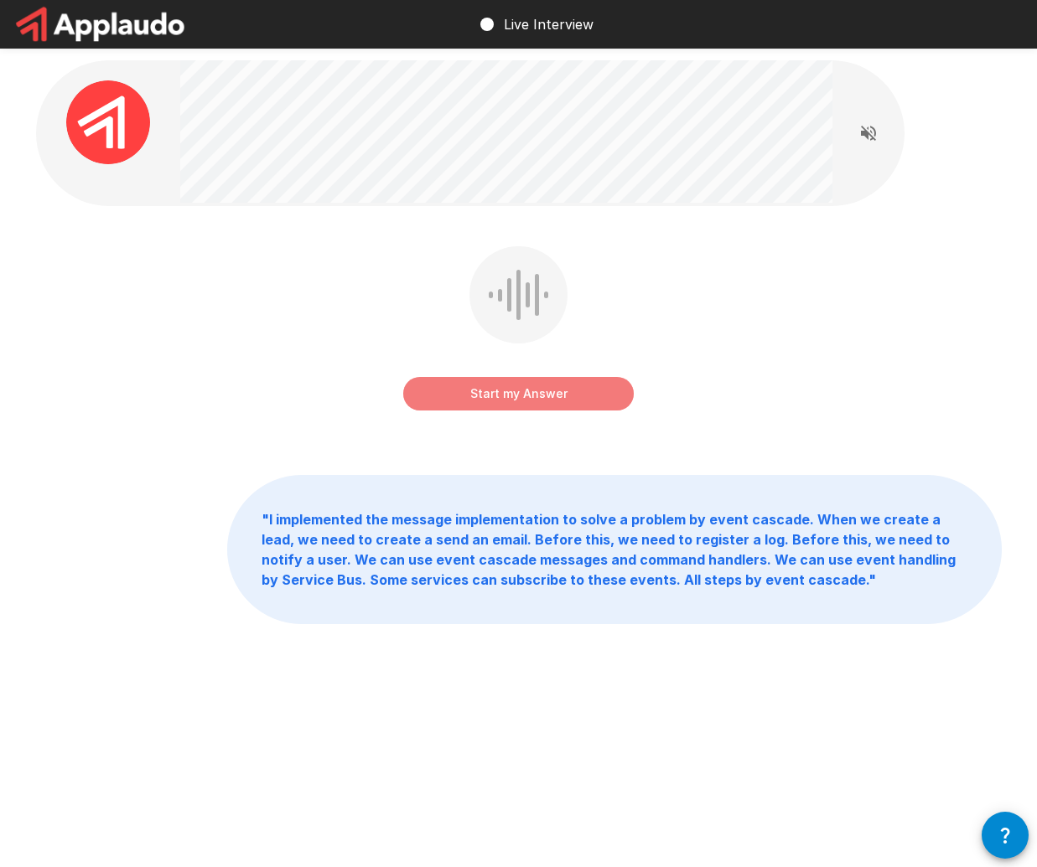
click at [551, 394] on button "Start my Answer" at bounding box center [518, 394] width 230 height 34
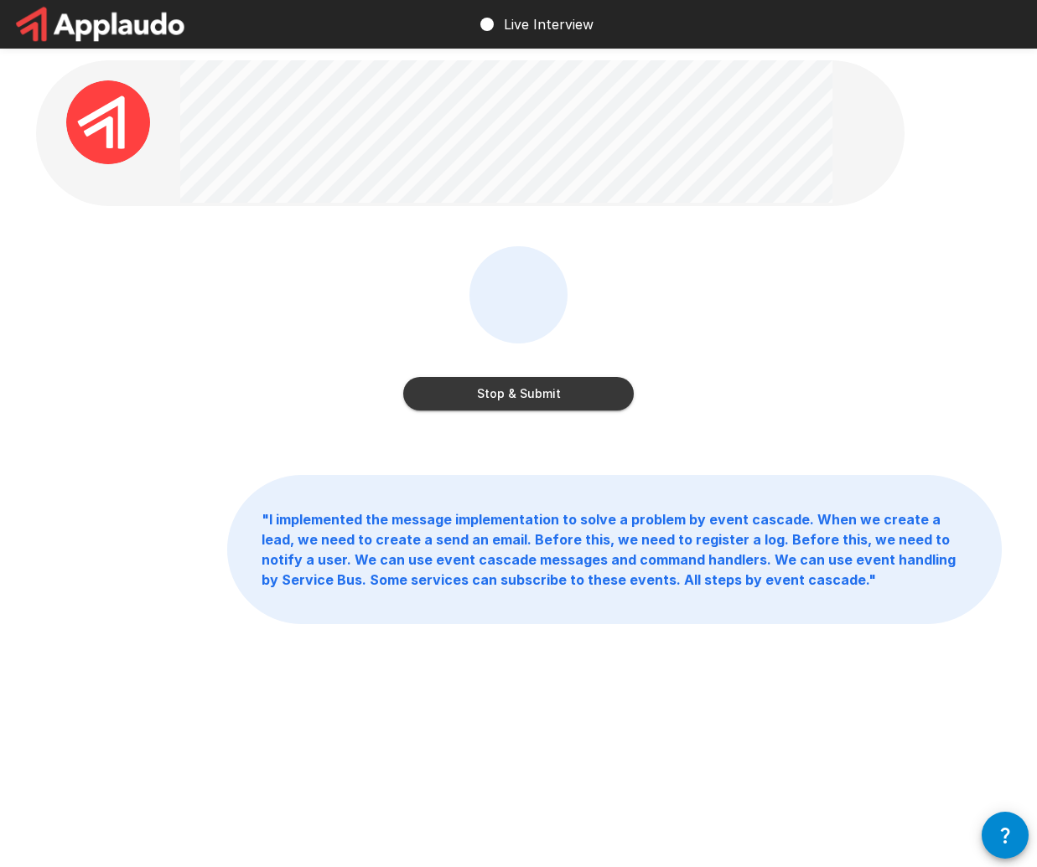
drag, startPoint x: 898, startPoint y: 418, endPoint x: 869, endPoint y: 415, distance: 28.7
click at [870, 417] on div "Stop & Submit" at bounding box center [518, 340] width 965 height 189
click at [614, 384] on button "Stop & Submit" at bounding box center [518, 394] width 230 height 34
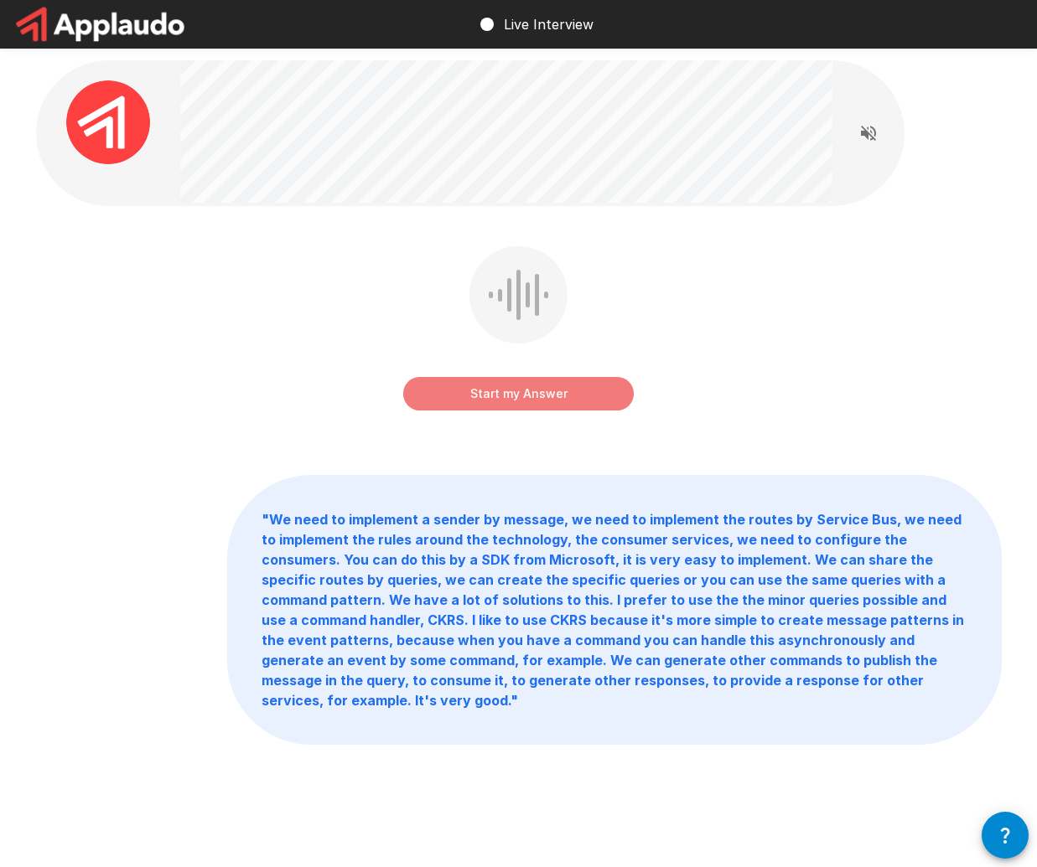
click at [558, 392] on button "Start my Answer" at bounding box center [518, 394] width 230 height 34
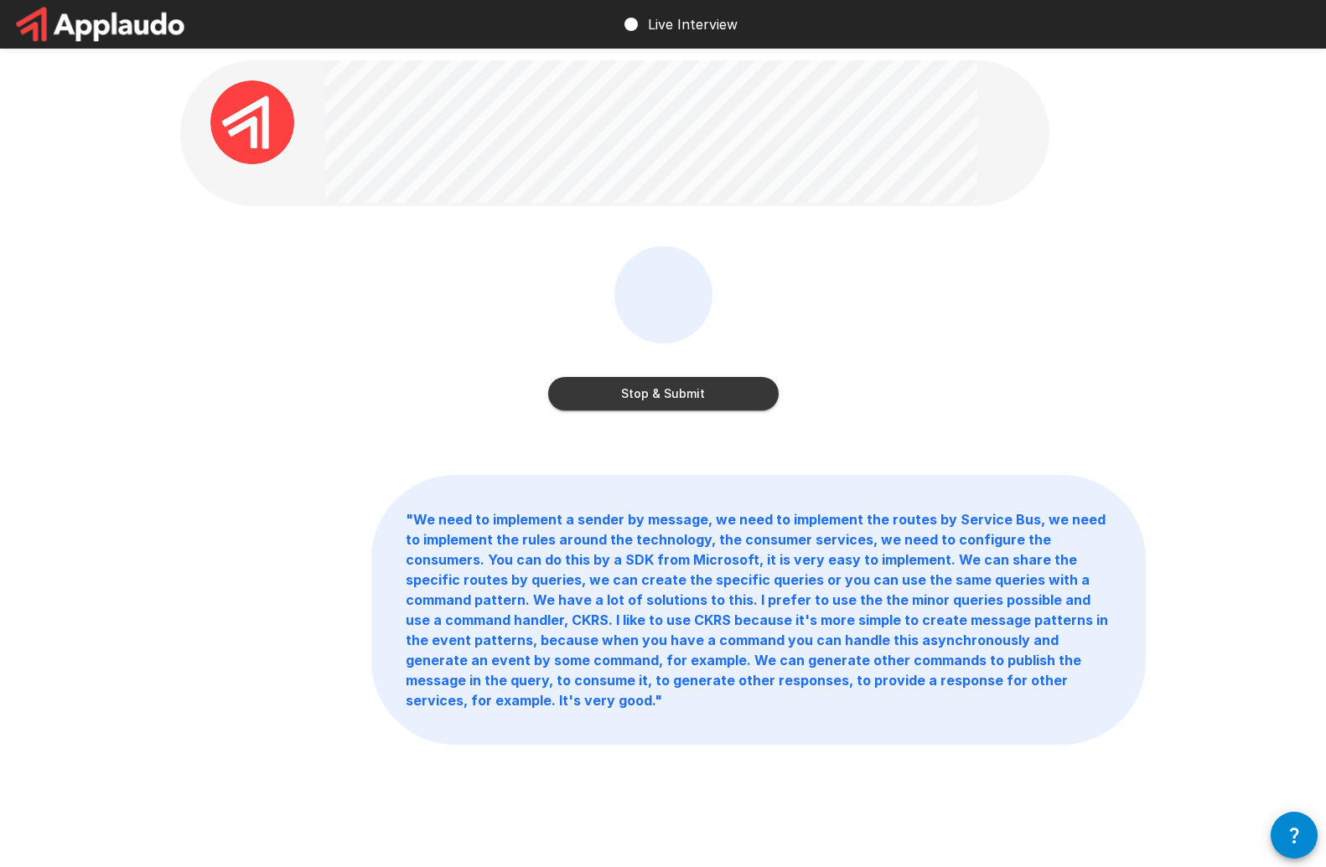
drag, startPoint x: 759, startPoint y: 398, endPoint x: 747, endPoint y: 394, distance: 13.3
click at [747, 394] on button "Stop & Submit" at bounding box center [663, 394] width 230 height 34
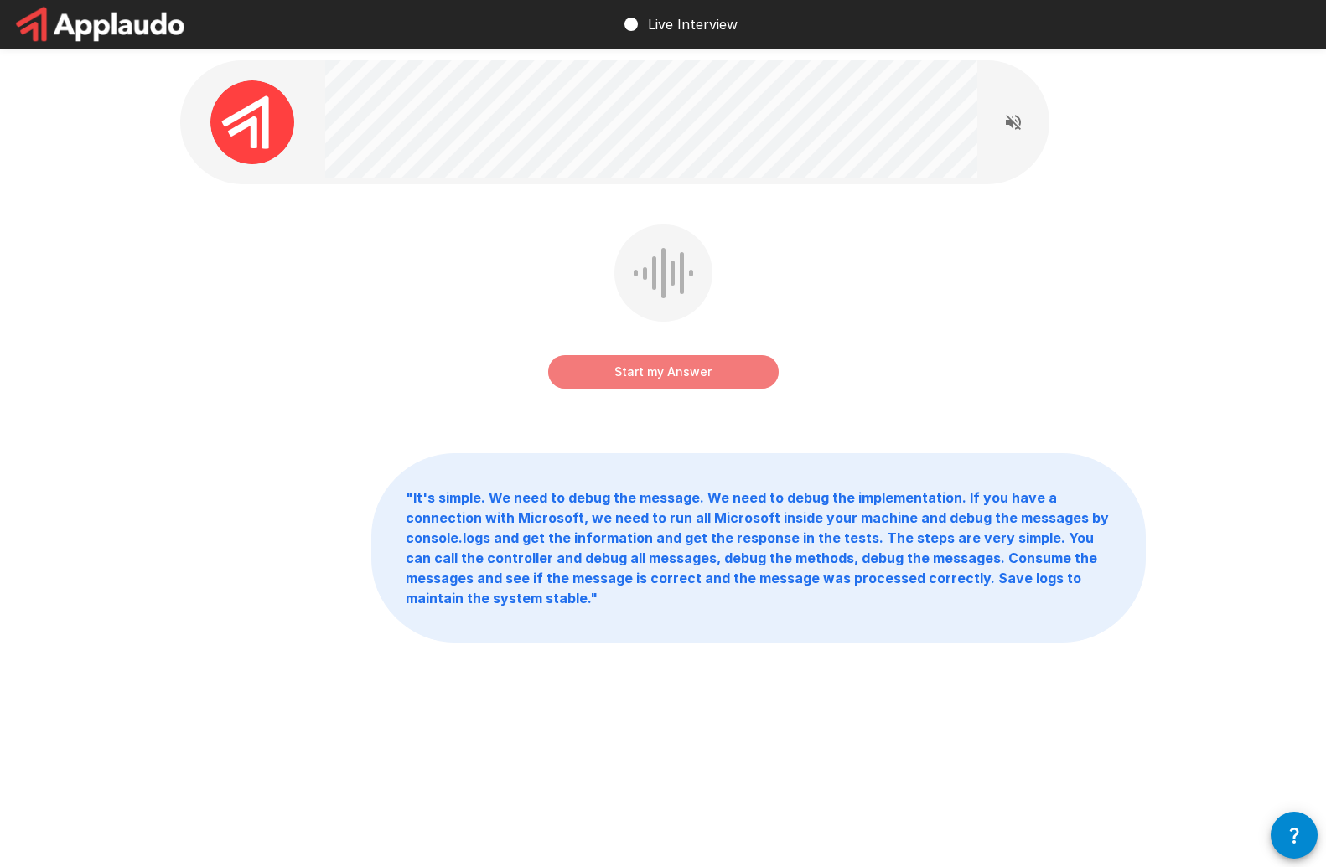
click at [658, 365] on button "Start my Answer" at bounding box center [663, 372] width 230 height 34
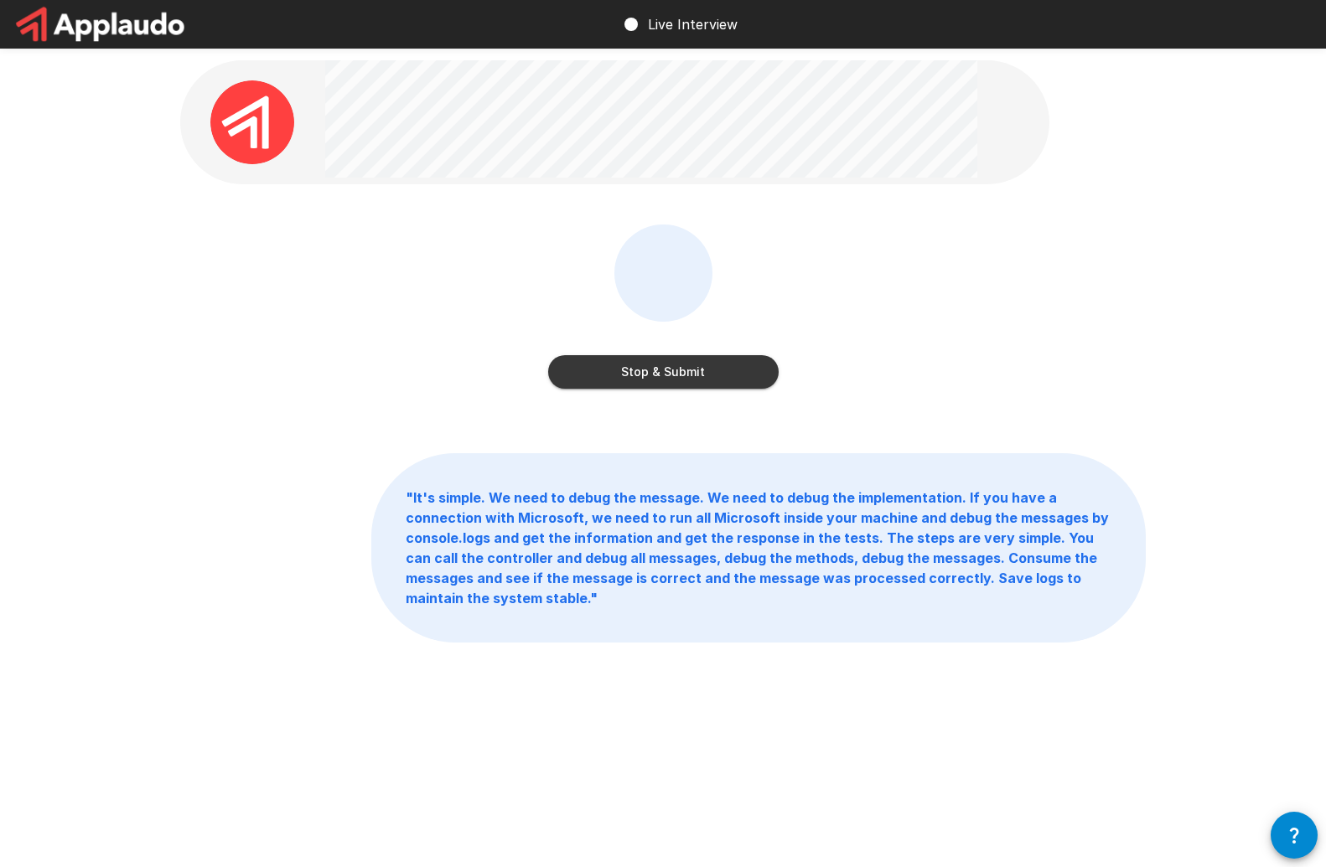
click at [658, 365] on button "Stop & Submit" at bounding box center [663, 372] width 230 height 34
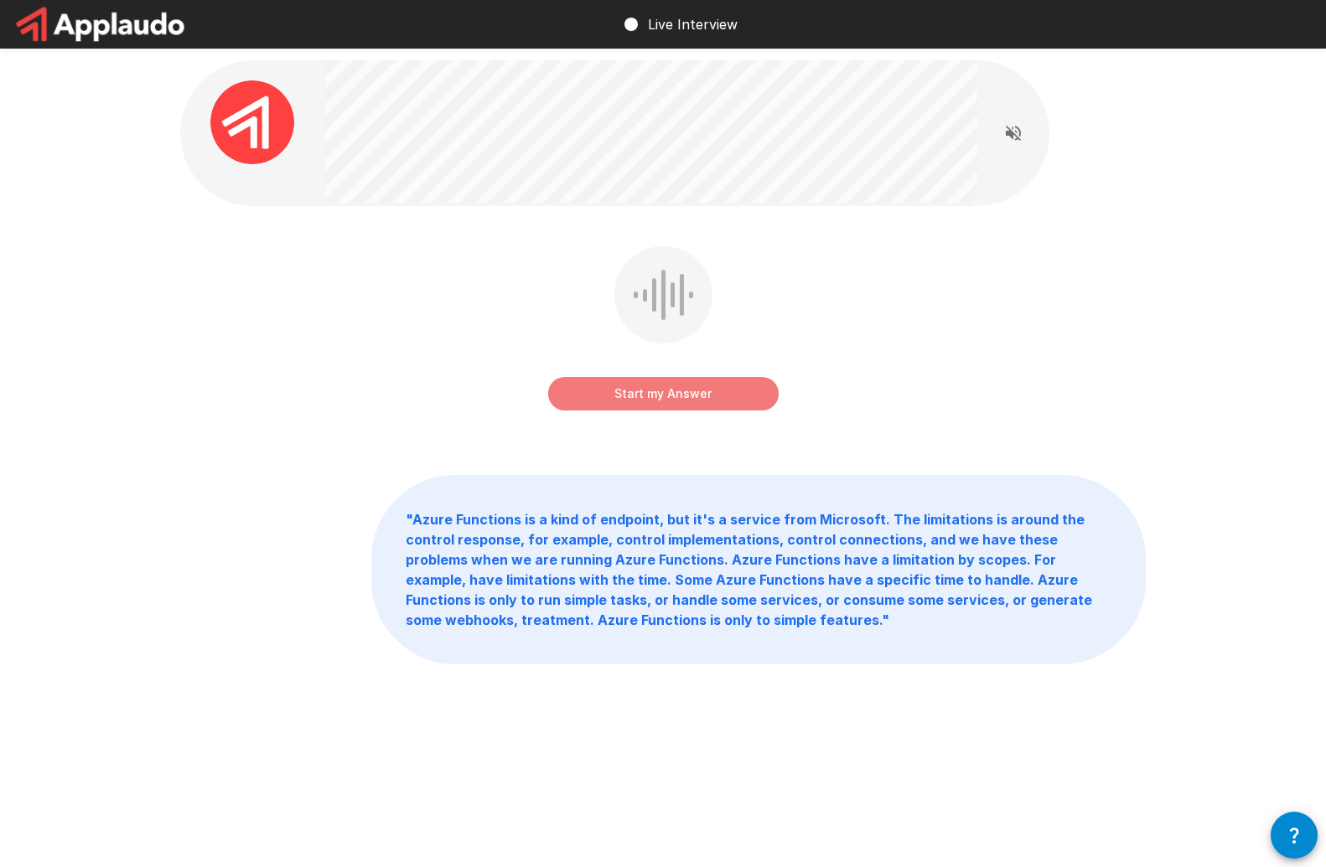
click at [677, 396] on button "Start my Answer" at bounding box center [663, 394] width 230 height 34
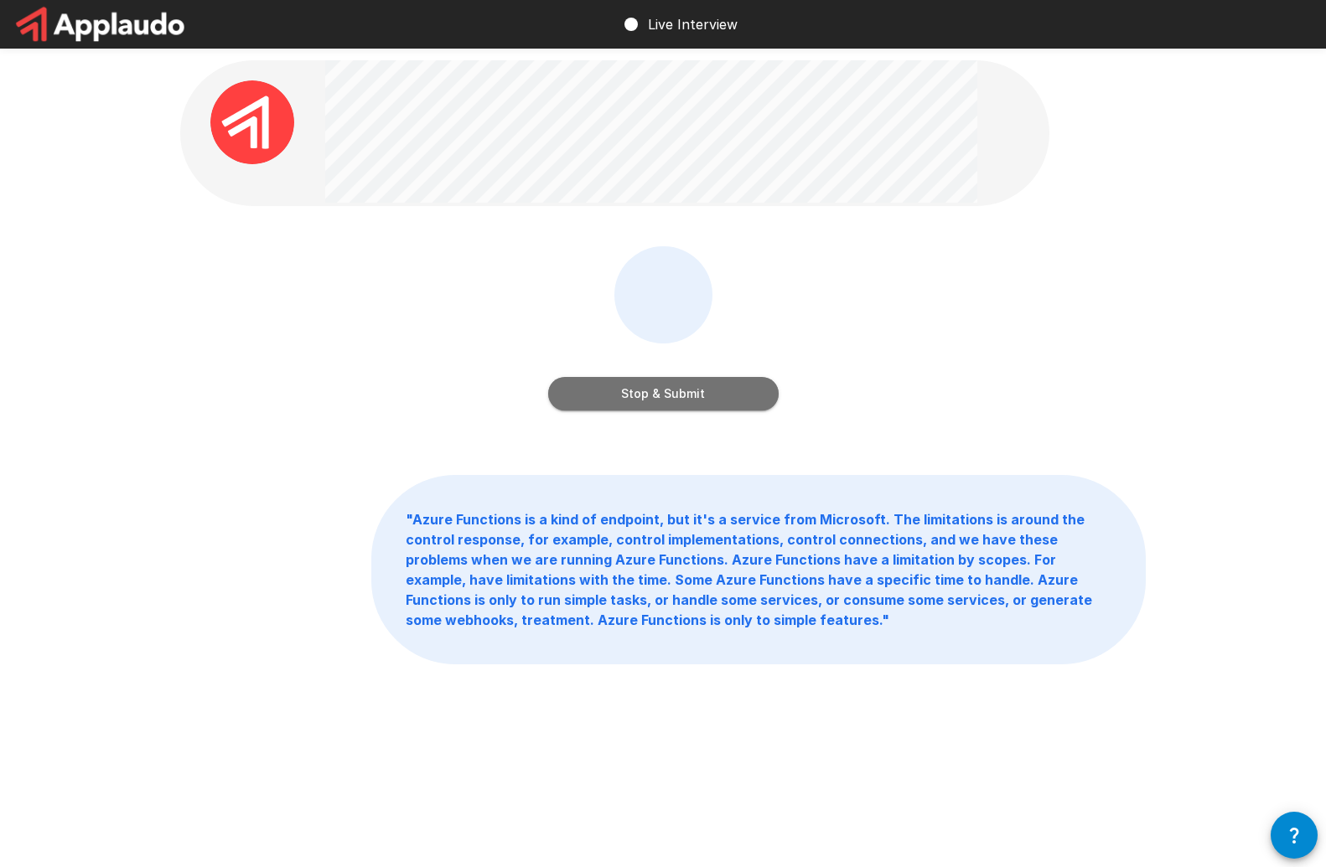
click at [680, 391] on button "Stop & Submit" at bounding box center [663, 394] width 230 height 34
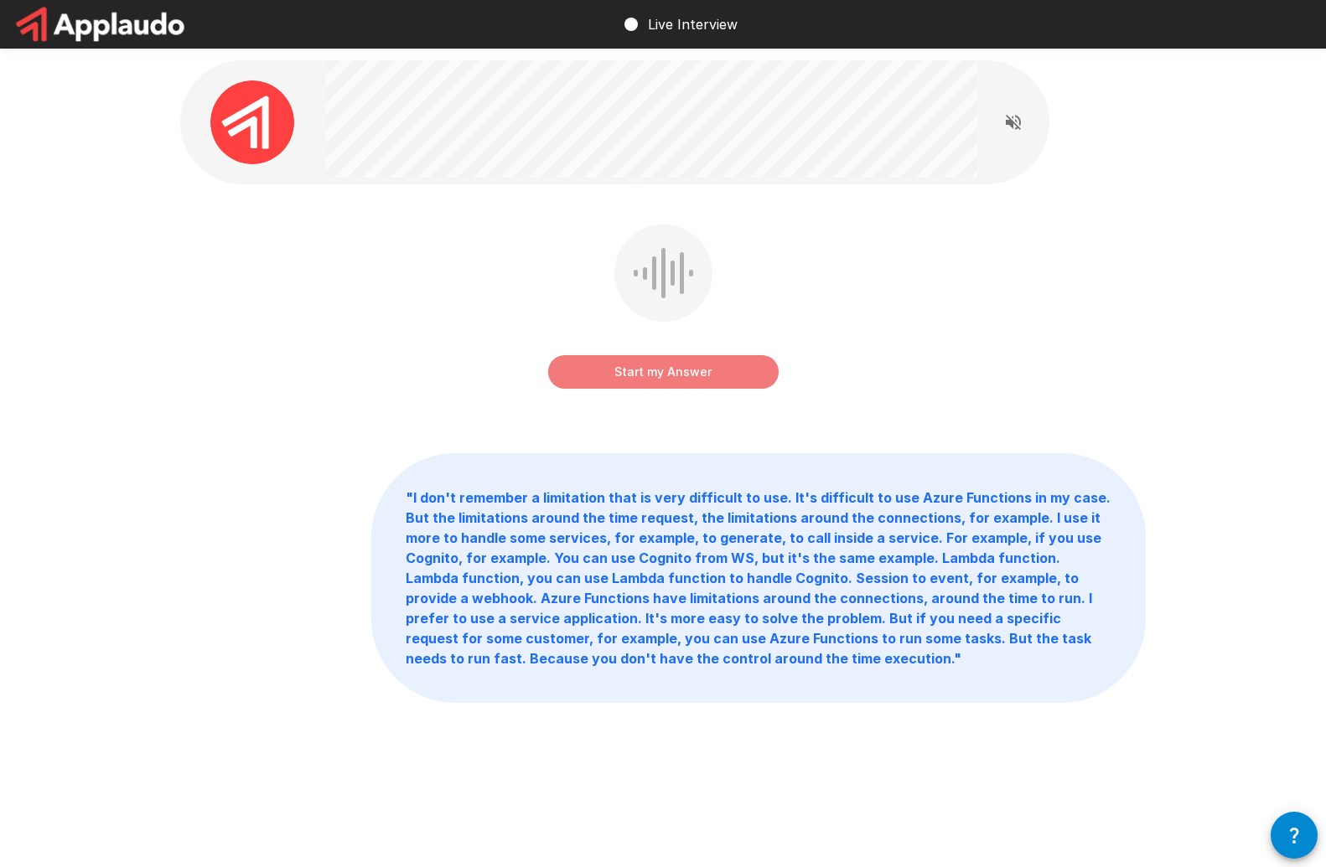
click at [672, 376] on button "Start my Answer" at bounding box center [663, 372] width 230 height 34
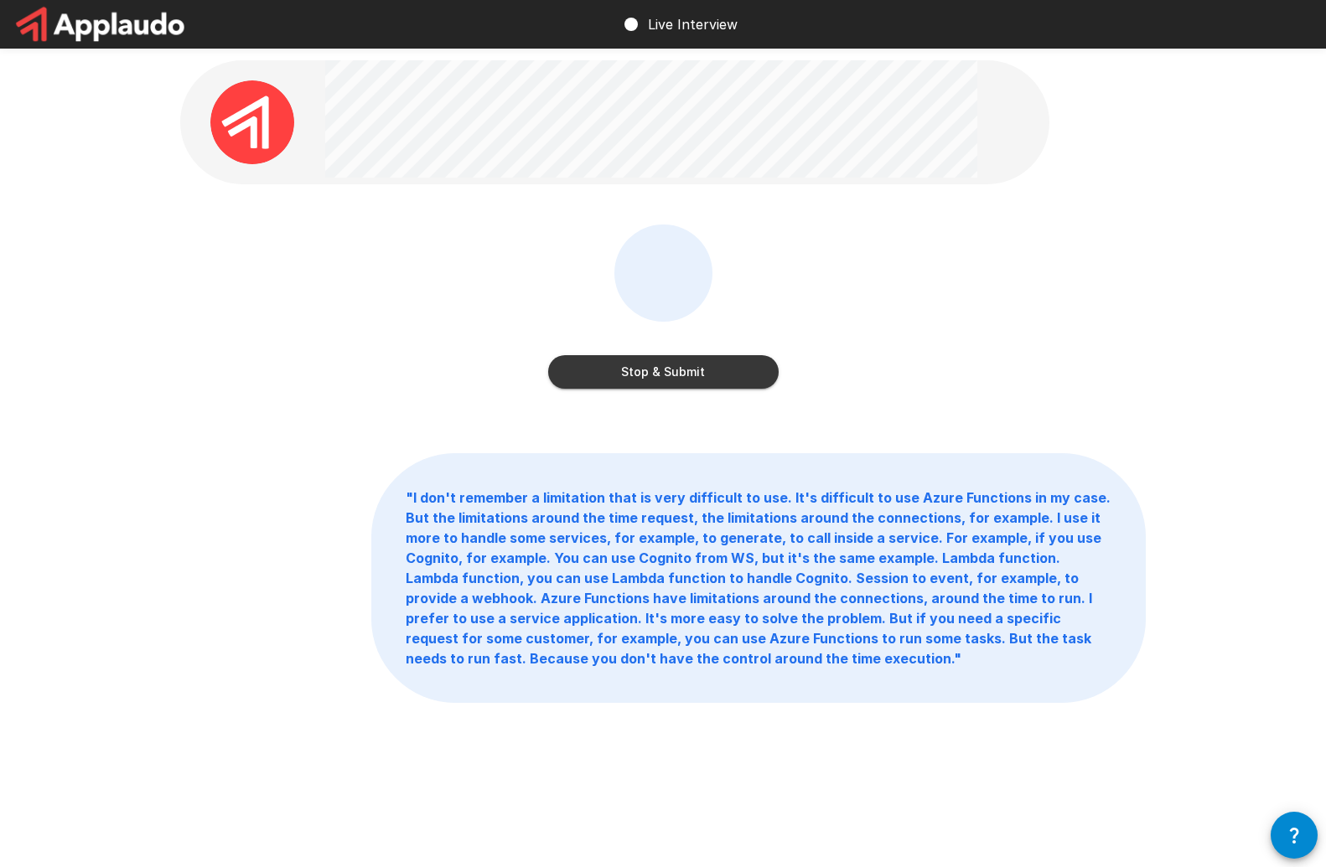
click at [672, 376] on button "Stop & Submit" at bounding box center [663, 372] width 230 height 34
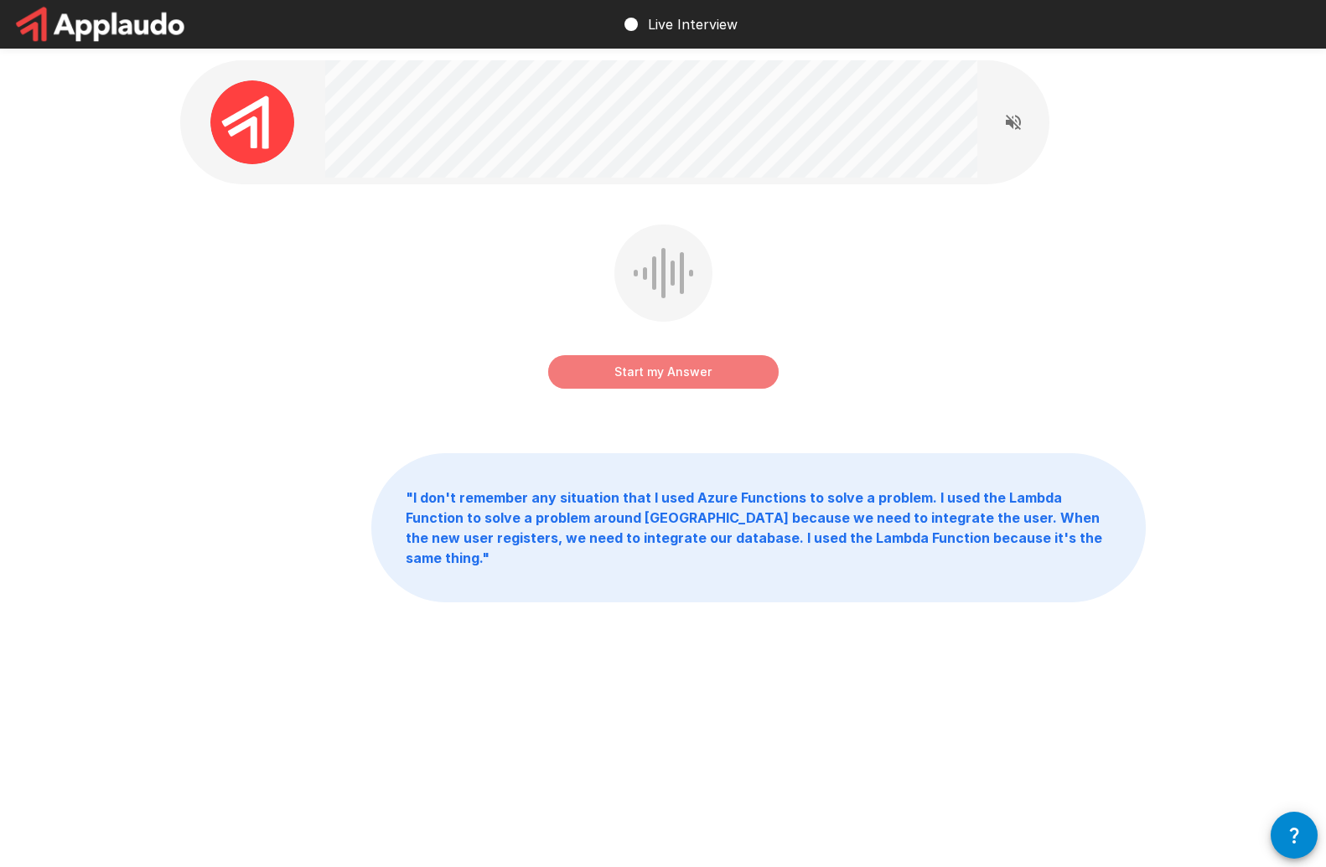
click at [669, 372] on button "Start my Answer" at bounding box center [663, 372] width 230 height 34
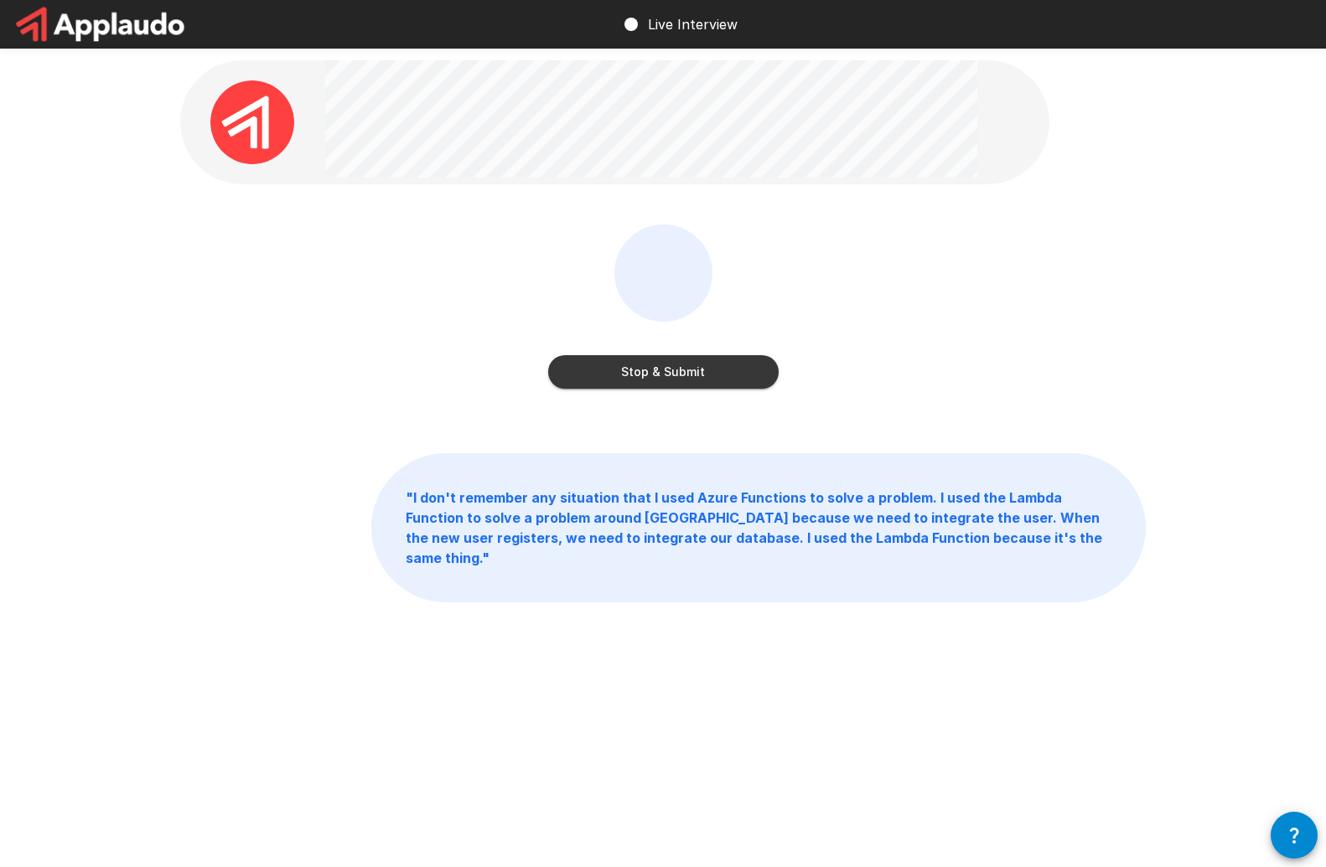
click at [711, 374] on button "Stop & Submit" at bounding box center [663, 372] width 230 height 34
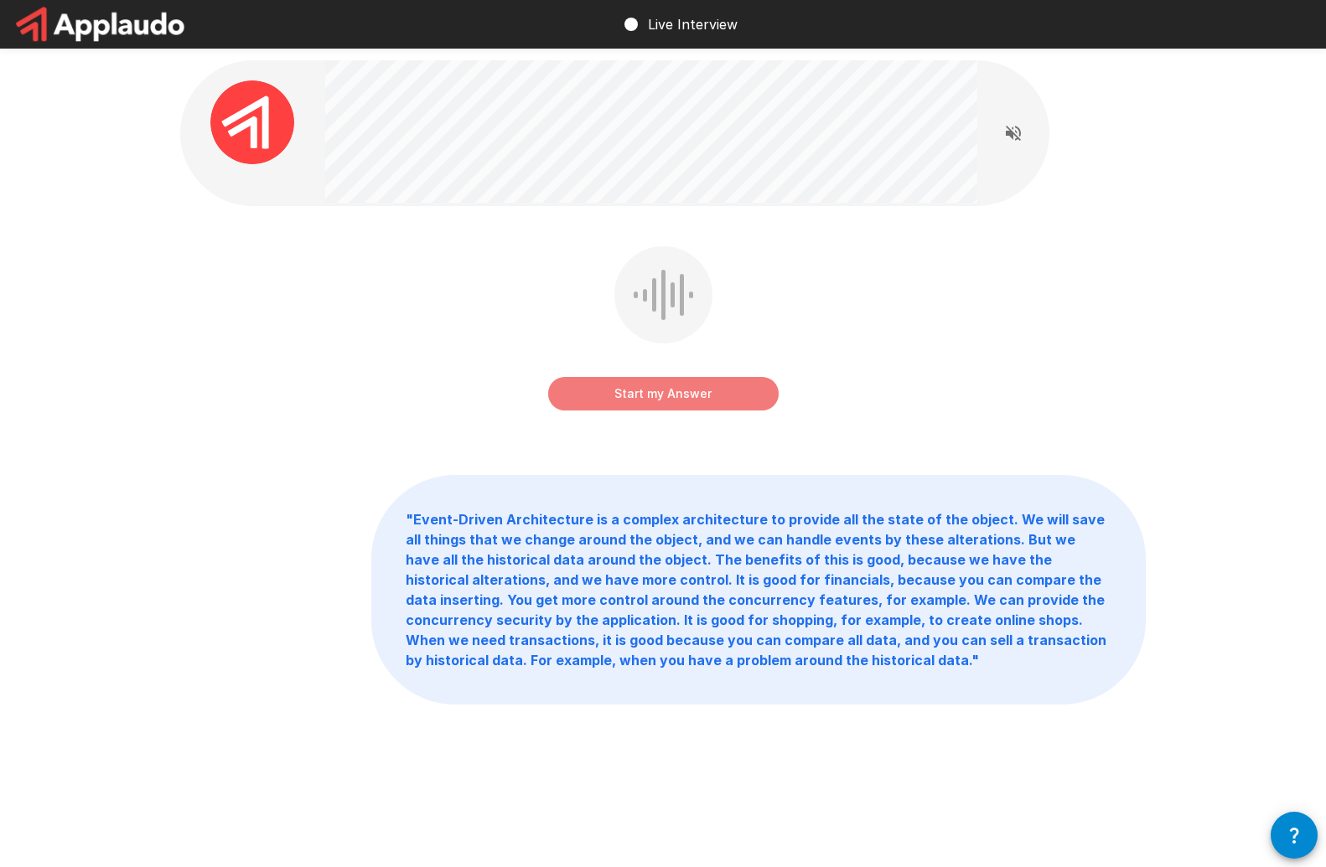
click at [698, 398] on button "Start my Answer" at bounding box center [663, 394] width 230 height 34
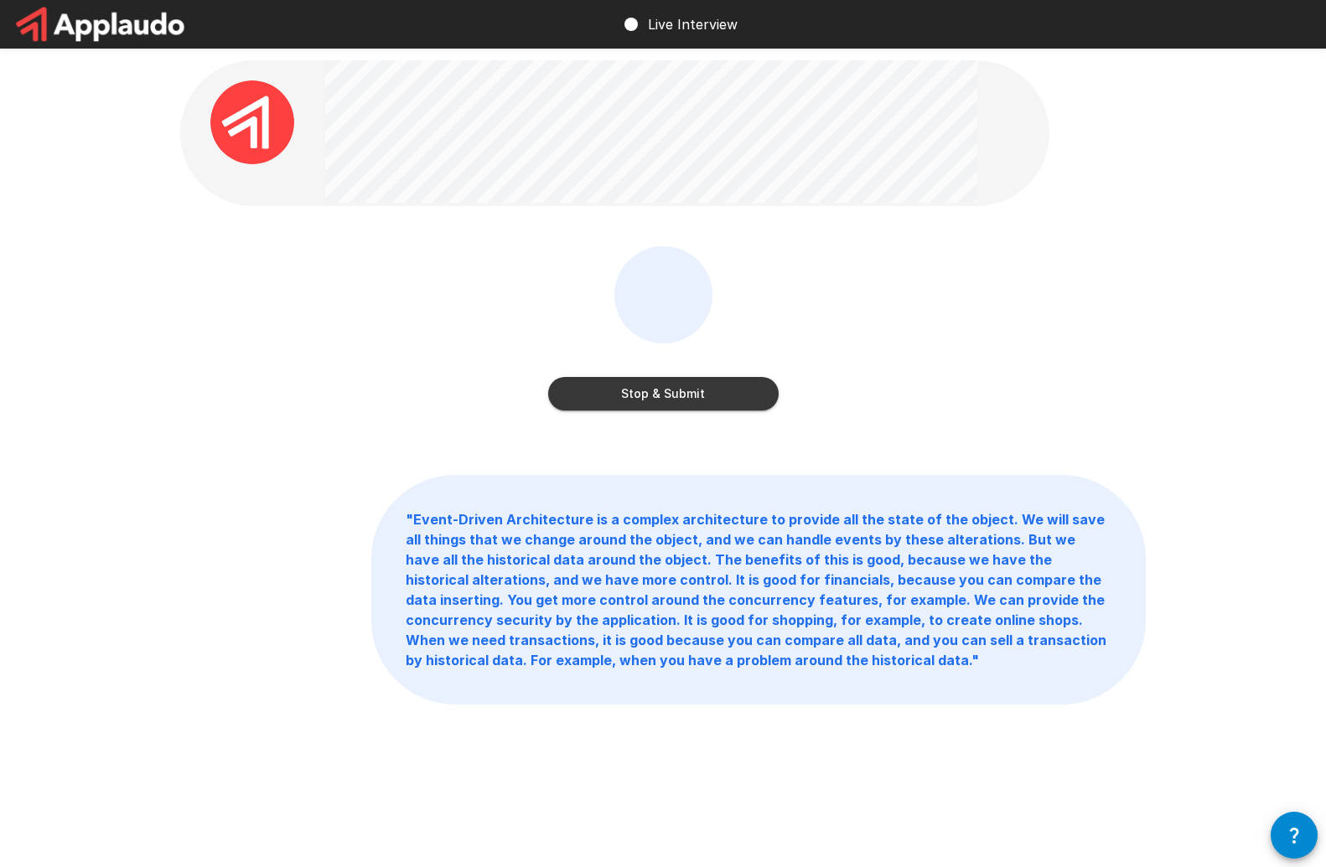
click at [698, 398] on button "Stop & Submit" at bounding box center [663, 394] width 230 height 34
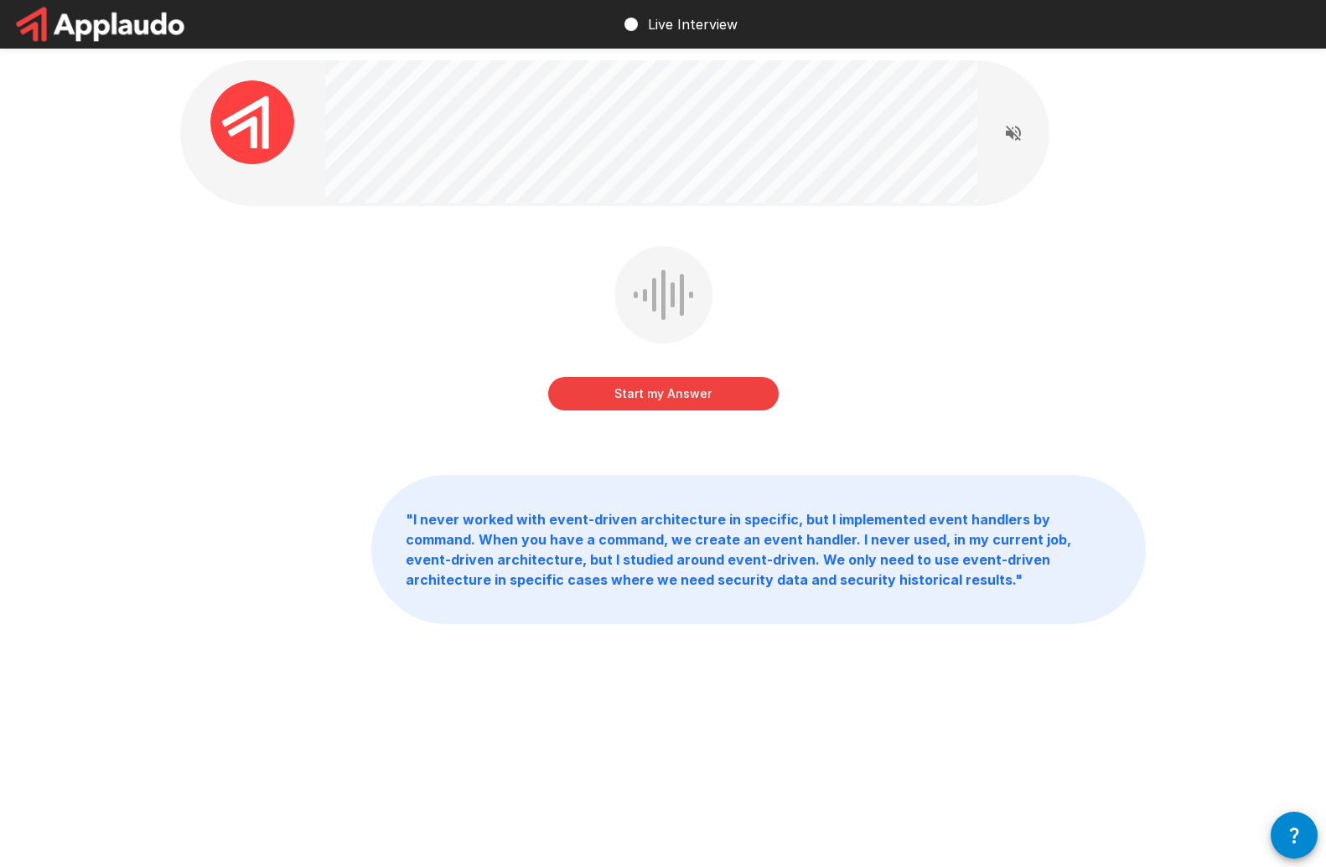
click at [756, 390] on button "Start my Answer" at bounding box center [663, 394] width 230 height 34
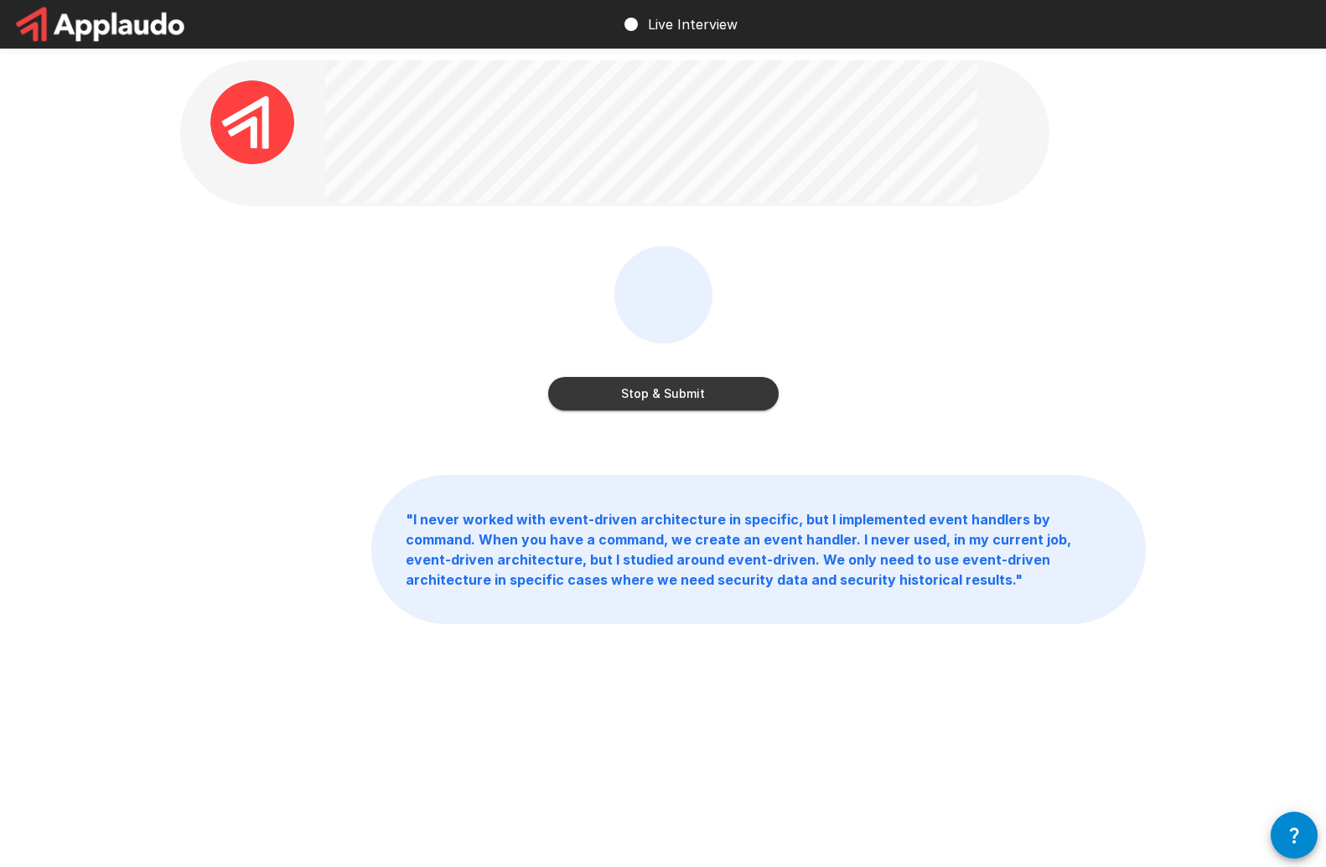
click at [699, 396] on button "Stop & Submit" at bounding box center [663, 394] width 230 height 34
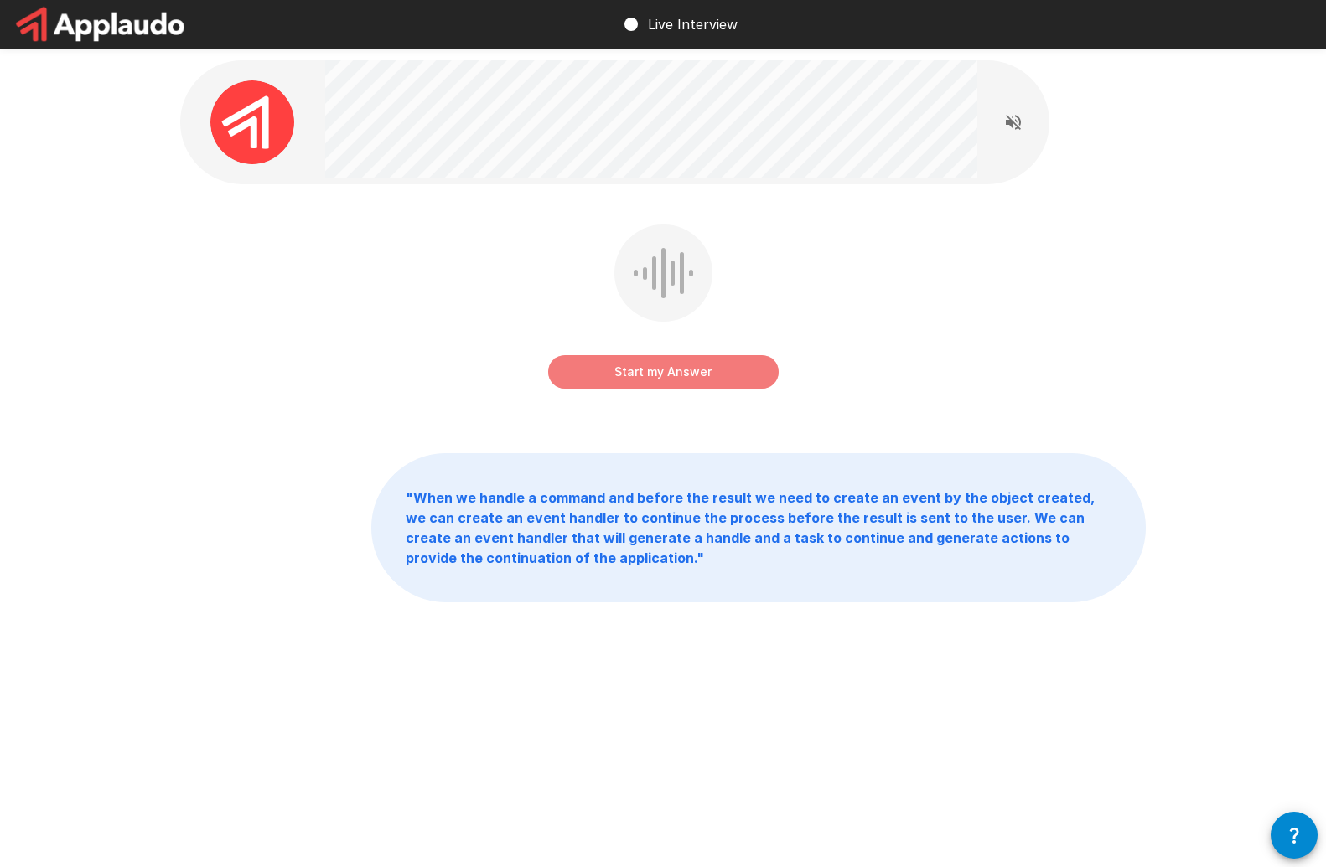
click at [701, 382] on button "Start my Answer" at bounding box center [663, 372] width 230 height 34
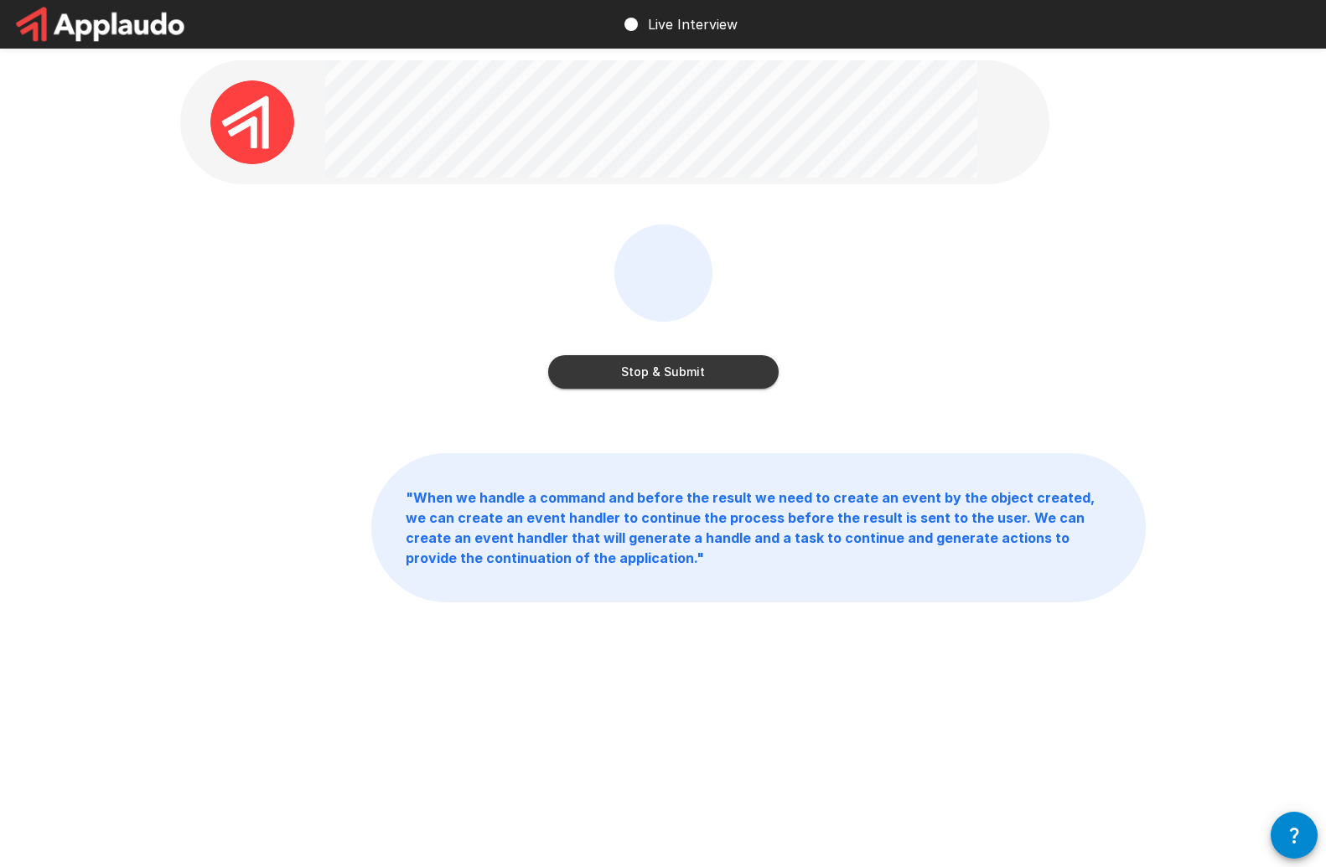
click at [701, 382] on button "Stop & Submit" at bounding box center [663, 372] width 230 height 34
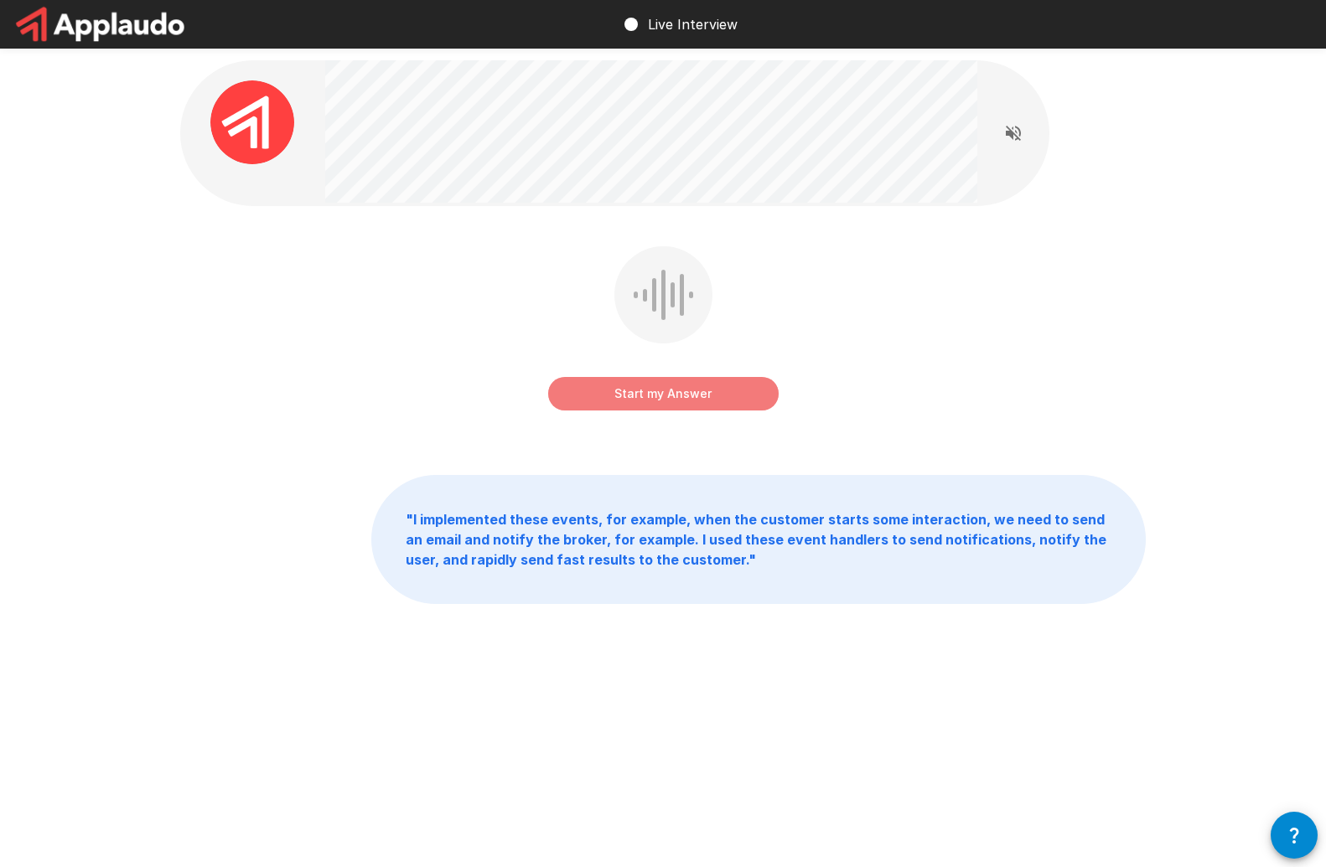
click at [692, 395] on button "Start my Answer" at bounding box center [663, 394] width 230 height 34
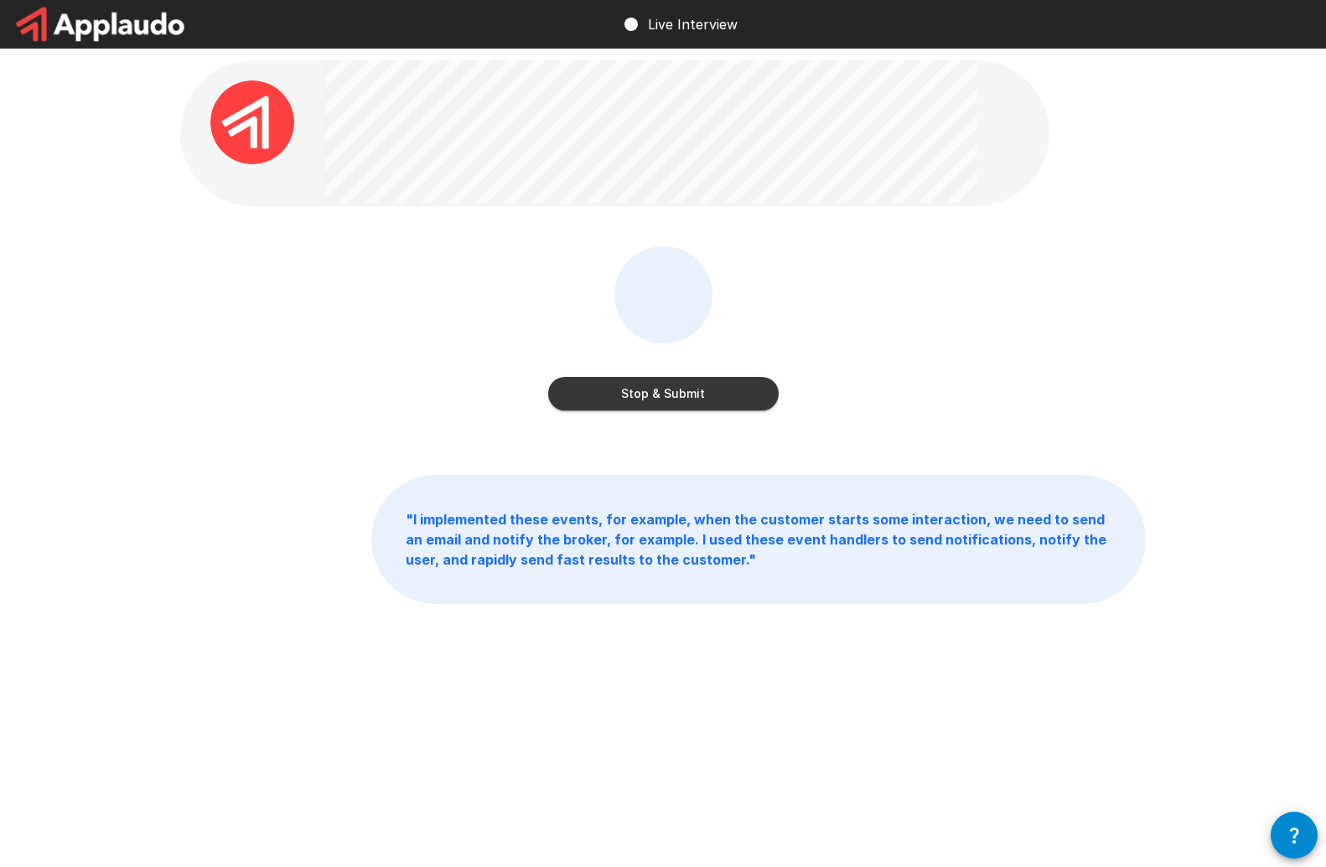
click at [696, 392] on button "Stop & Submit" at bounding box center [663, 394] width 230 height 34
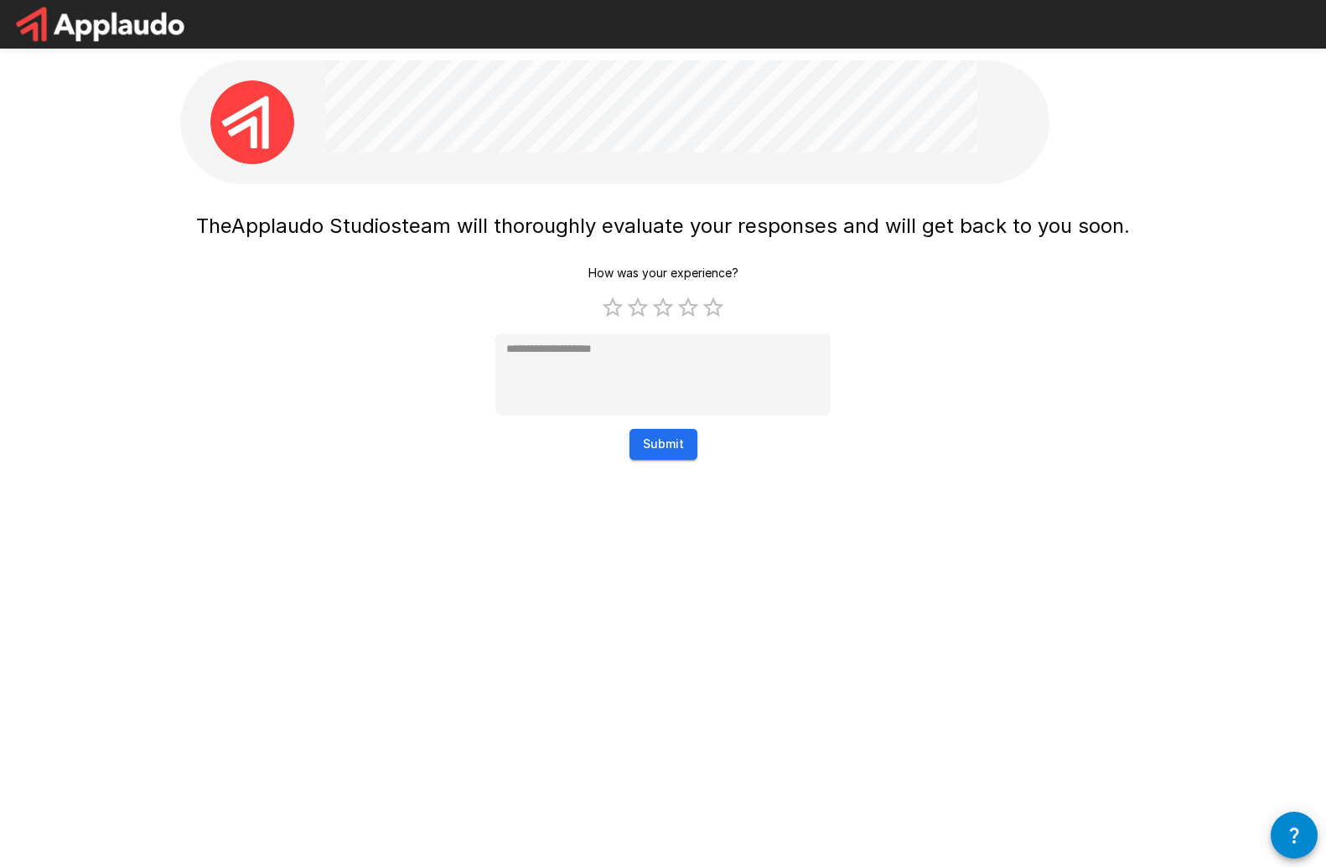
type textarea "*"
